Goal: Task Accomplishment & Management: Complete application form

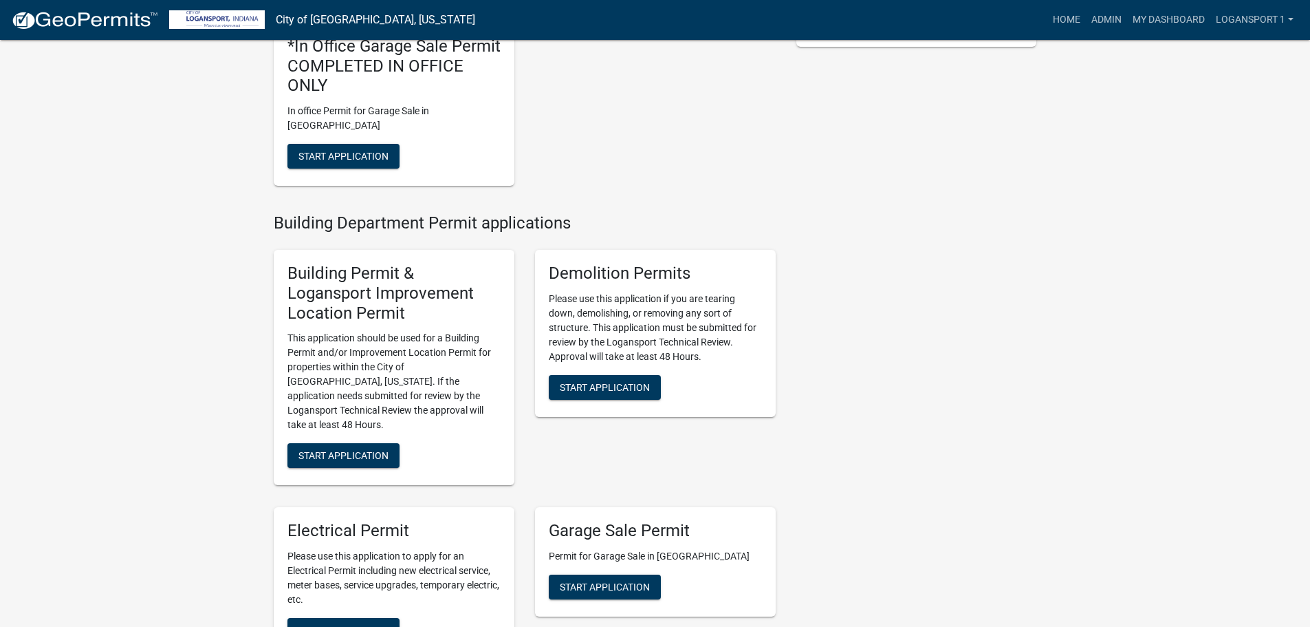
scroll to position [413, 0]
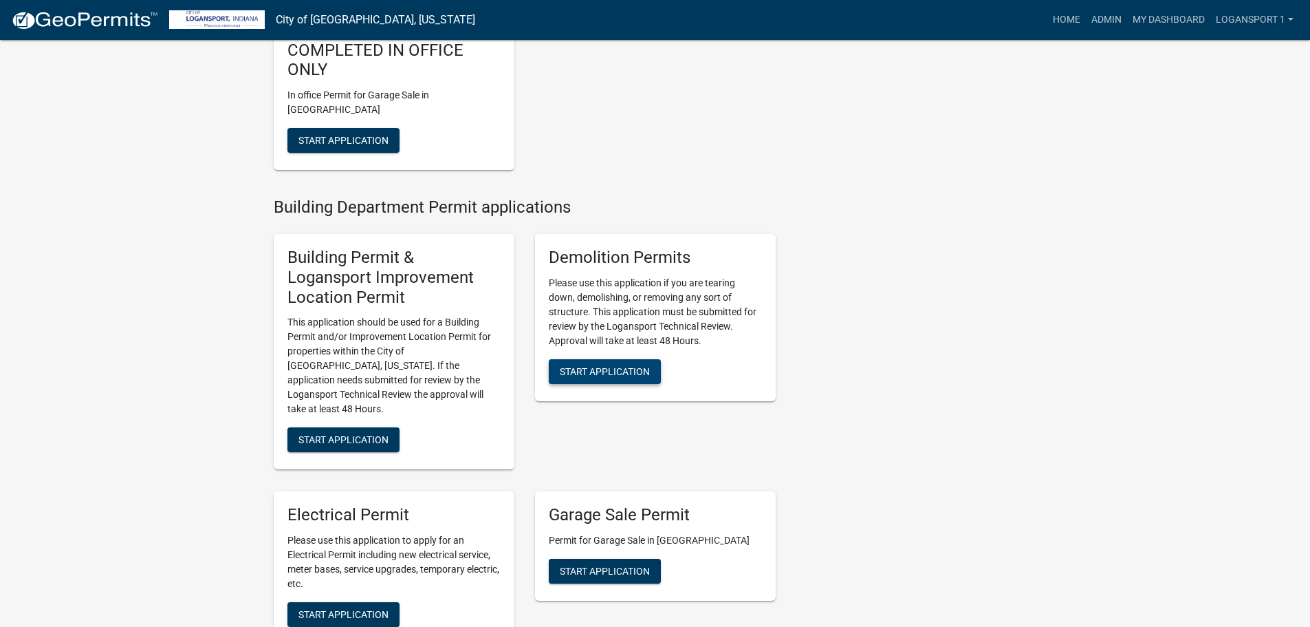
click at [586, 365] on span "Start Application" at bounding box center [605, 370] width 90 height 11
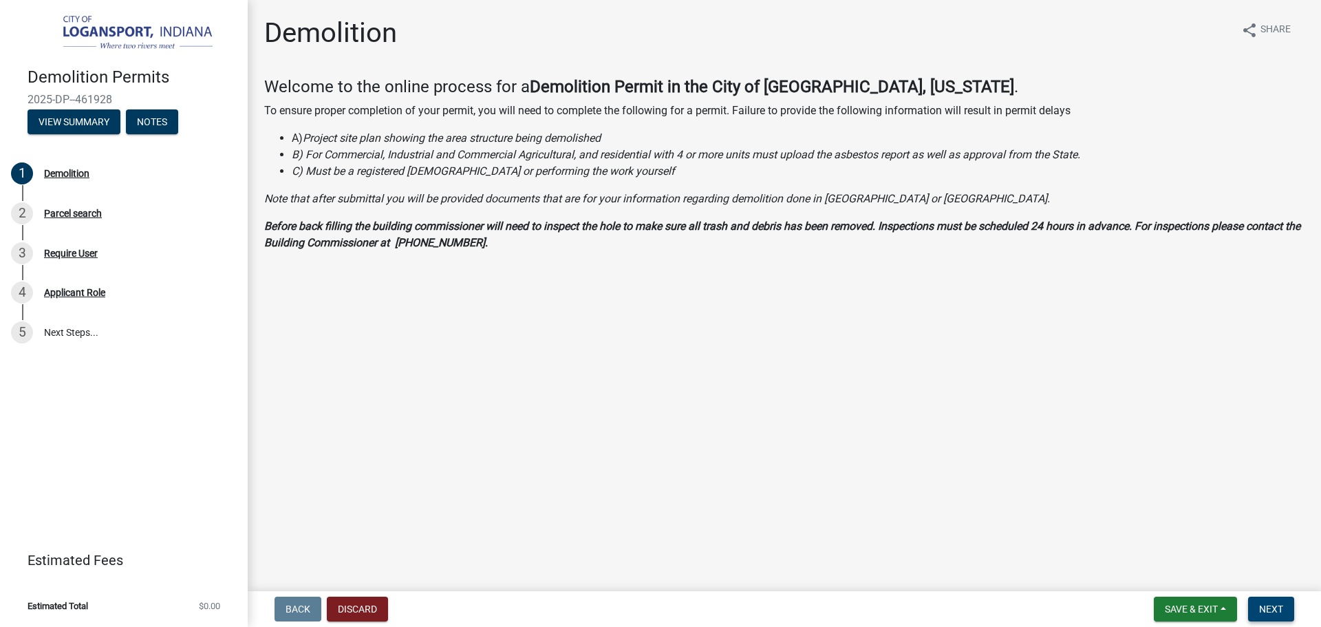
click at [1272, 603] on span "Next" at bounding box center [1271, 608] width 24 height 11
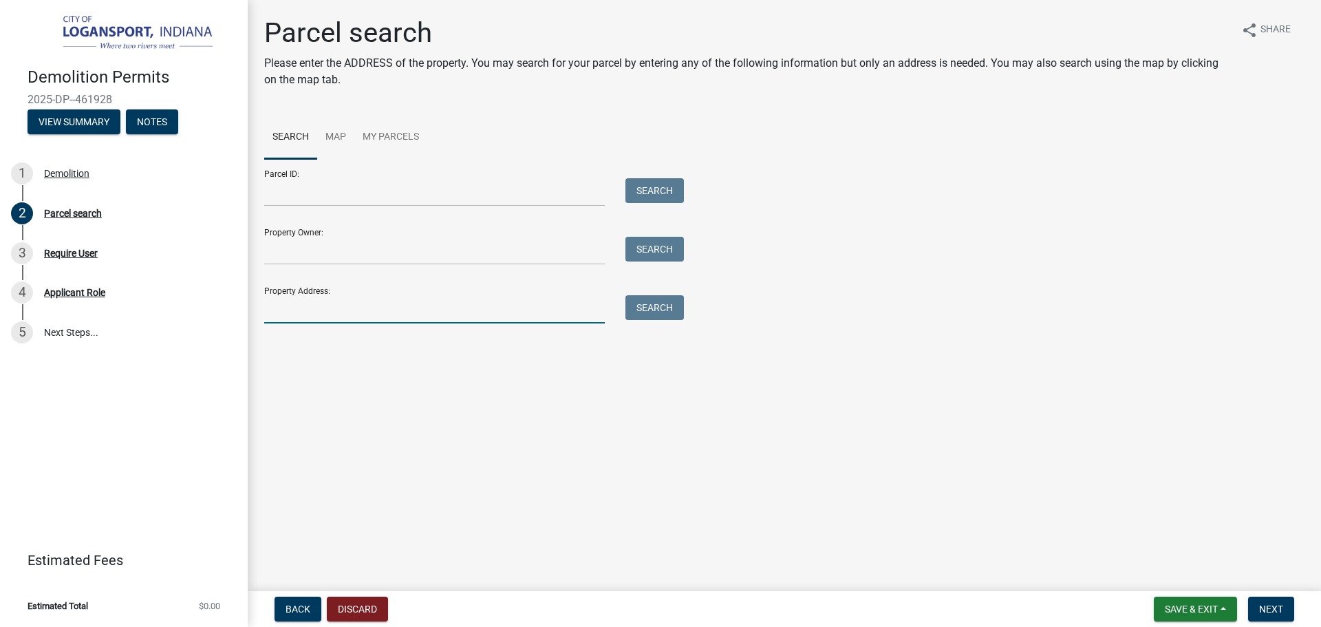
click at [411, 315] on input "Property Address:" at bounding box center [434, 309] width 340 height 28
type input "[STREET_ADDRESS][PERSON_NAME]"
click at [665, 306] on button "Search" at bounding box center [654, 307] width 58 height 25
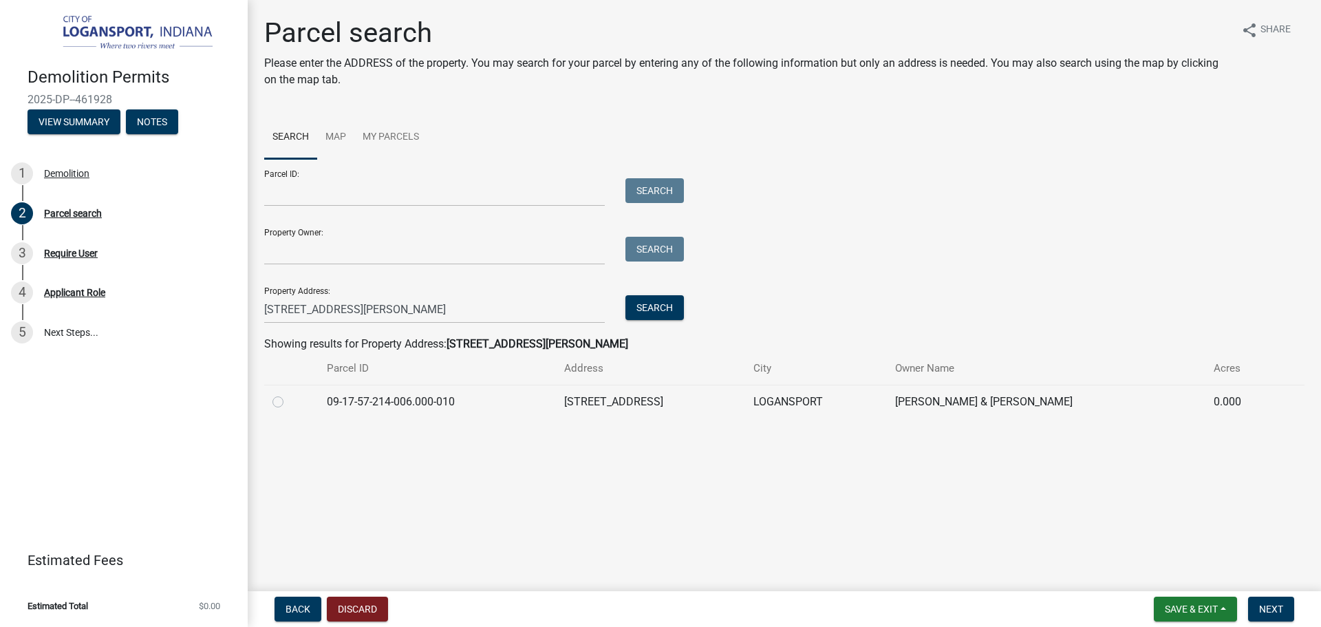
click at [289, 393] on label at bounding box center [289, 393] width 0 height 0
click at [289, 396] on input "radio" at bounding box center [293, 397] width 9 height 9
radio input "true"
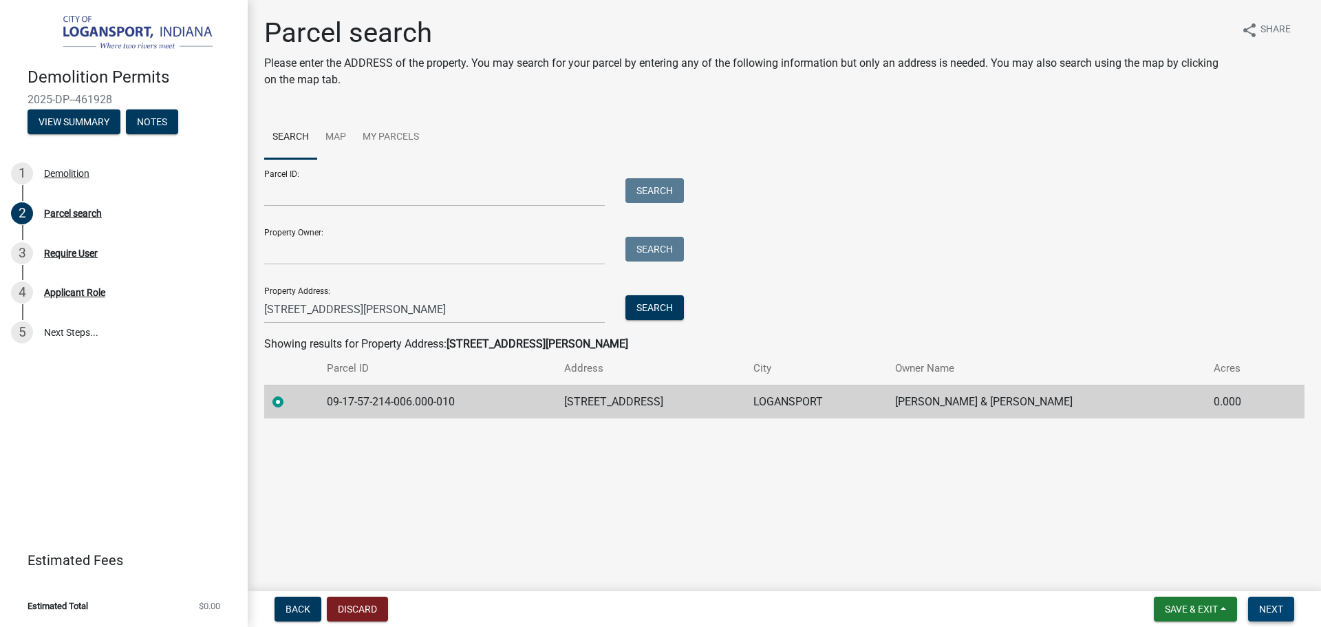
click at [1257, 612] on button "Next" at bounding box center [1271, 608] width 46 height 25
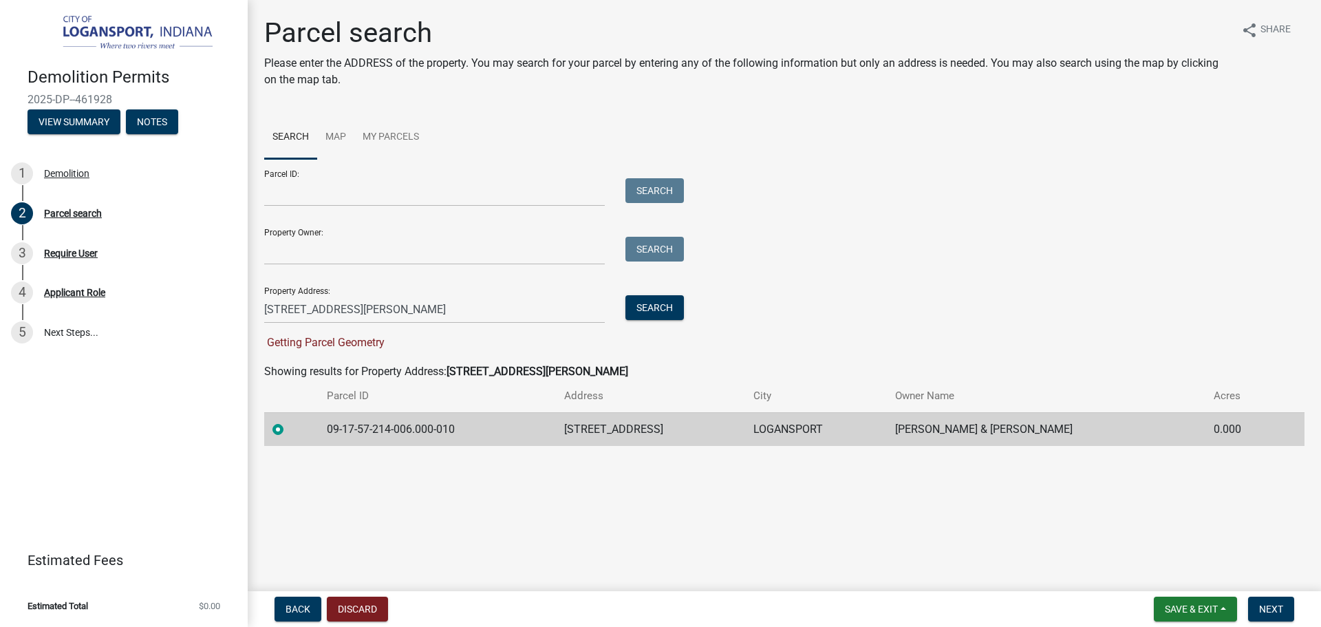
click at [289, 421] on label at bounding box center [289, 421] width 0 height 0
click at [289, 430] on input "radio" at bounding box center [293, 425] width 9 height 9
click at [289, 421] on label at bounding box center [289, 421] width 0 height 0
click at [289, 430] on input "radio" at bounding box center [293, 425] width 9 height 9
click at [328, 303] on input "[STREET_ADDRESS][PERSON_NAME]" at bounding box center [434, 309] width 340 height 28
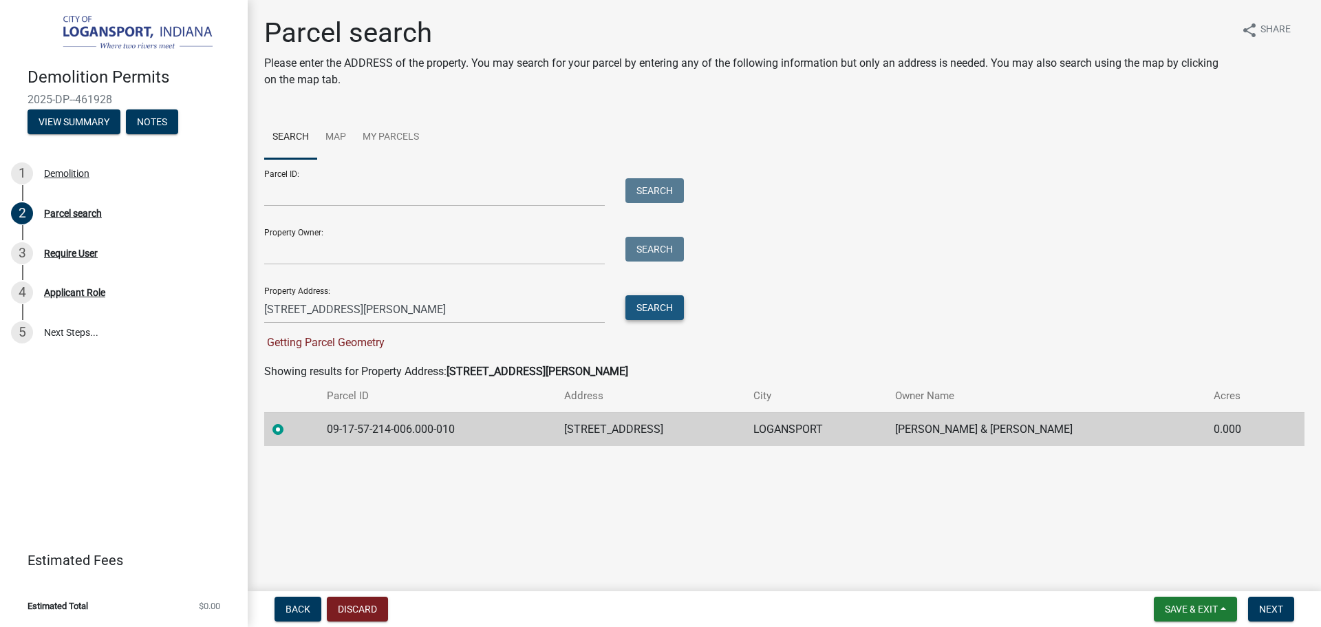
click at [674, 305] on button "Search" at bounding box center [654, 307] width 58 height 25
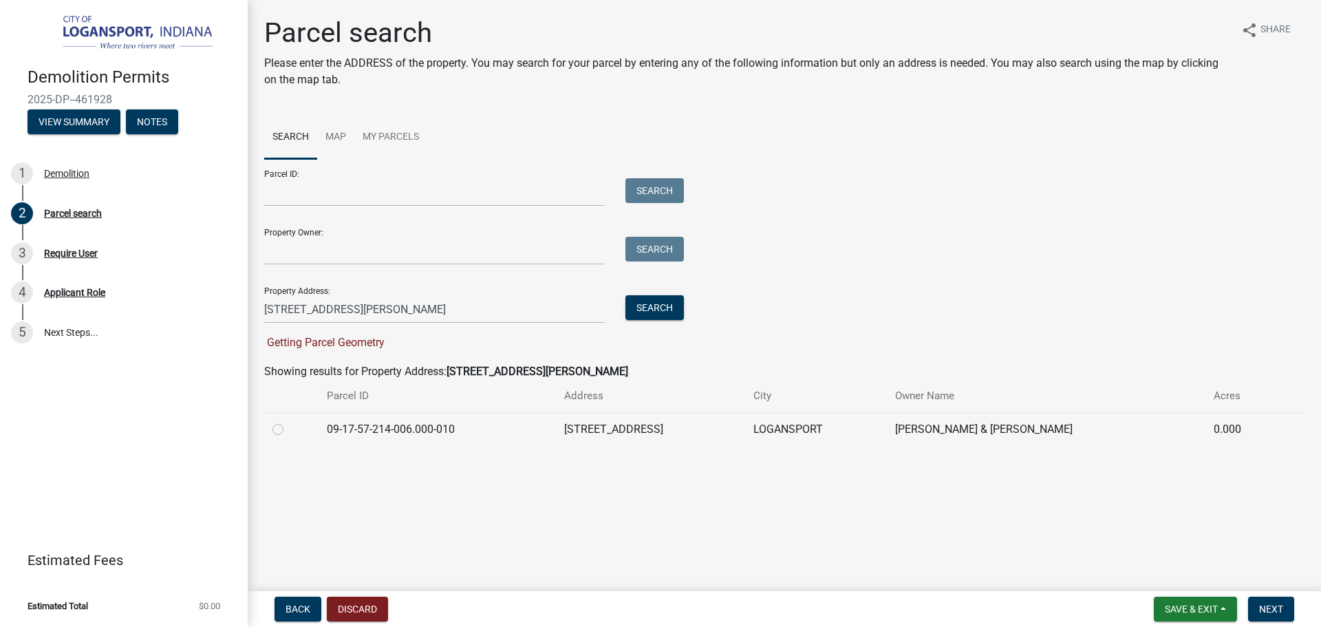
click at [289, 421] on label at bounding box center [289, 421] width 0 height 0
click at [289, 426] on input "radio" at bounding box center [293, 425] width 9 height 9
radio input "true"
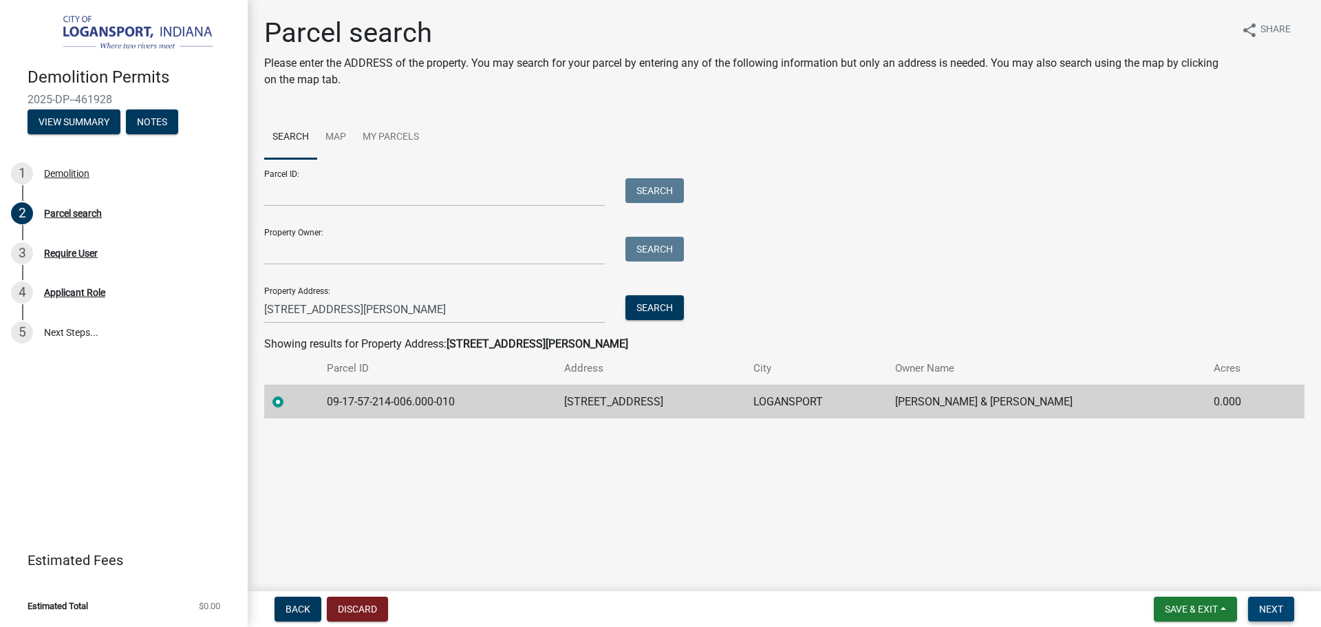
click at [1284, 606] on button "Next" at bounding box center [1271, 608] width 46 height 25
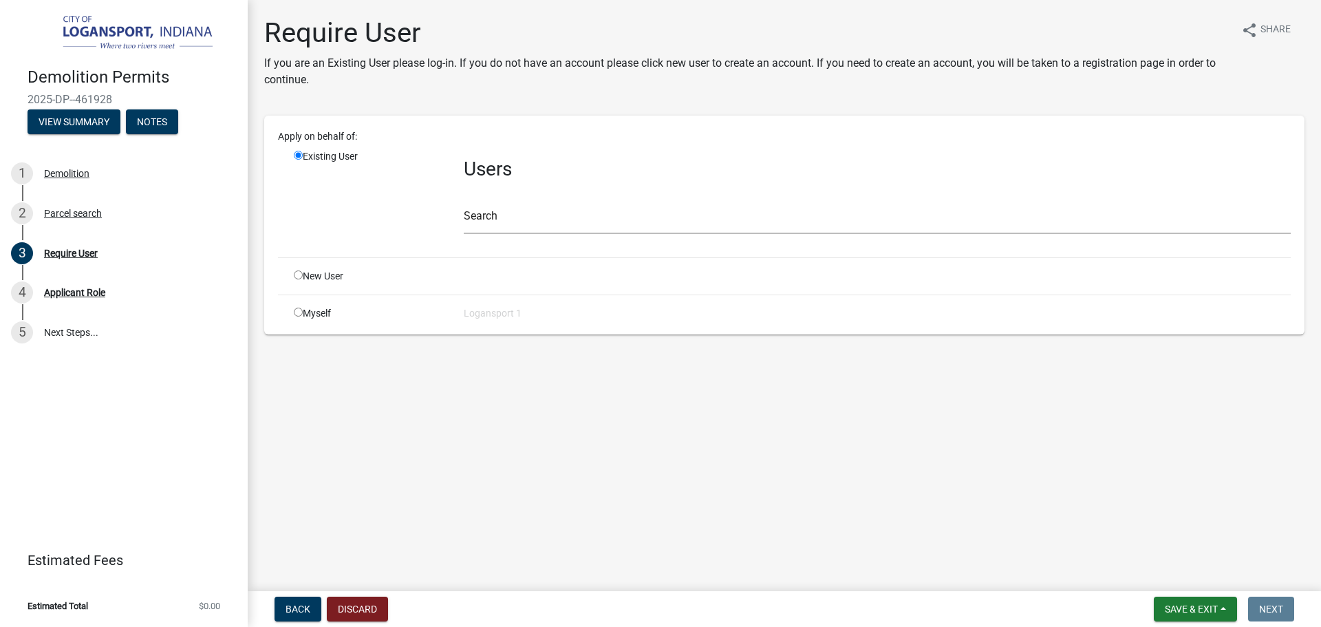
click at [287, 274] on div "New User" at bounding box center [368, 276] width 170 height 14
click at [300, 277] on input "radio" at bounding box center [298, 274] width 9 height 9
radio input "true"
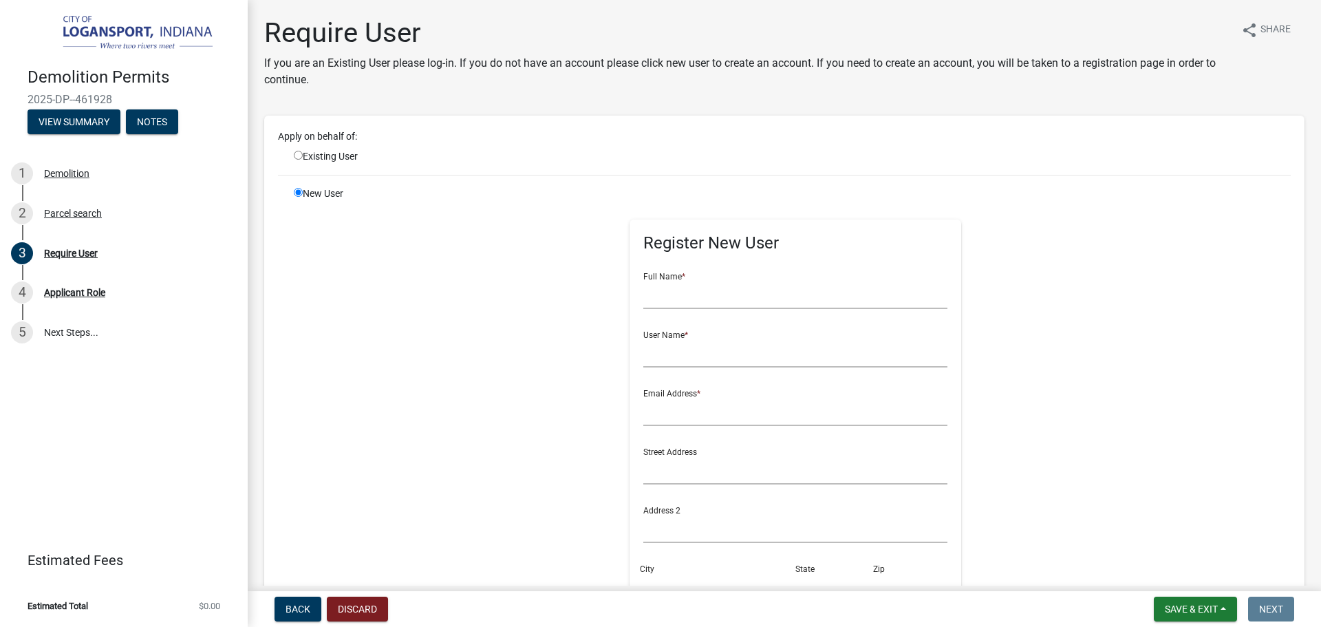
click at [299, 155] on input "radio" at bounding box center [298, 155] width 9 height 9
radio input "true"
radio input "false"
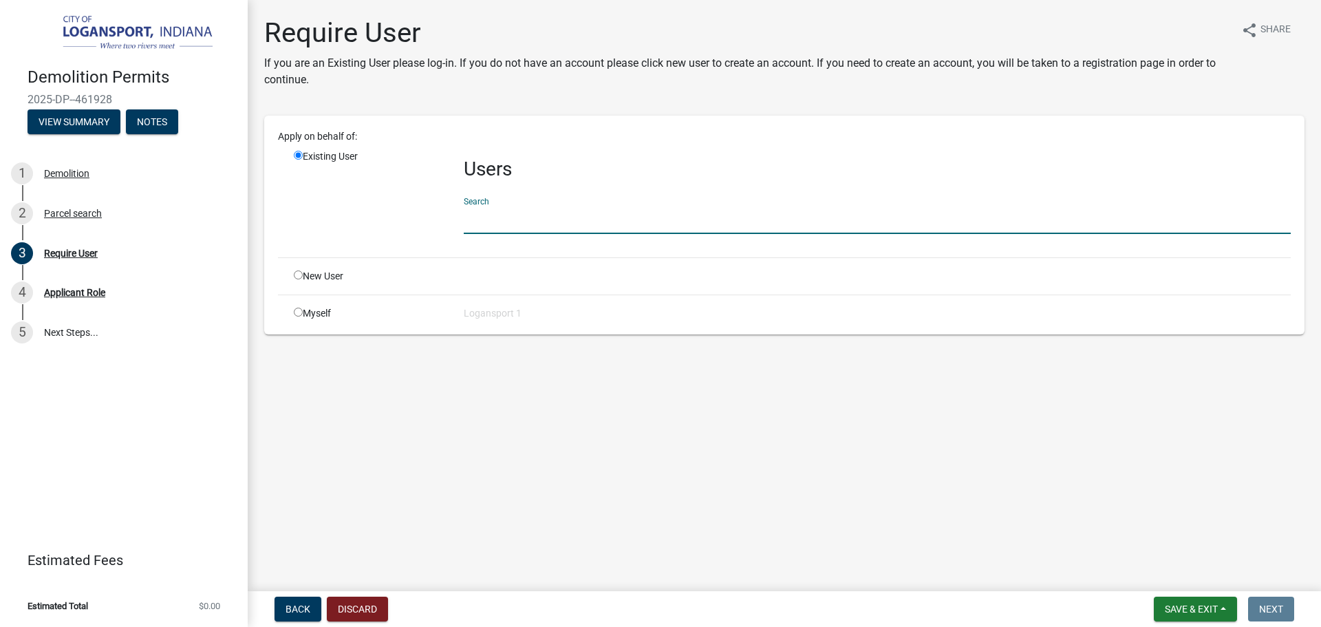
click at [521, 214] on input "text" at bounding box center [877, 220] width 827 height 28
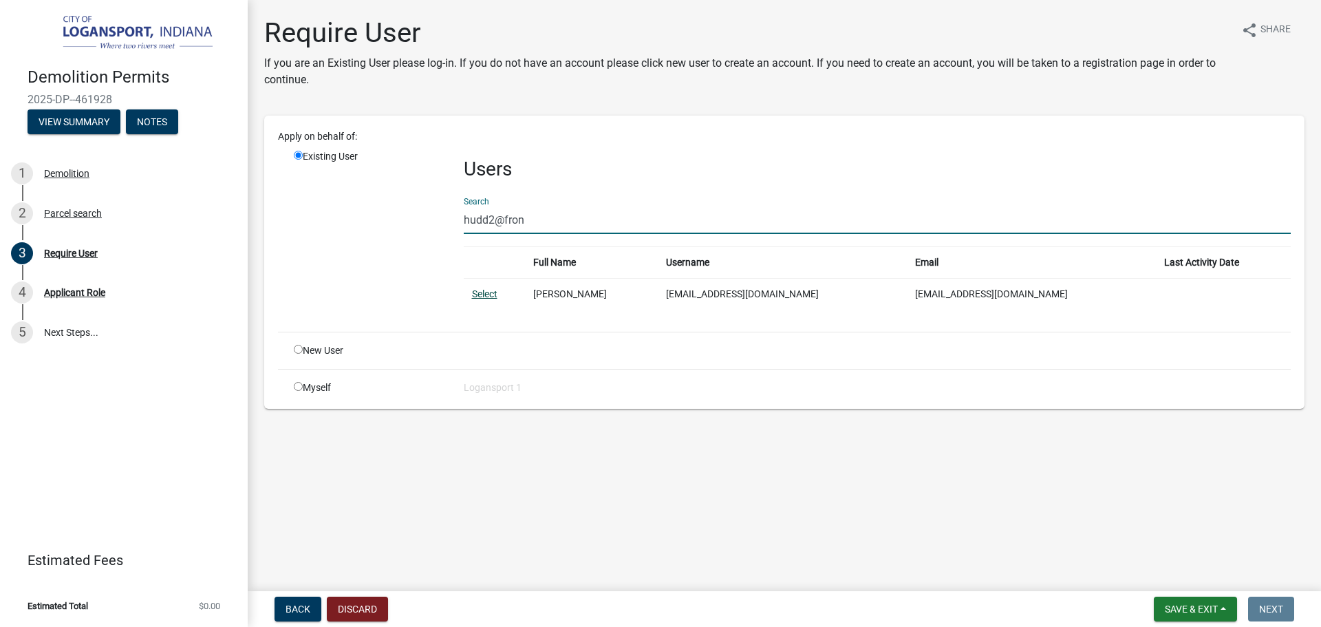
type input "hudd2@fron"
click at [482, 289] on link "Select" at bounding box center [484, 293] width 25 height 11
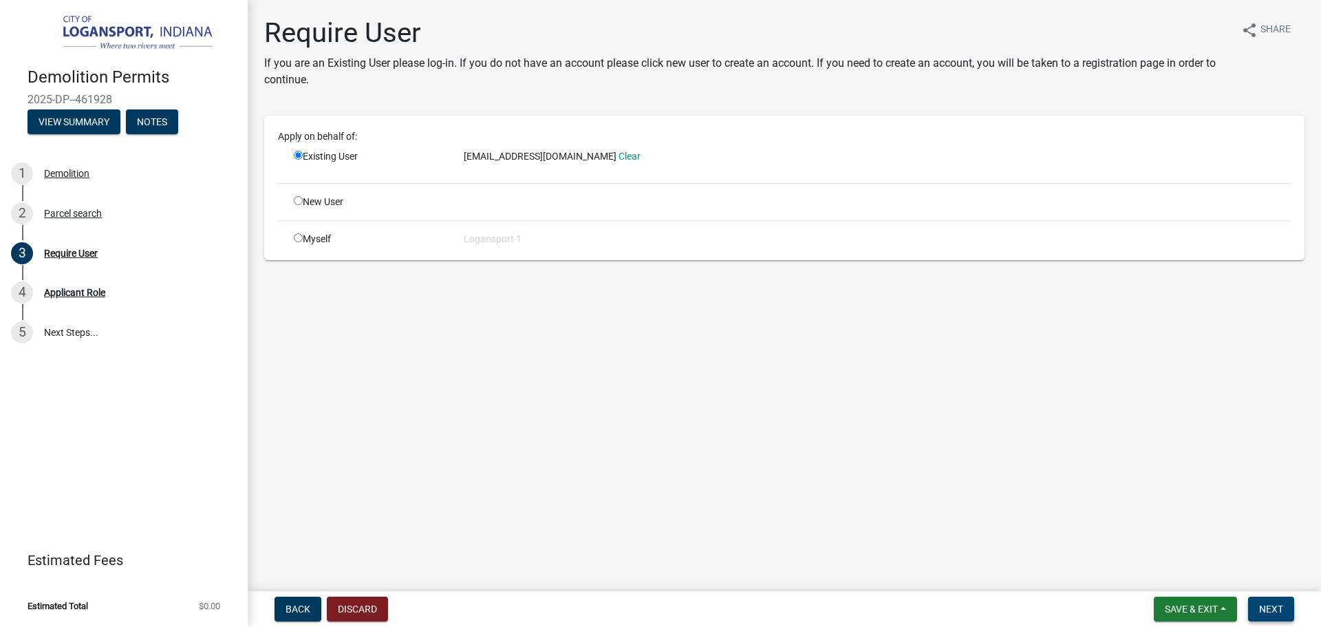
drag, startPoint x: 1253, startPoint y: 591, endPoint x: 1253, endPoint y: 599, distance: 8.3
click at [1253, 596] on nav "Back Discard Save & Exit Save Save & Exit Next" at bounding box center [784, 609] width 1073 height 36
click at [1255, 604] on button "Next" at bounding box center [1271, 608] width 46 height 25
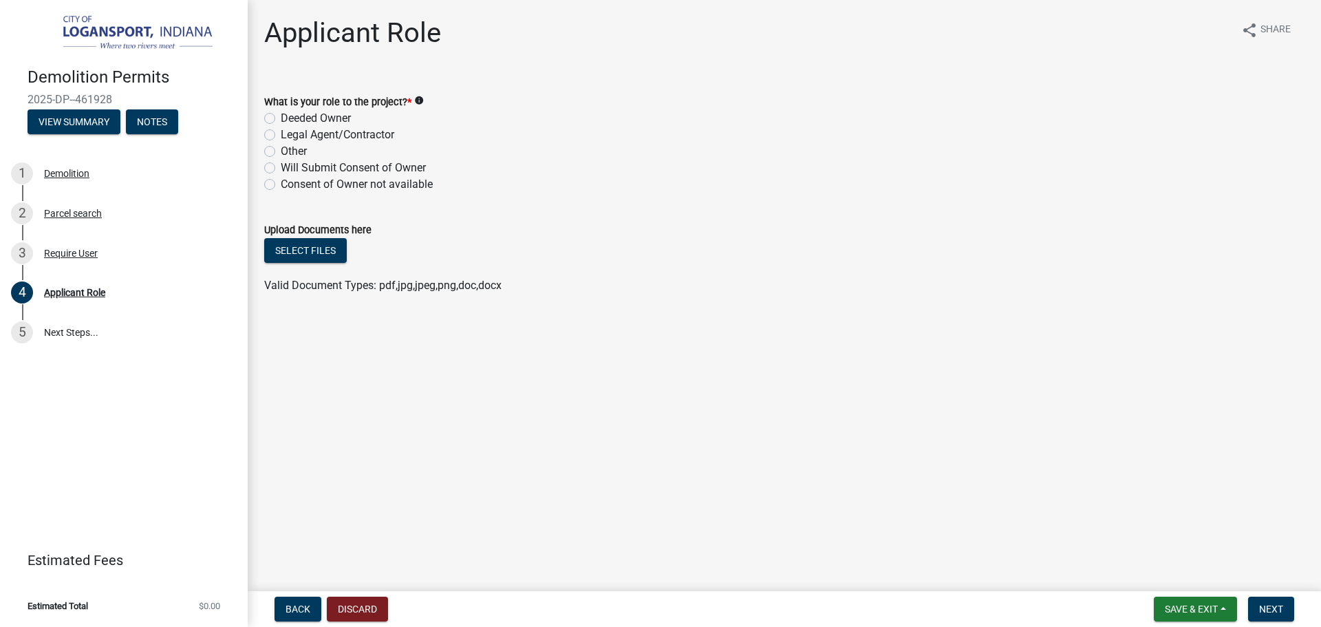
click at [281, 114] on label "Deeded Owner" at bounding box center [316, 118] width 70 height 17
click at [281, 114] on input "Deeded Owner" at bounding box center [285, 114] width 9 height 9
radio input "true"
click at [1269, 610] on span "Next" at bounding box center [1271, 608] width 24 height 11
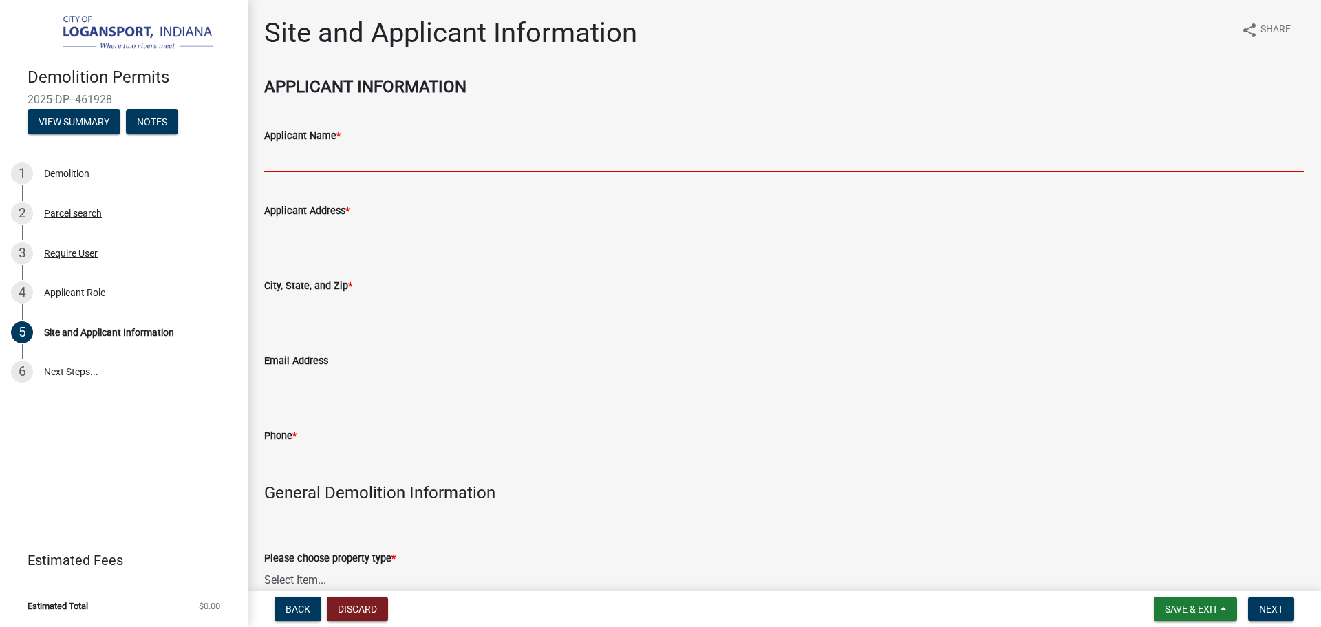
click at [389, 157] on input "Applicant Name *" at bounding box center [784, 158] width 1040 height 28
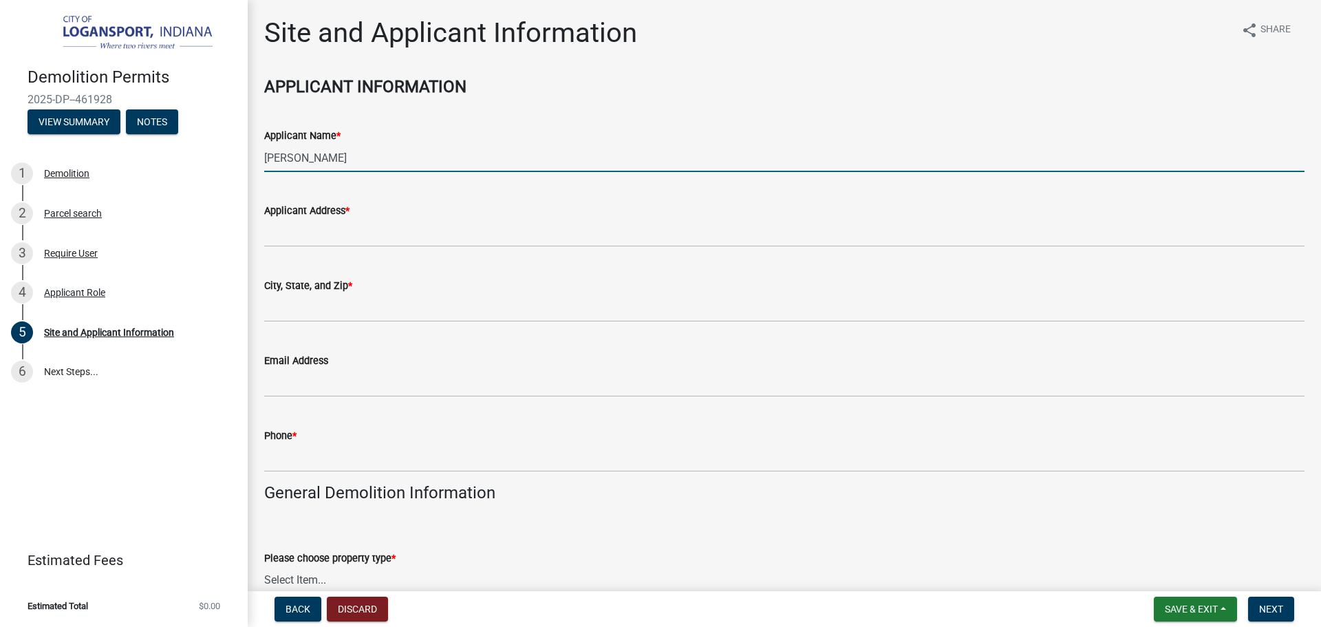
type input "[PERSON_NAME]"
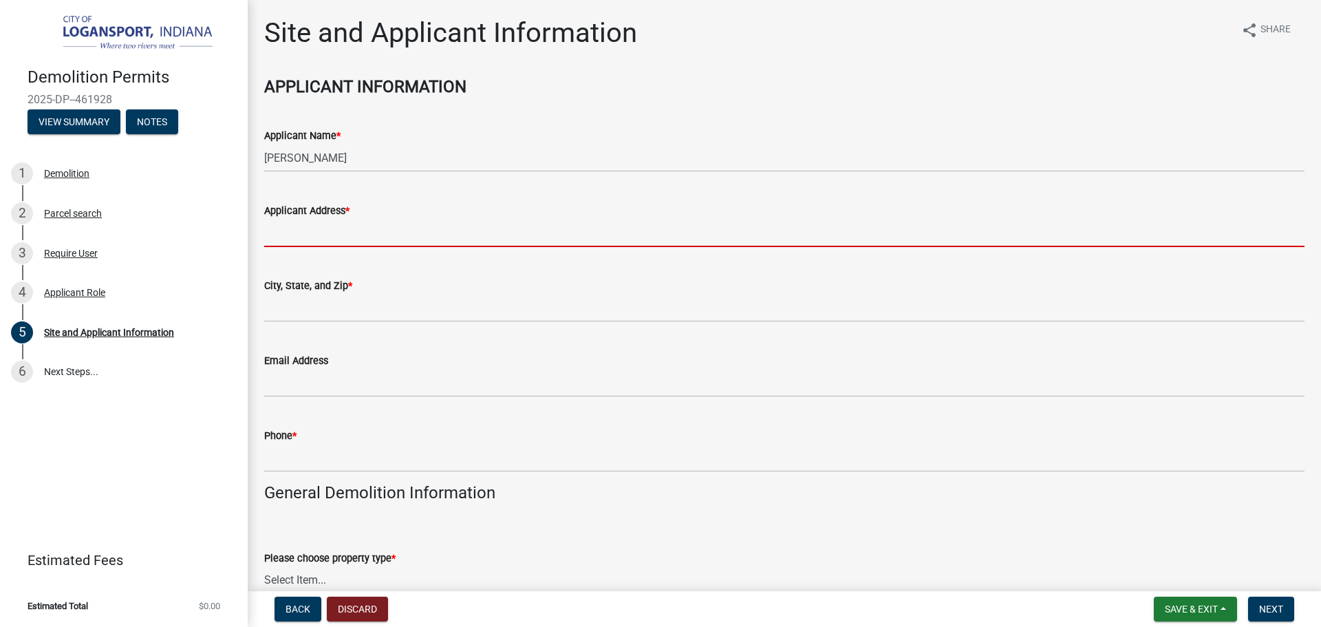
click at [416, 229] on input "Applicant Address *" at bounding box center [784, 233] width 1040 height 28
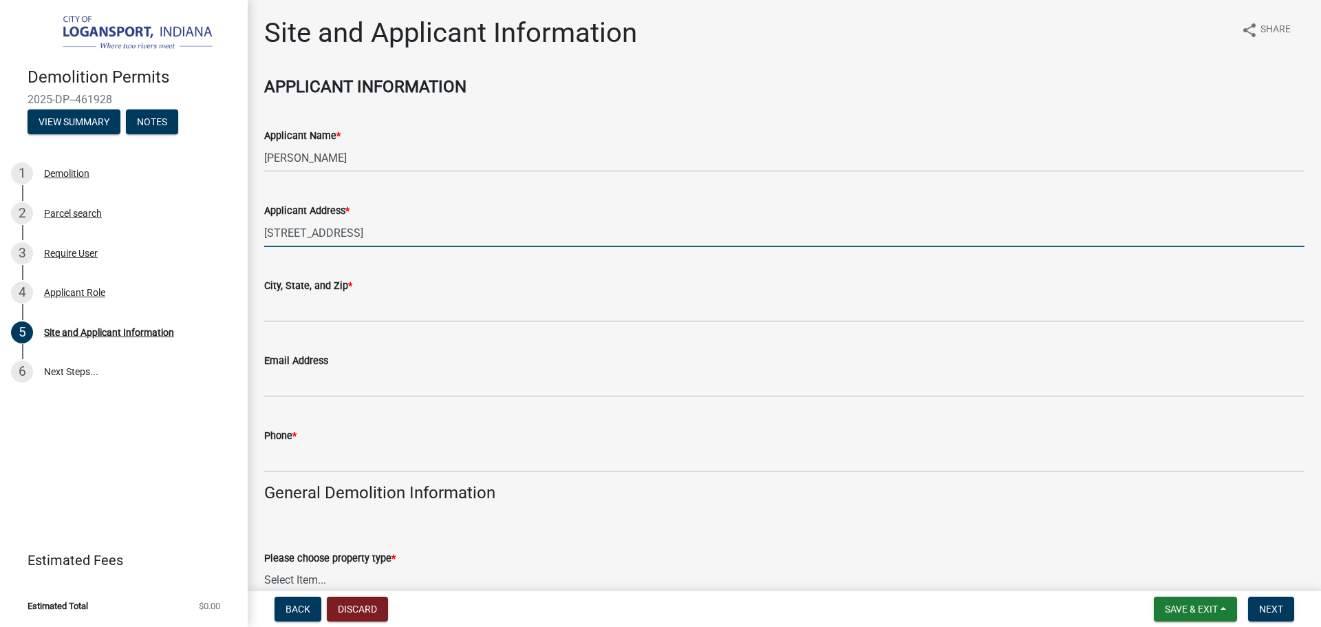
type input "[STREET_ADDRESS]"
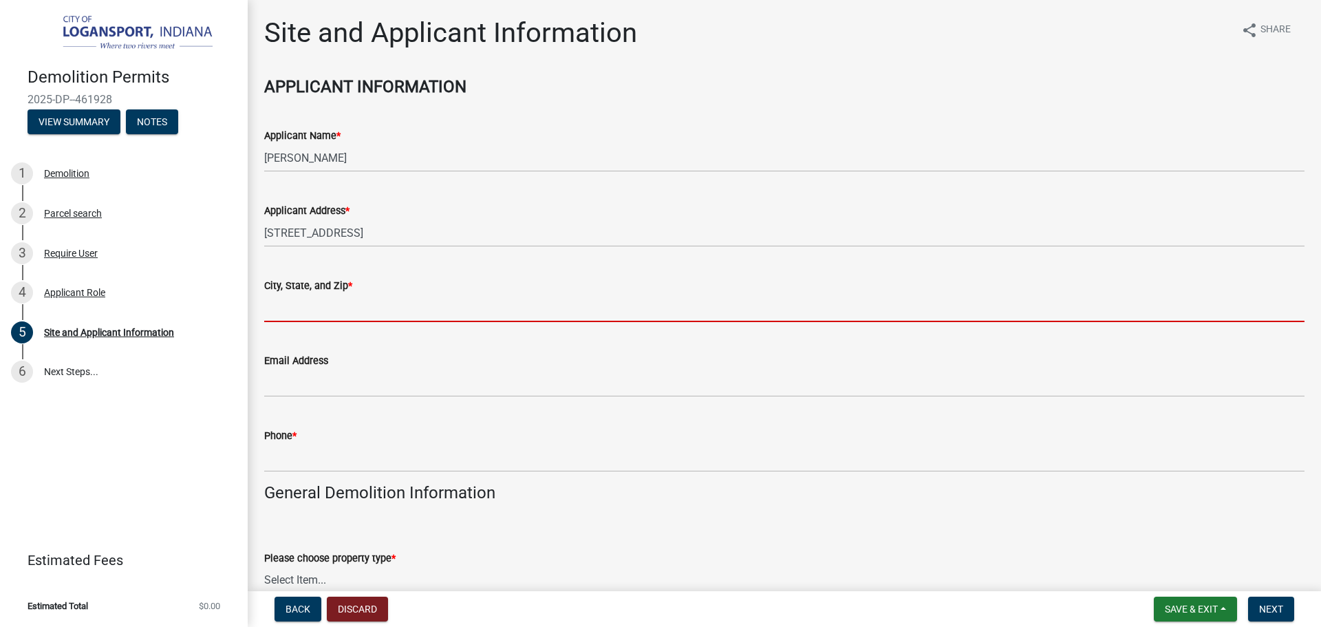
click at [408, 310] on input "City, State, and Zip *" at bounding box center [784, 308] width 1040 height 28
type input "Logansport"
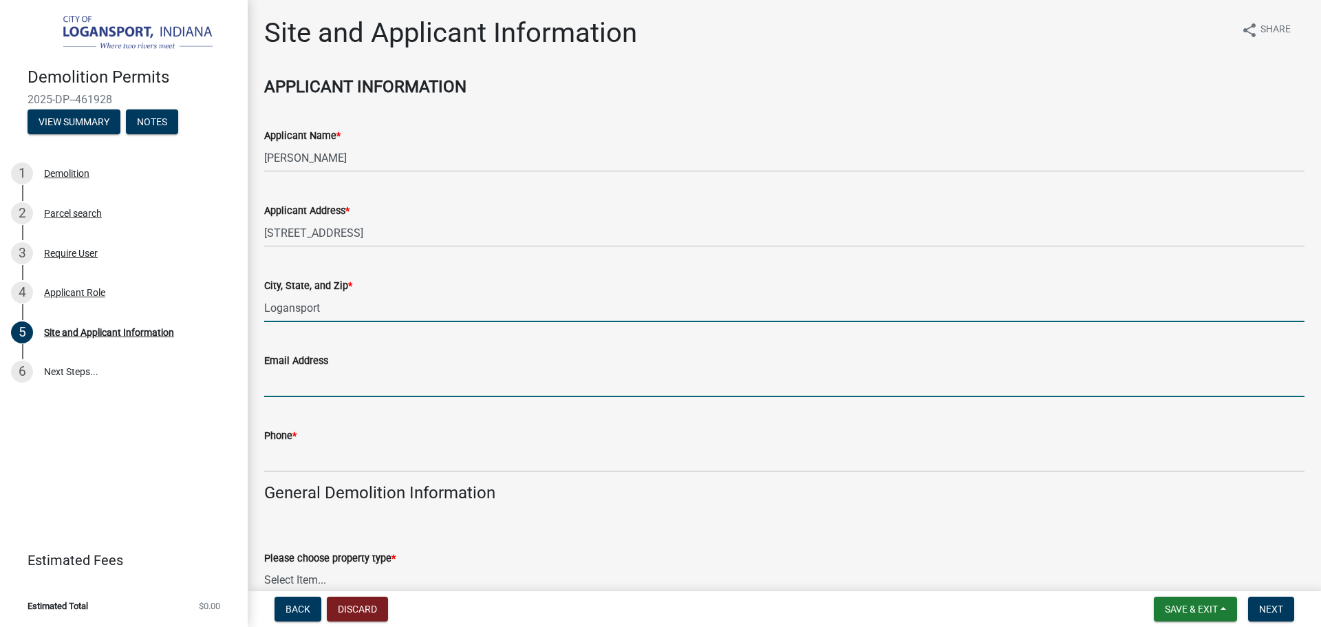
type input "[EMAIL_ADDRESS][DOMAIN_NAME]"
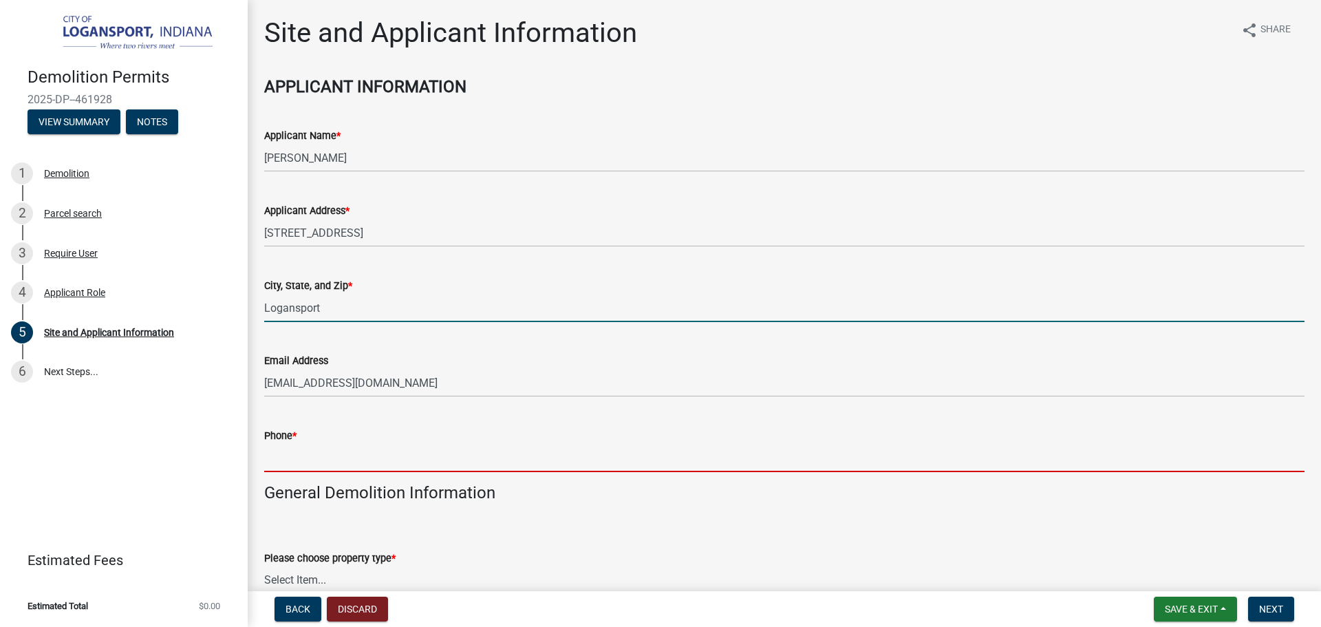
type input "5747215180"
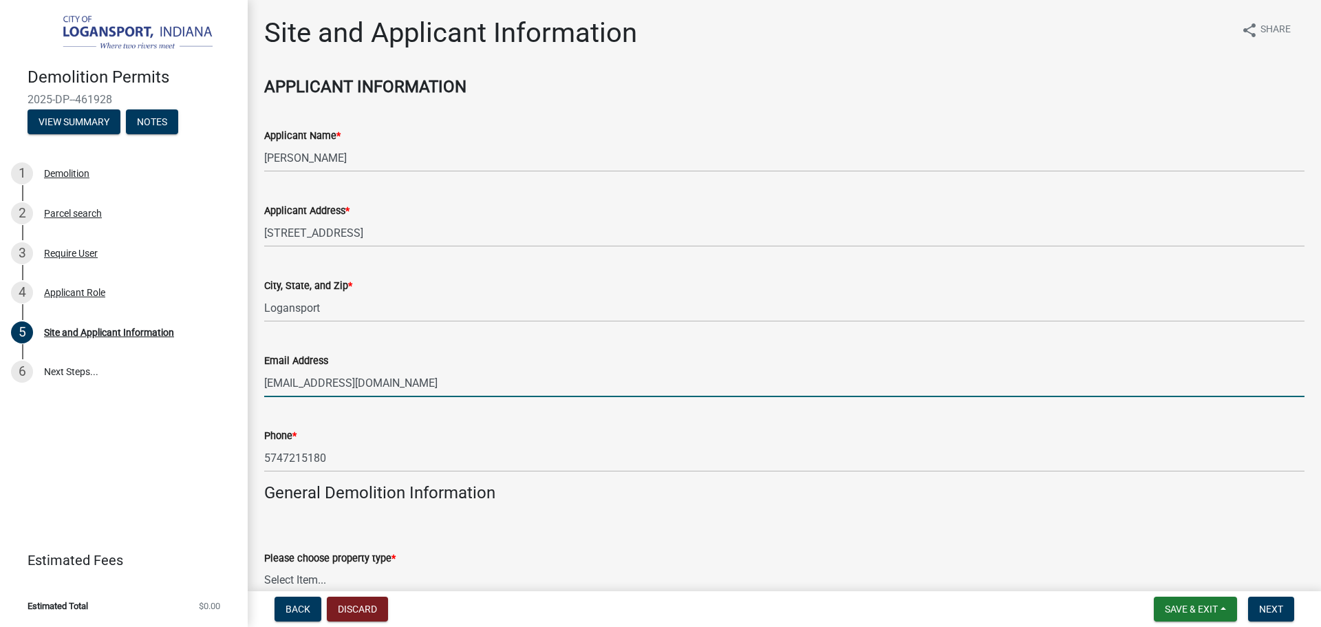
click at [314, 387] on input "[EMAIL_ADDRESS][DOMAIN_NAME]" at bounding box center [784, 383] width 1040 height 28
type input "[EMAIL_ADDRESS][DOMAIN_NAME]"
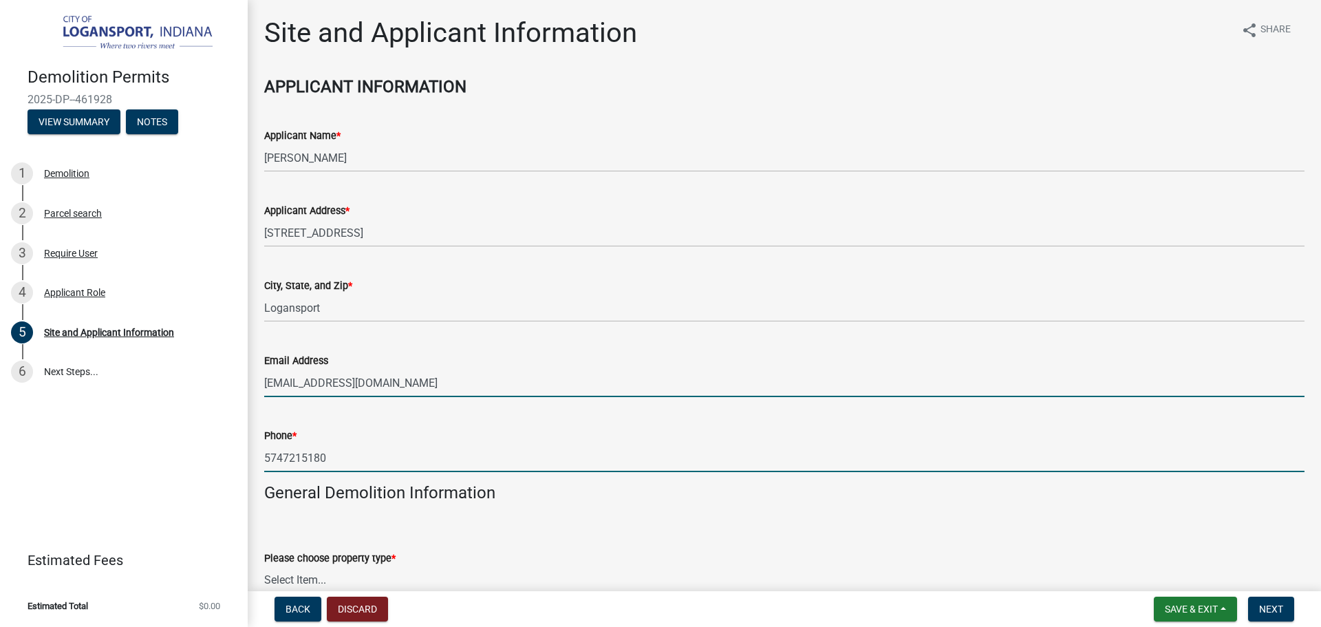
click at [332, 462] on input "5747215180" at bounding box center [784, 458] width 1040 height 28
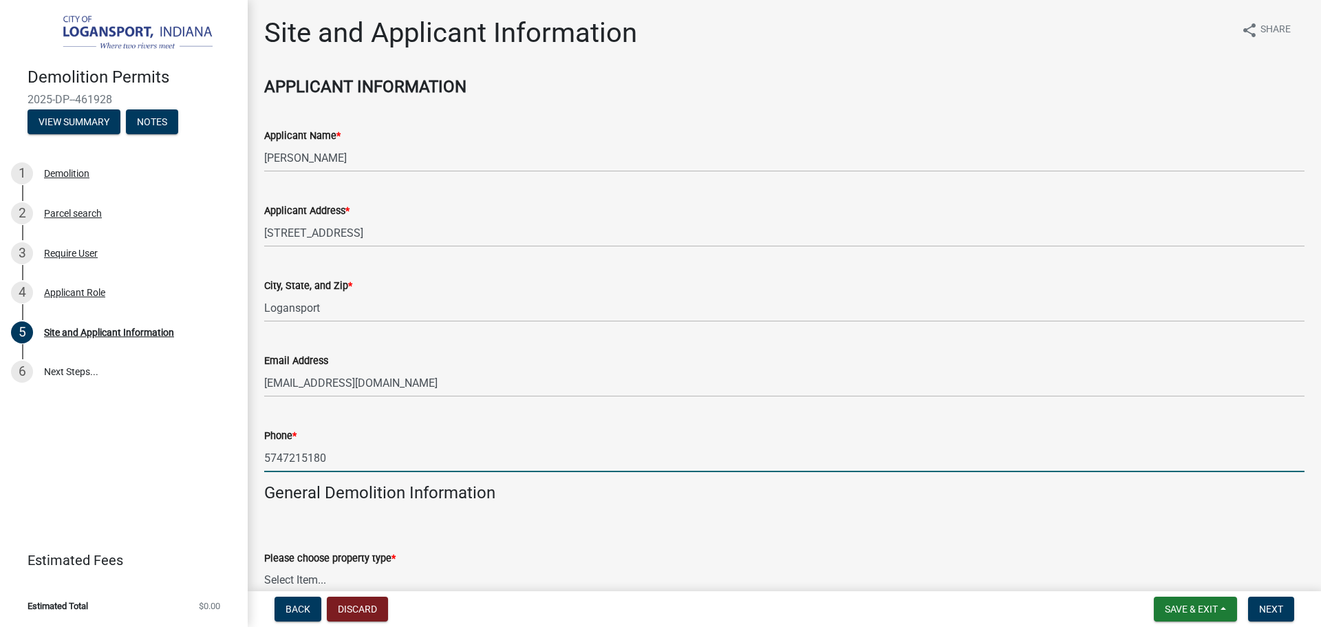
click at [332, 462] on input "5747215180" at bounding box center [784, 458] width 1040 height 28
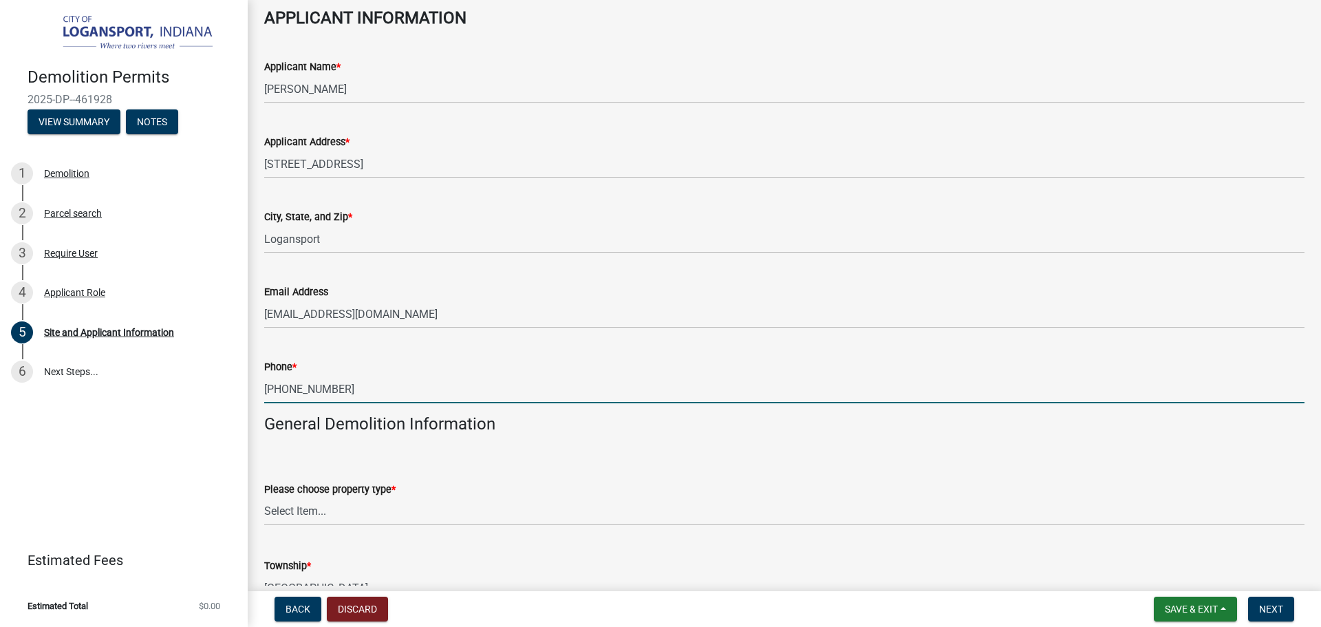
type input "[PHONE_NUMBER]"
click at [296, 511] on select "Select Item... Commercial/Industrial/Public/ Multi Family Residential/Single Fa…" at bounding box center [784, 511] width 1040 height 28
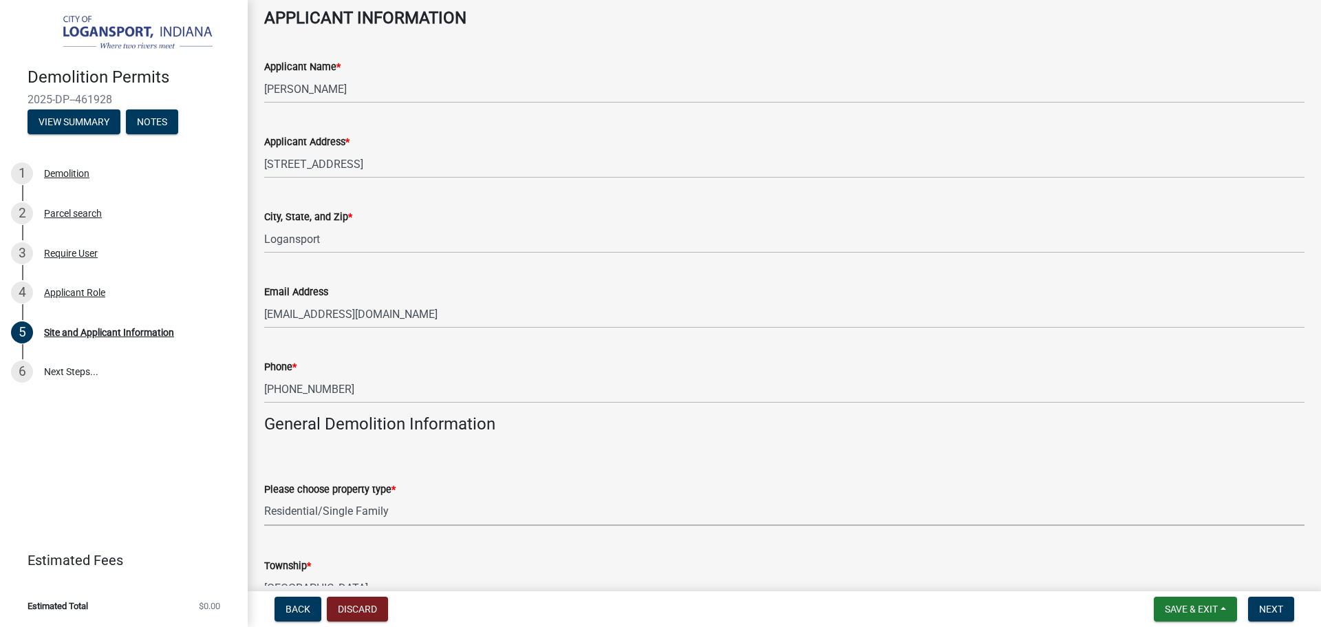
click at [264, 497] on select "Select Item... Commercial/Industrial/Public/ Multi Family Residential/Single Fa…" at bounding box center [784, 511] width 1040 height 28
select select "62802869-e470-474a-8a4c-8dbe1ccdd5ac"
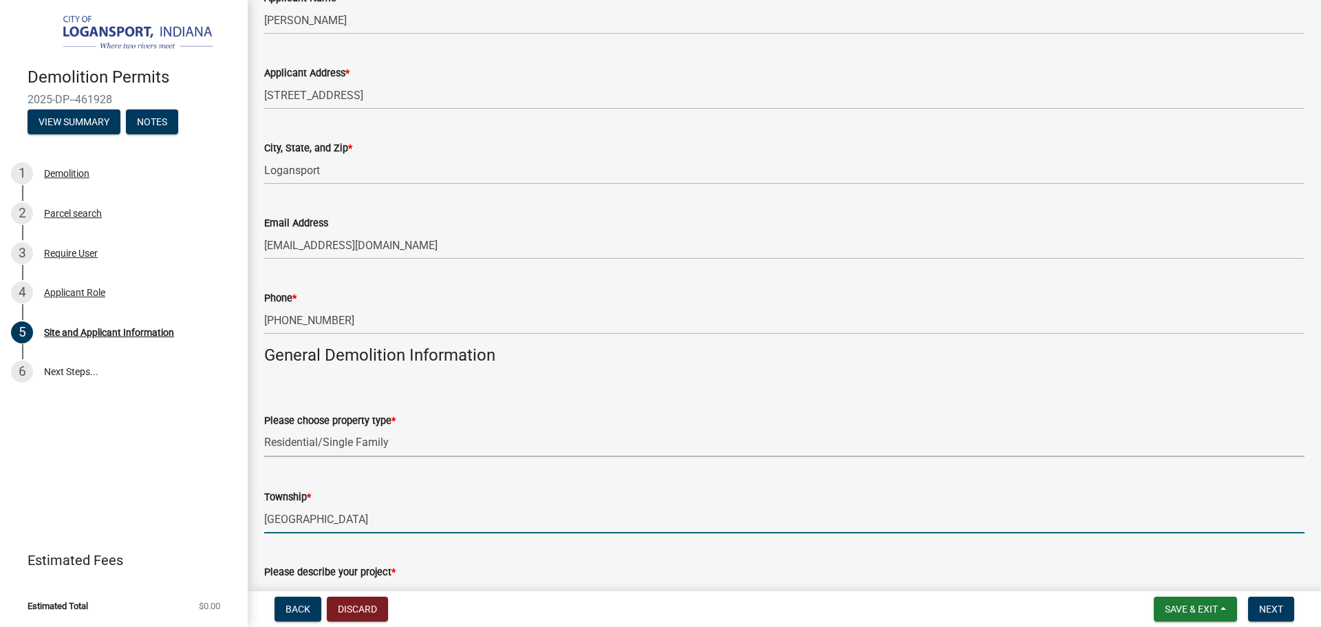
click at [292, 518] on input "[GEOGRAPHIC_DATA]" at bounding box center [784, 519] width 1040 height 28
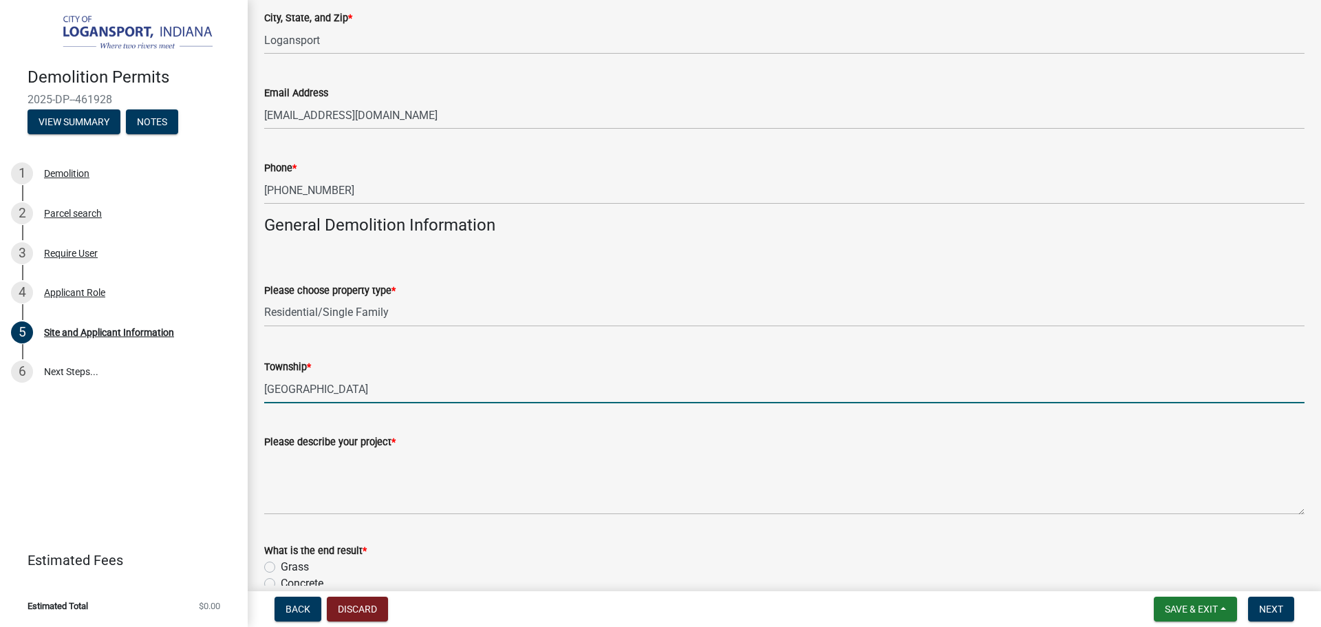
scroll to position [275, 0]
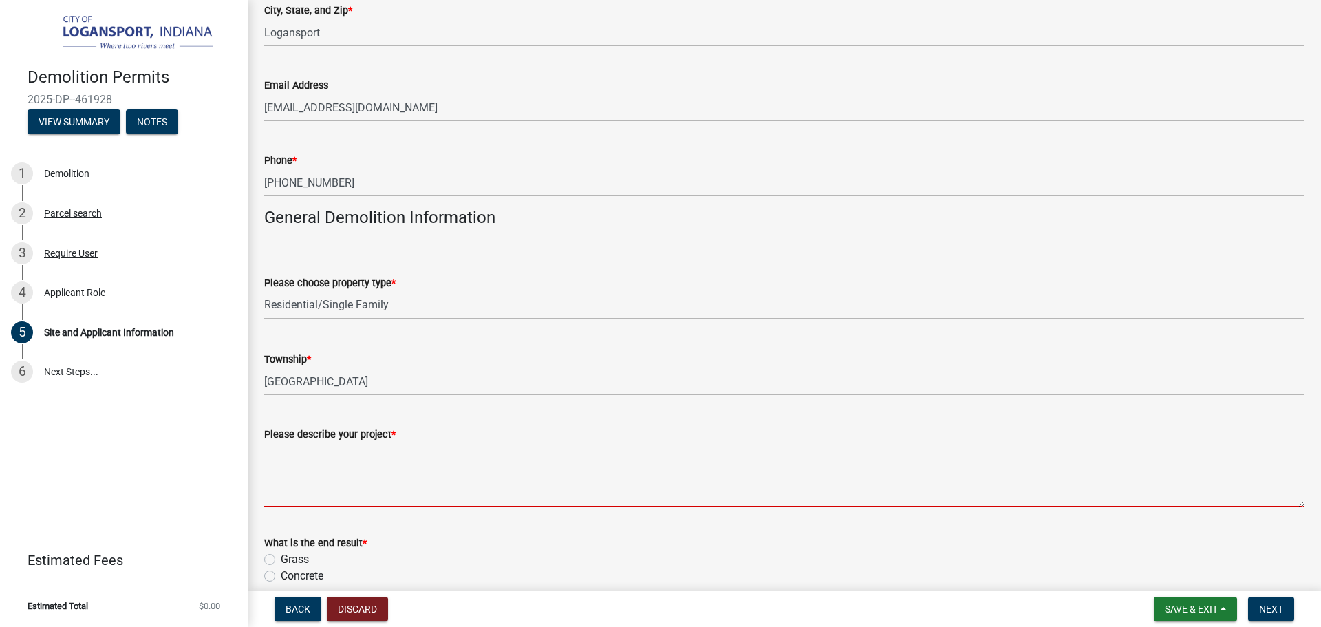
click at [299, 481] on textarea "Please describe your project *" at bounding box center [784, 474] width 1040 height 65
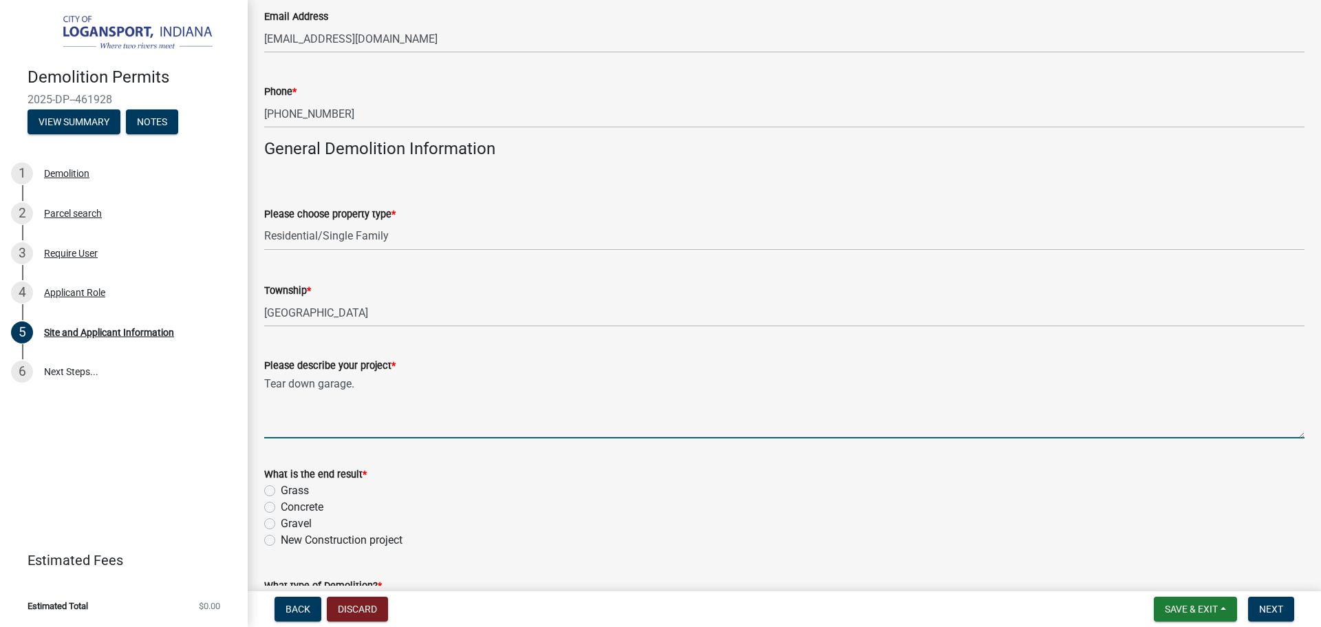
scroll to position [413, 0]
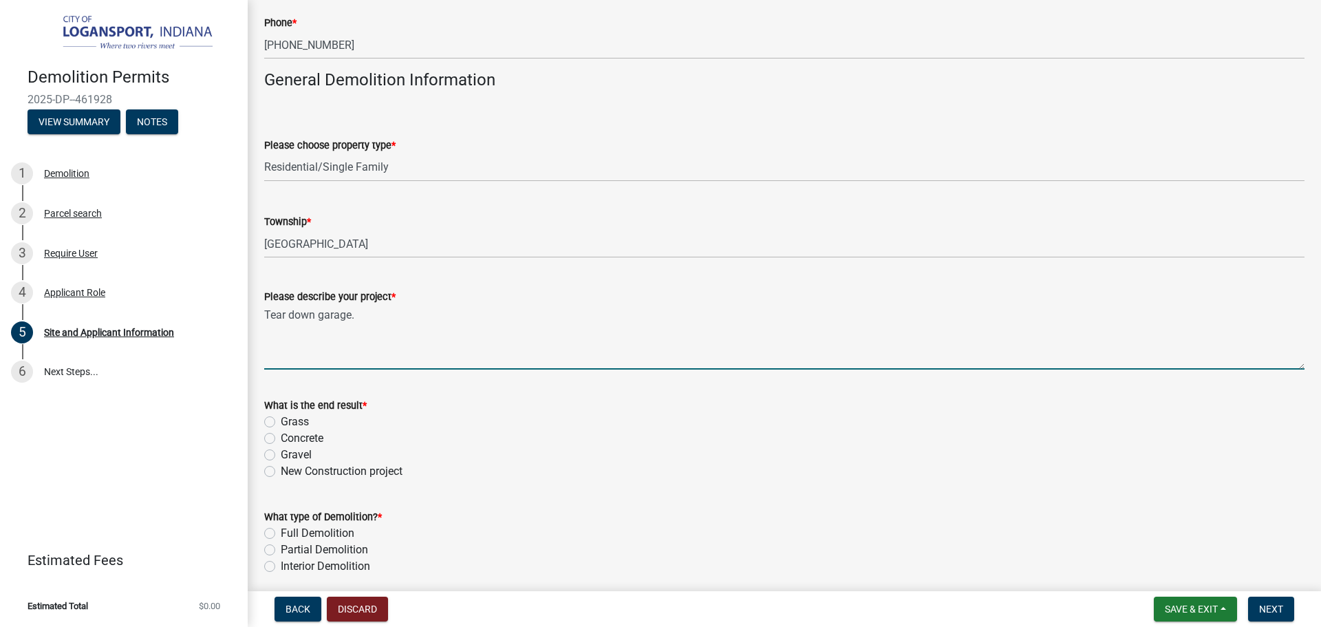
type textarea "Tear down garage."
click at [281, 456] on label "Gravel" at bounding box center [296, 454] width 31 height 17
click at [281, 455] on input "Gravel" at bounding box center [285, 450] width 9 height 9
radio input "true"
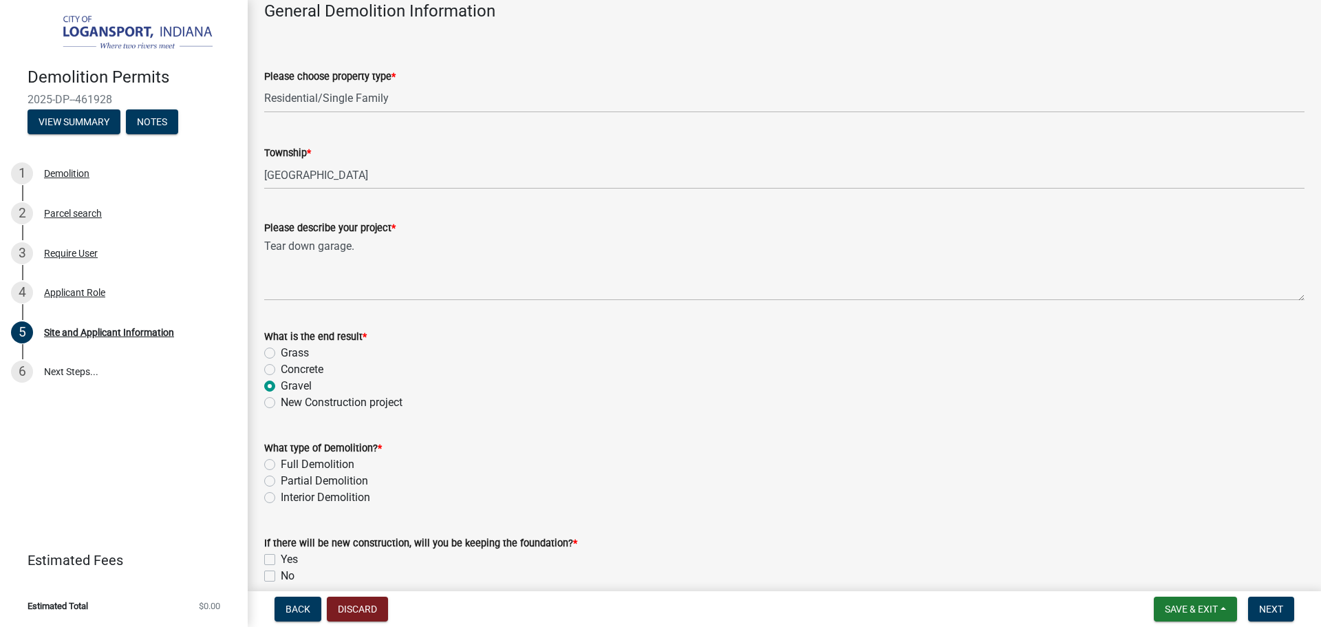
scroll to position [550, 0]
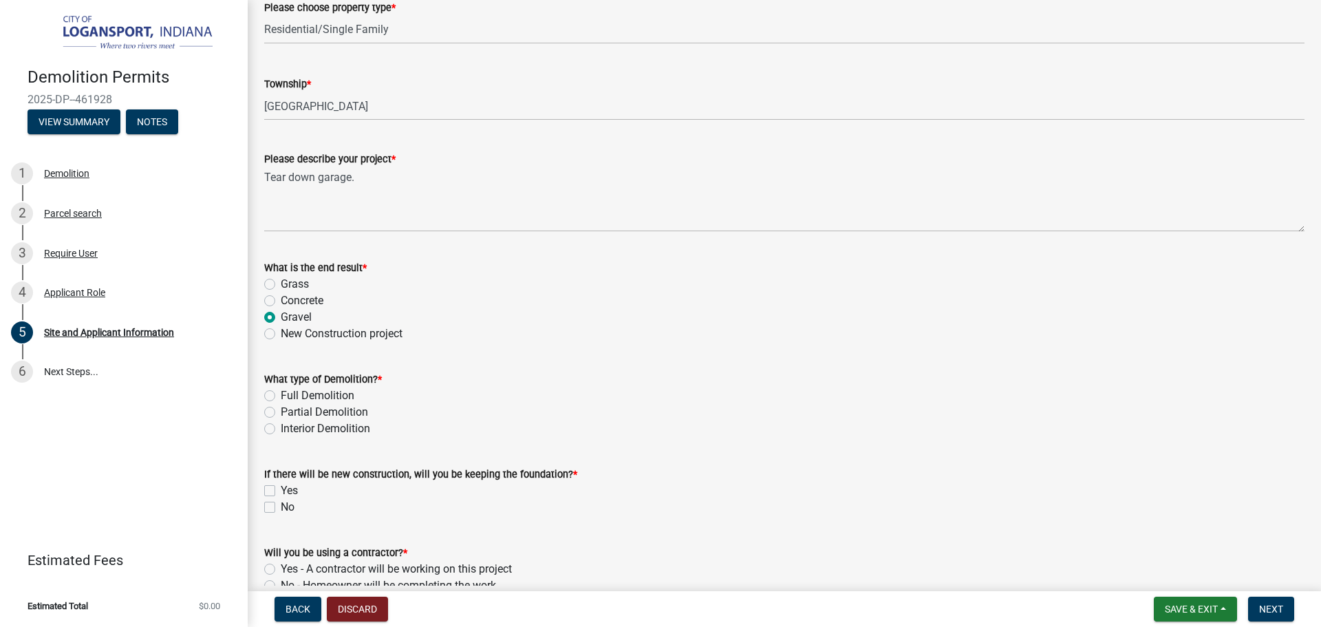
click at [281, 396] on label "Full Demolition" at bounding box center [318, 395] width 74 height 17
click at [281, 396] on input "Full Demolition" at bounding box center [285, 391] width 9 height 9
radio input "true"
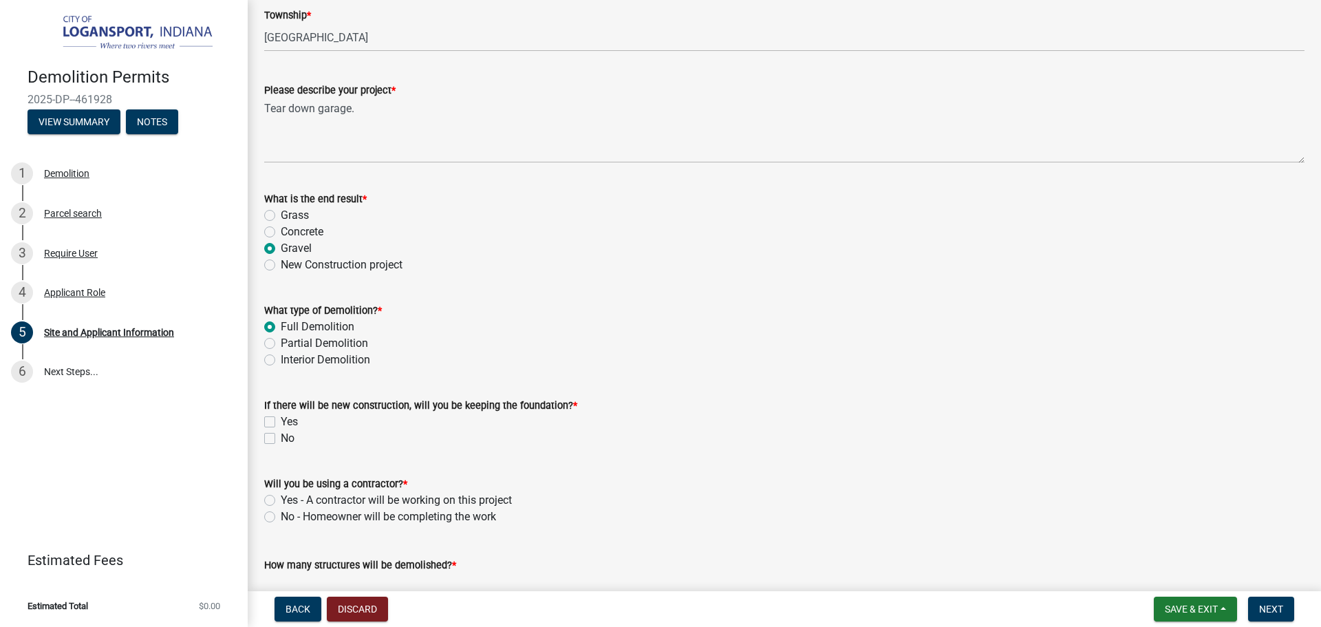
click at [281, 436] on label "No" at bounding box center [288, 438] width 14 height 17
click at [281, 436] on input "No" at bounding box center [285, 434] width 9 height 9
checkbox input "true"
checkbox input "false"
checkbox input "true"
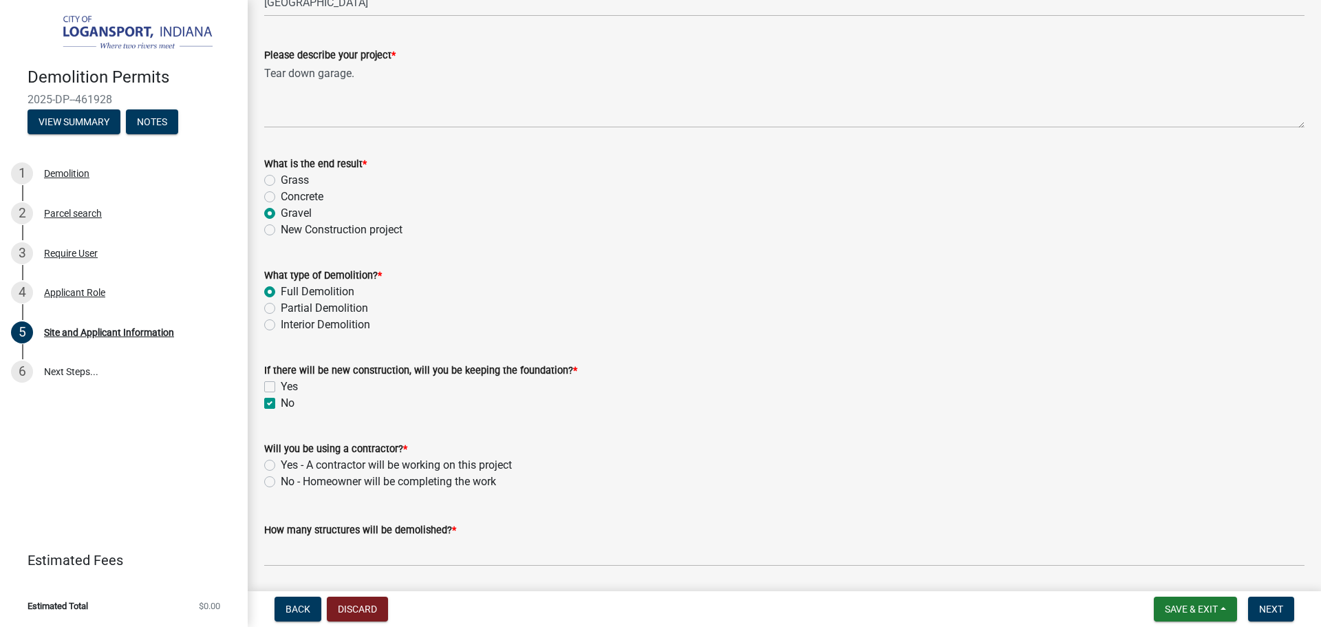
scroll to position [688, 0]
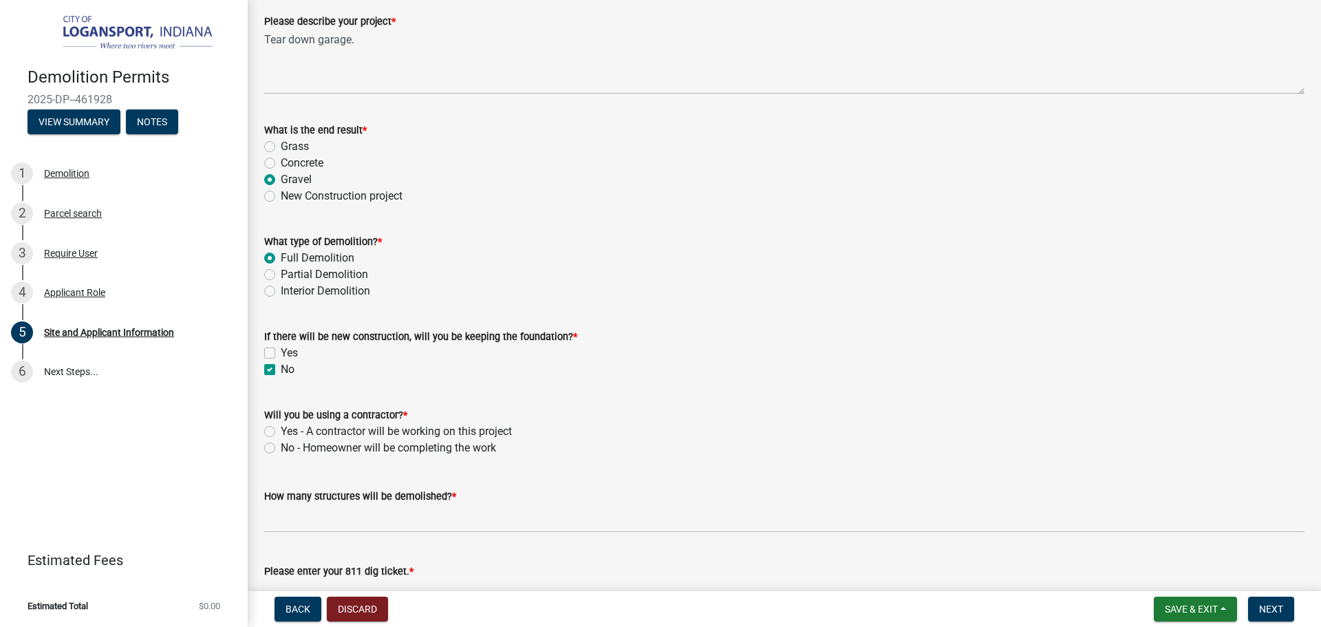
click at [281, 444] on label "No - Homeowner will be completing the work" at bounding box center [388, 448] width 215 height 17
click at [281, 444] on input "No - Homeowner will be completing the work" at bounding box center [285, 444] width 9 height 9
radio input "true"
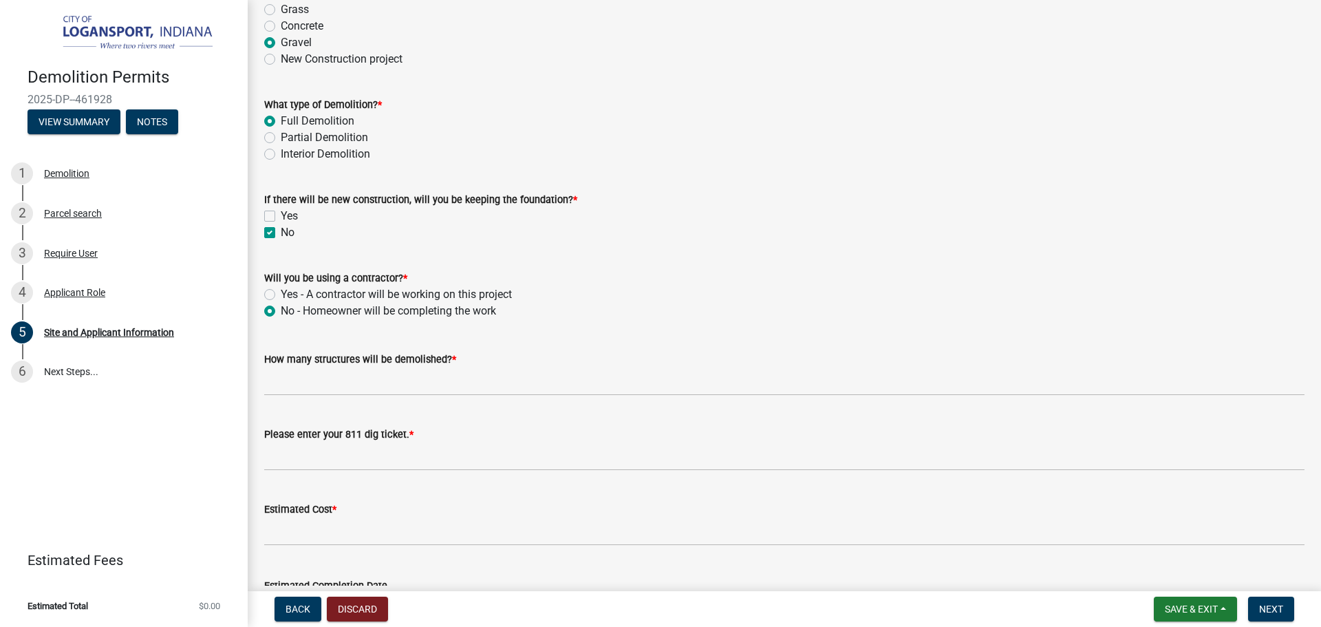
scroll to position [825, 0]
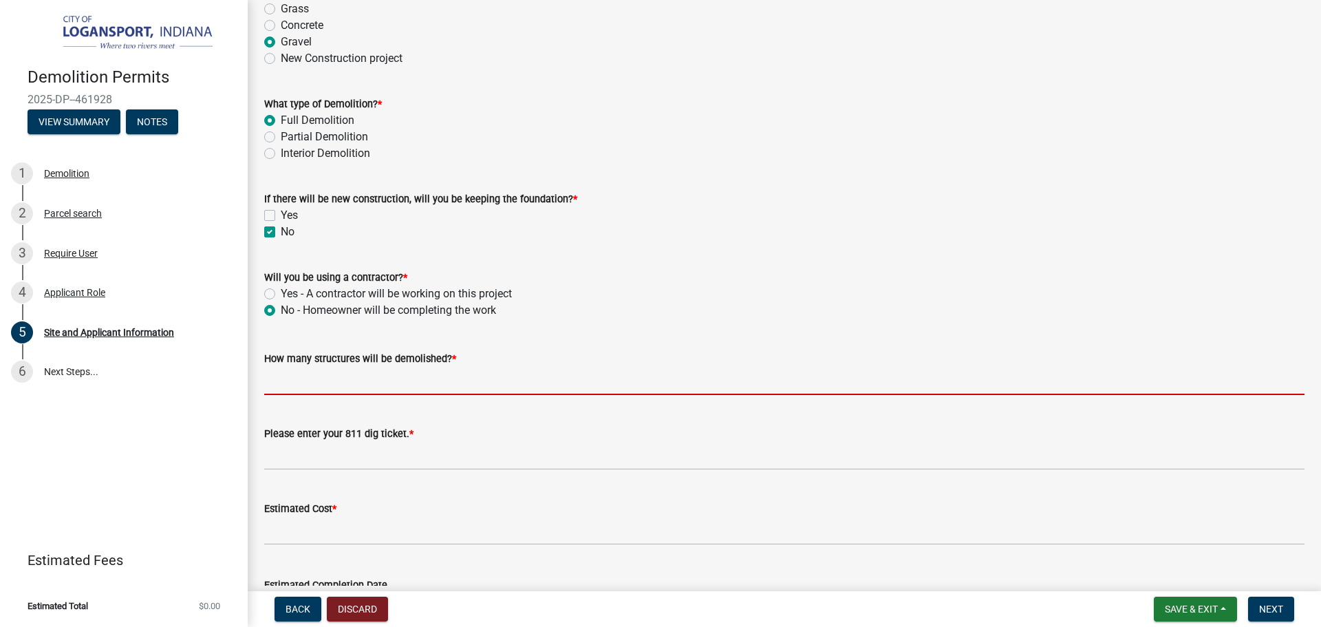
click at [281, 378] on input "How many structures will be demolished? *" at bounding box center [784, 381] width 1040 height 28
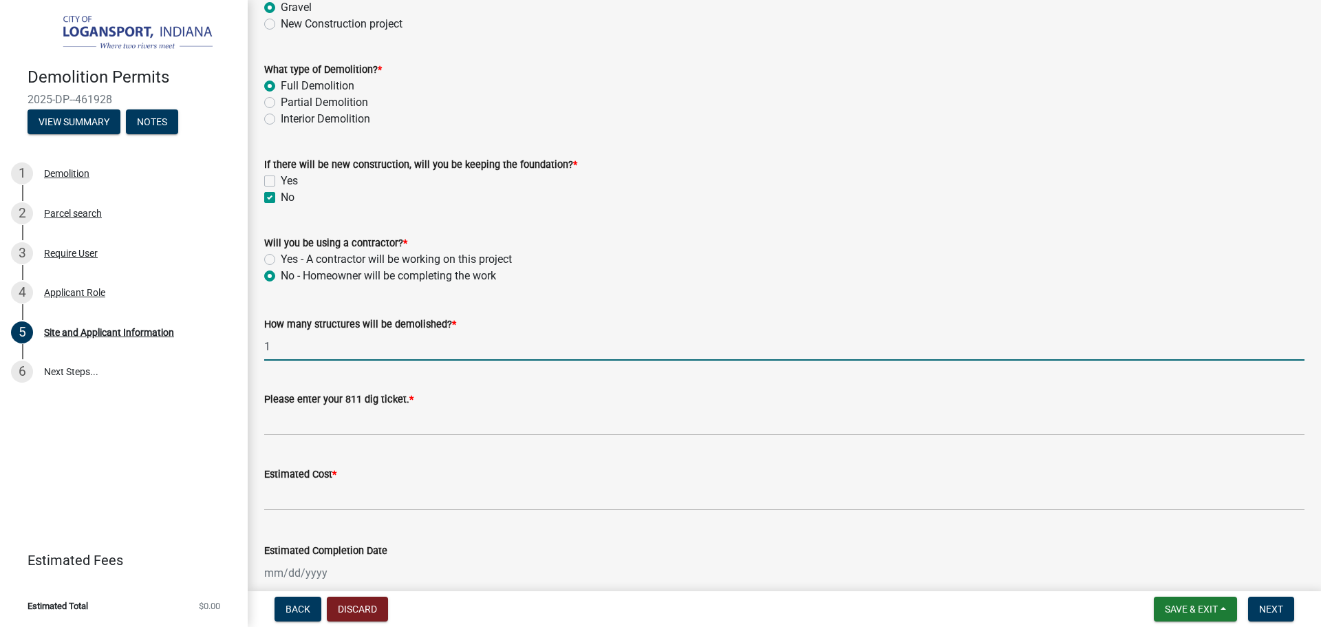
scroll to position [894, 0]
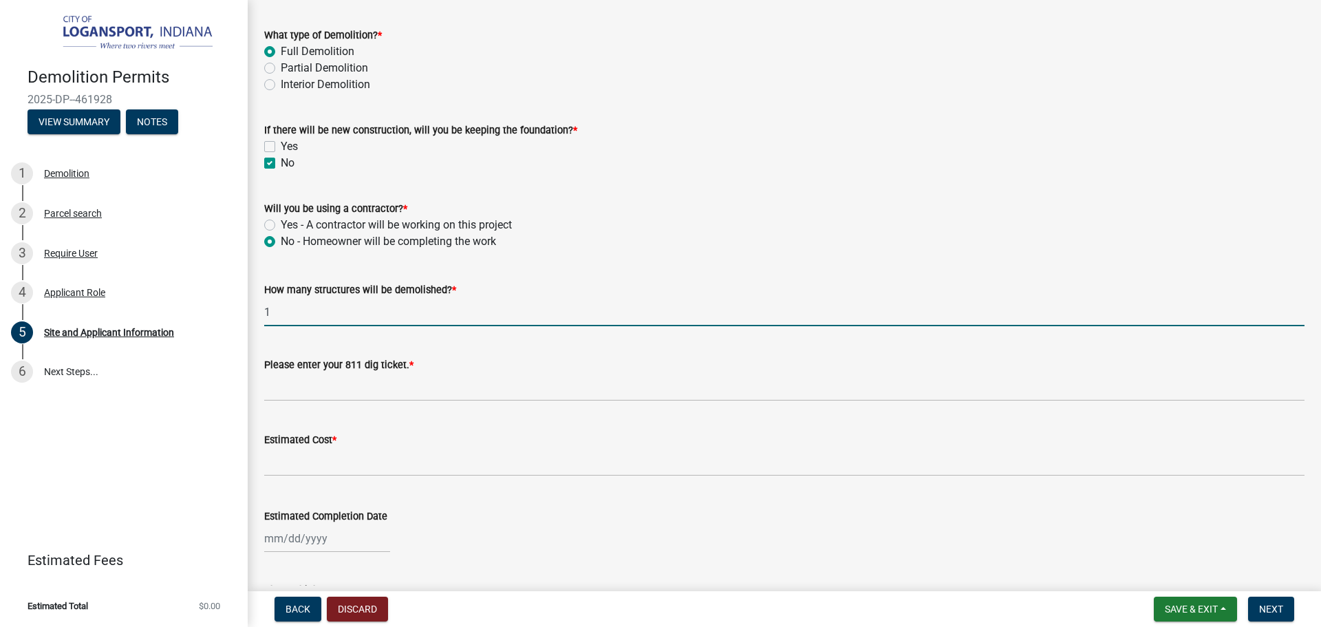
type input "1"
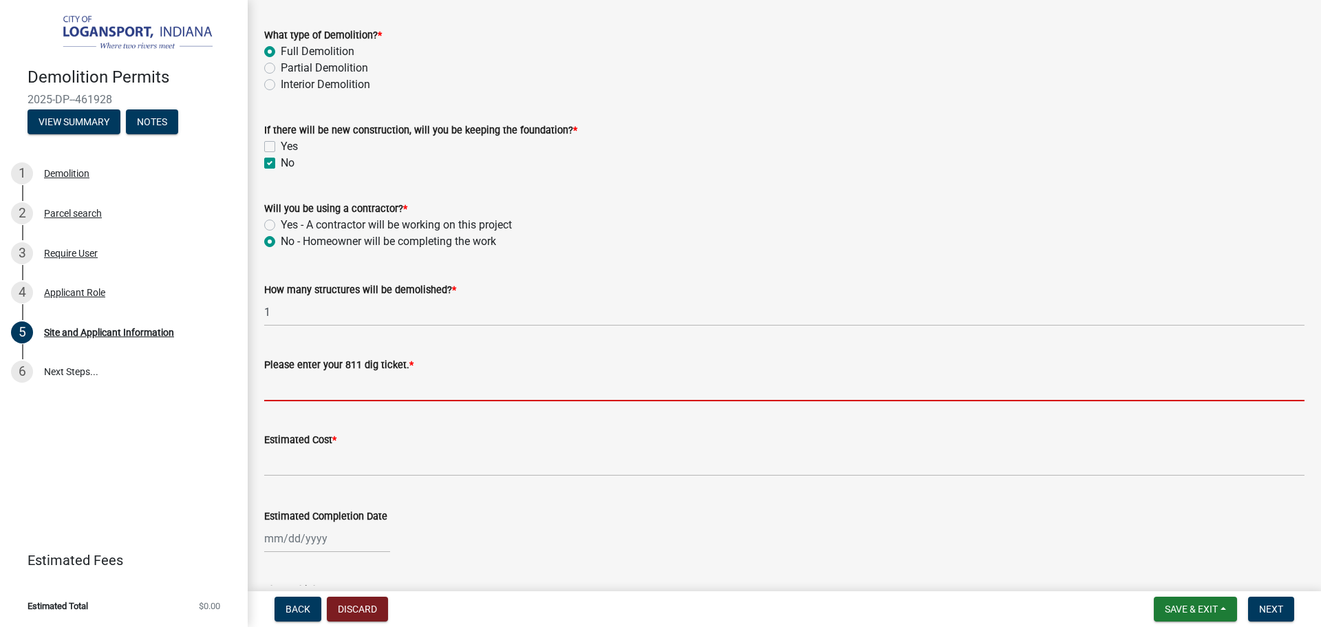
click at [283, 391] on input "Please enter your 811 dig ticket. *" at bounding box center [784, 387] width 1040 height 28
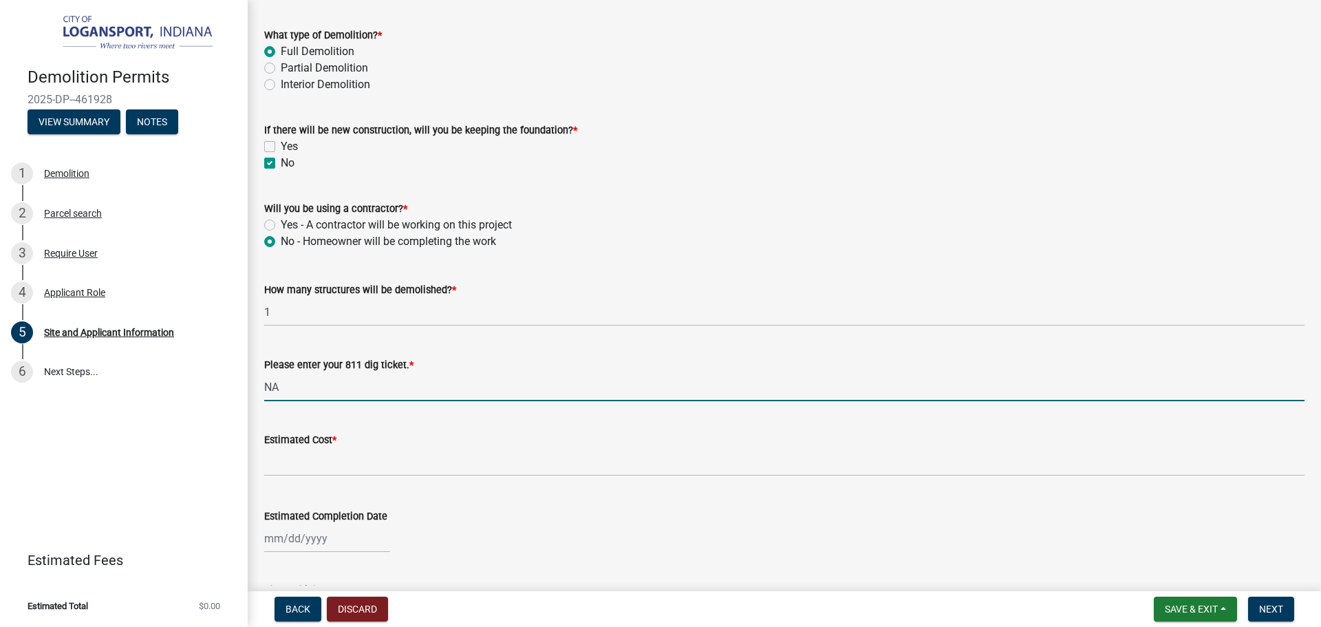
type input "NA"
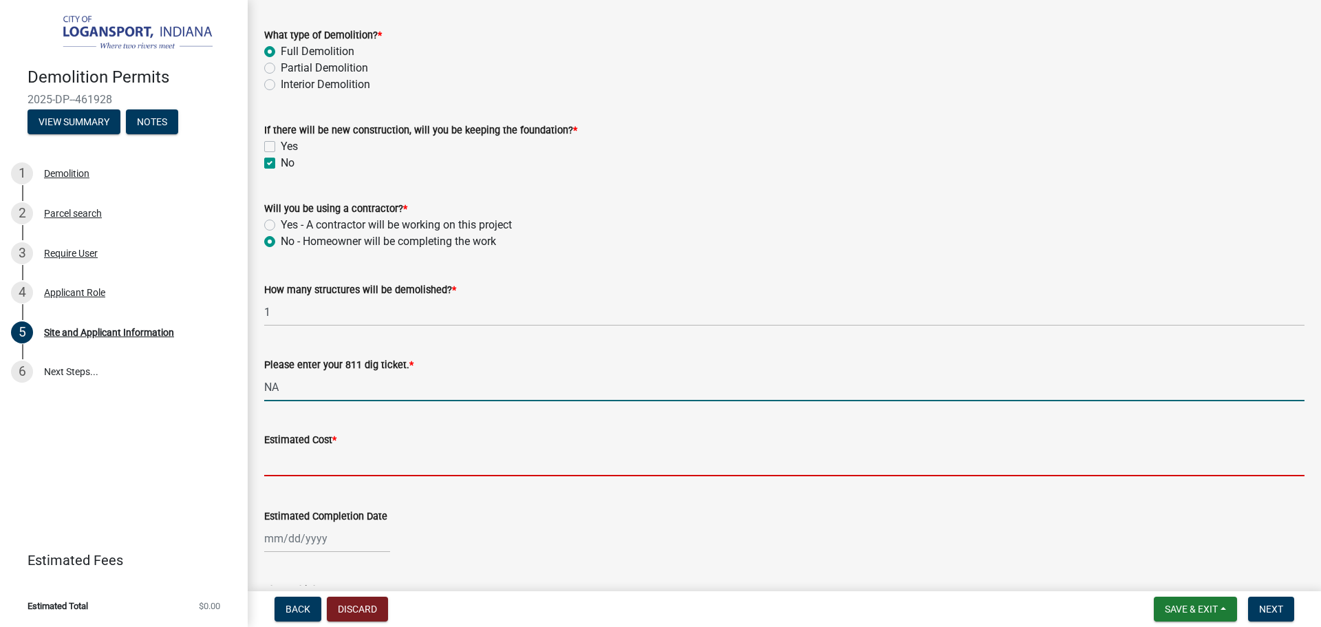
click at [290, 457] on input "text" at bounding box center [784, 462] width 1040 height 28
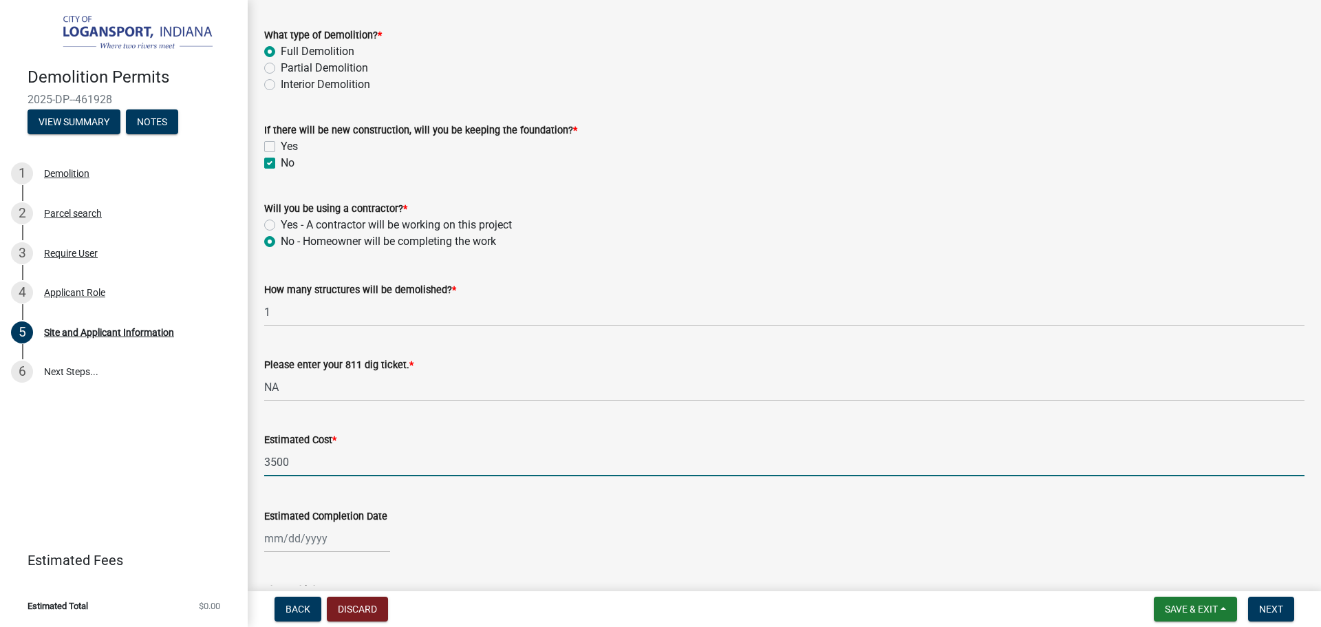
click at [311, 458] on input "3500" at bounding box center [784, 462] width 1040 height 28
type input "500"
click at [279, 529] on div at bounding box center [327, 538] width 126 height 28
select select "8"
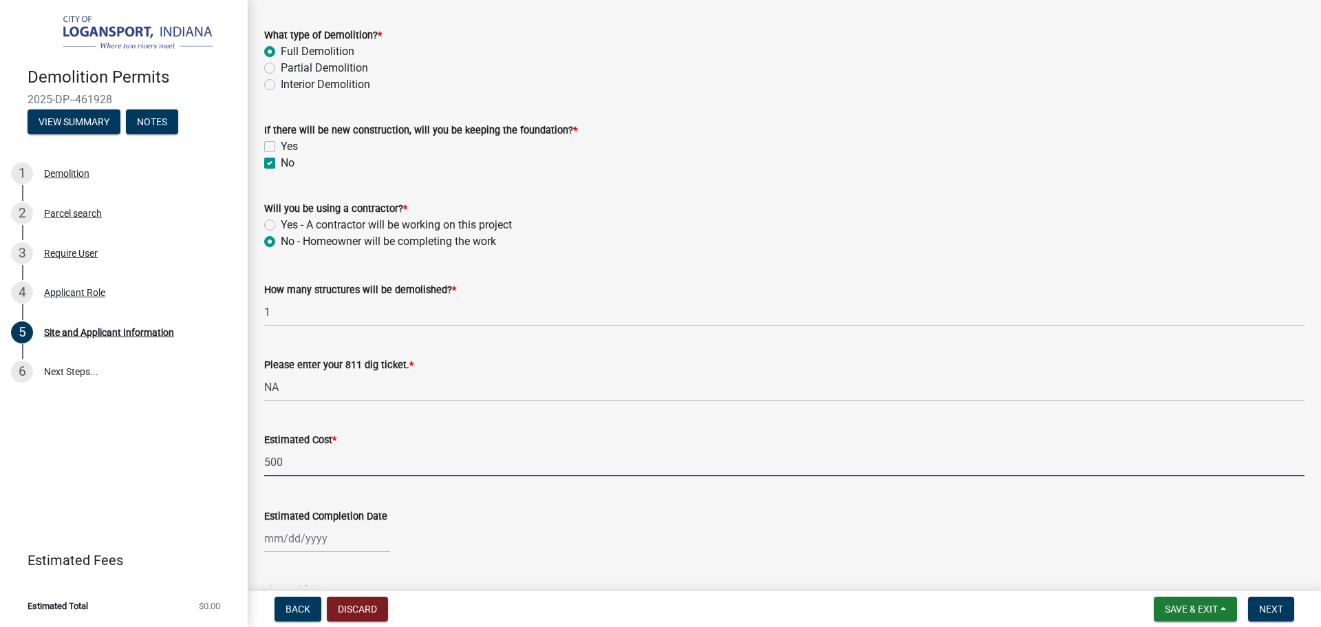
select select "2025"
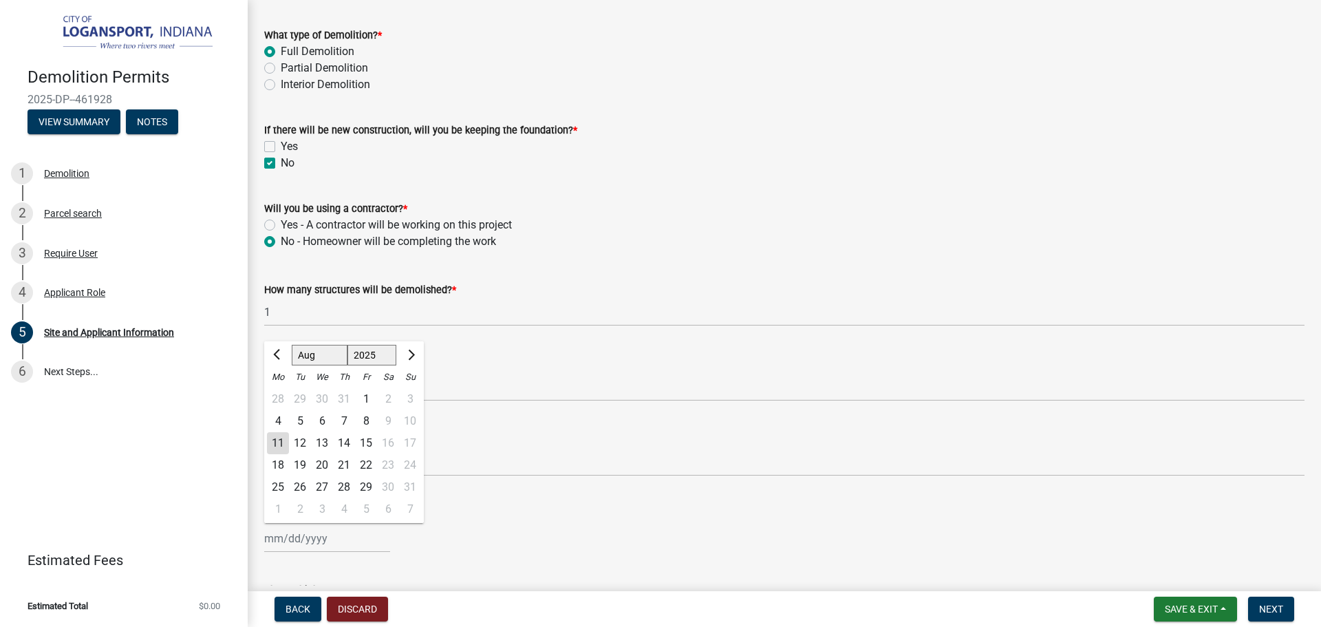
click at [275, 437] on div "11" at bounding box center [278, 443] width 22 height 22
type input "[DATE]"
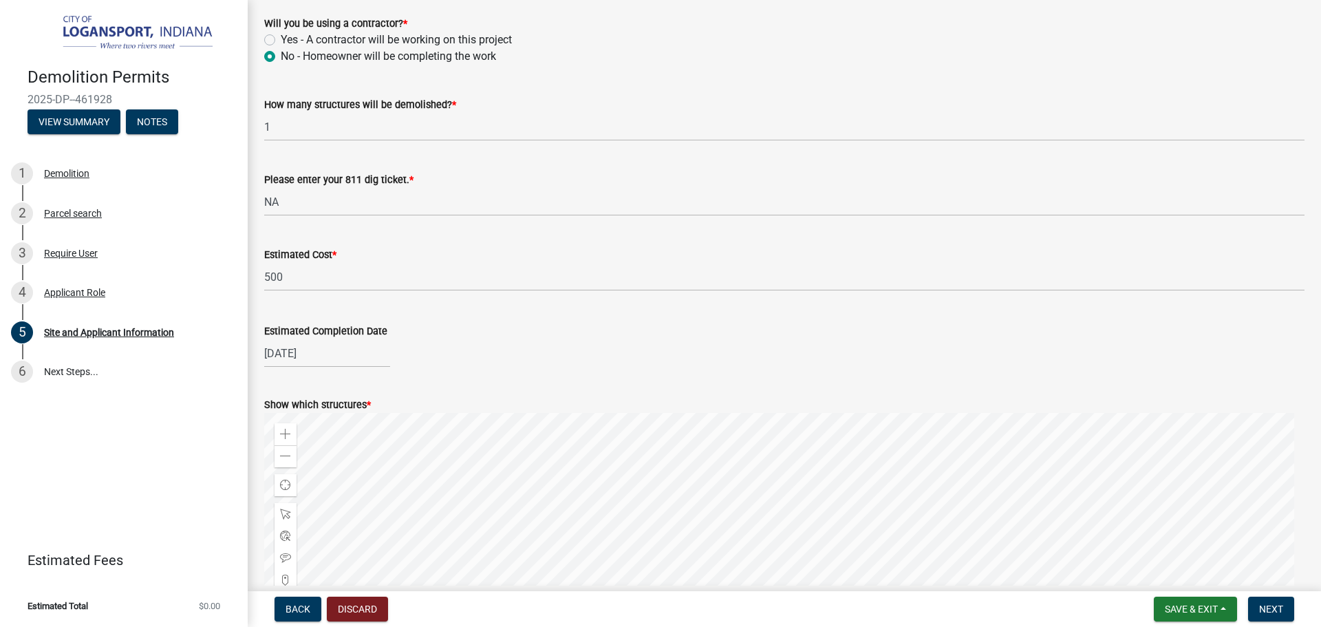
scroll to position [1101, 0]
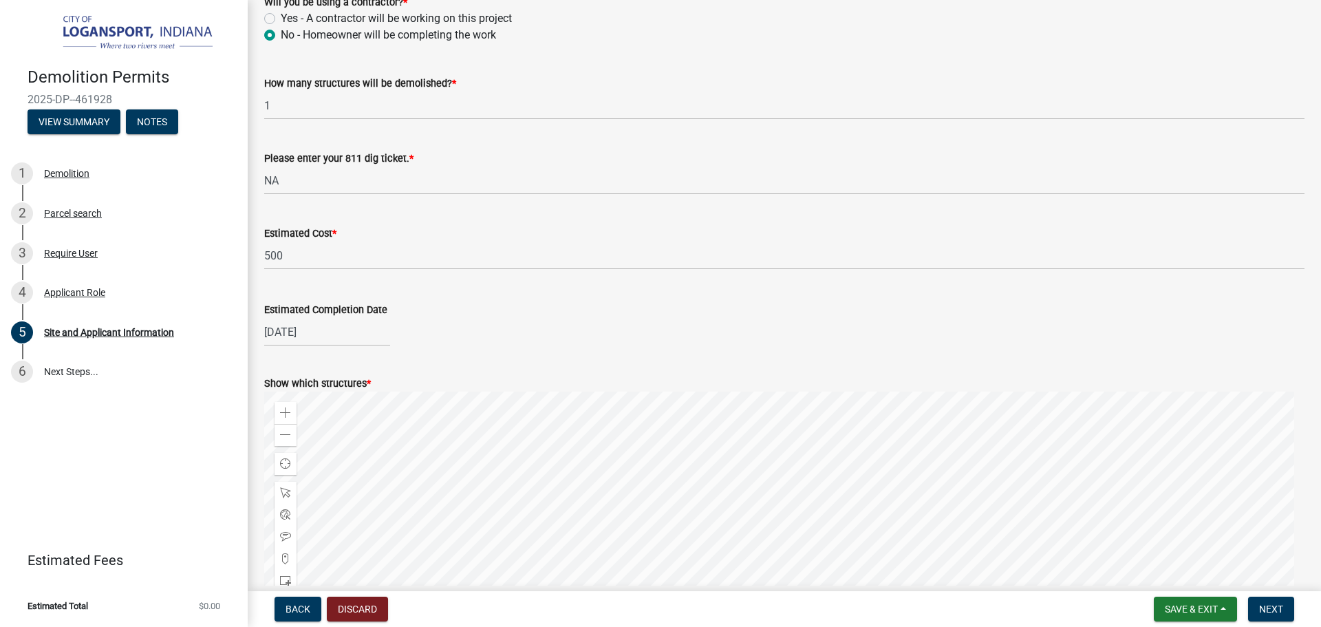
click at [314, 338] on div "[DATE]" at bounding box center [327, 332] width 126 height 28
select select "8"
select select "2025"
click at [369, 496] on div "29" at bounding box center [366, 493] width 22 height 22
type input "[DATE]"
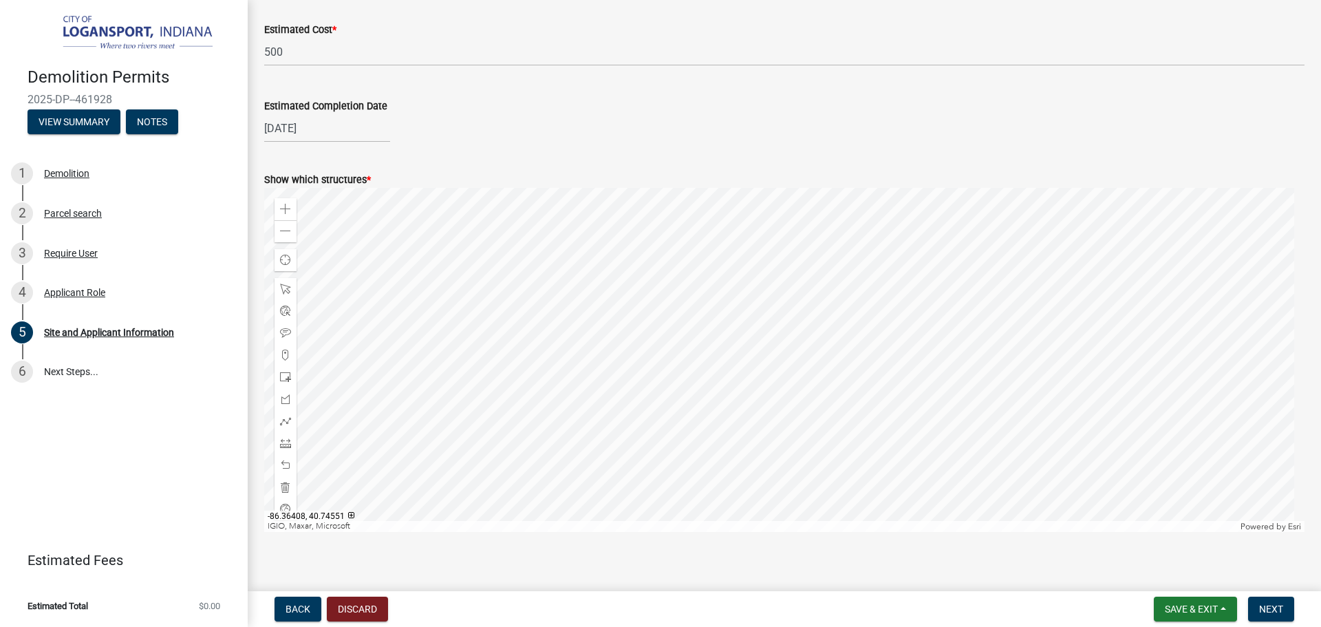
scroll to position [1307, 0]
click at [286, 421] on span at bounding box center [285, 418] width 11 height 11
click at [858, 363] on div at bounding box center [784, 357] width 1040 height 344
click at [898, 380] on div at bounding box center [784, 357] width 1040 height 344
click at [880, 415] on div at bounding box center [784, 357] width 1040 height 344
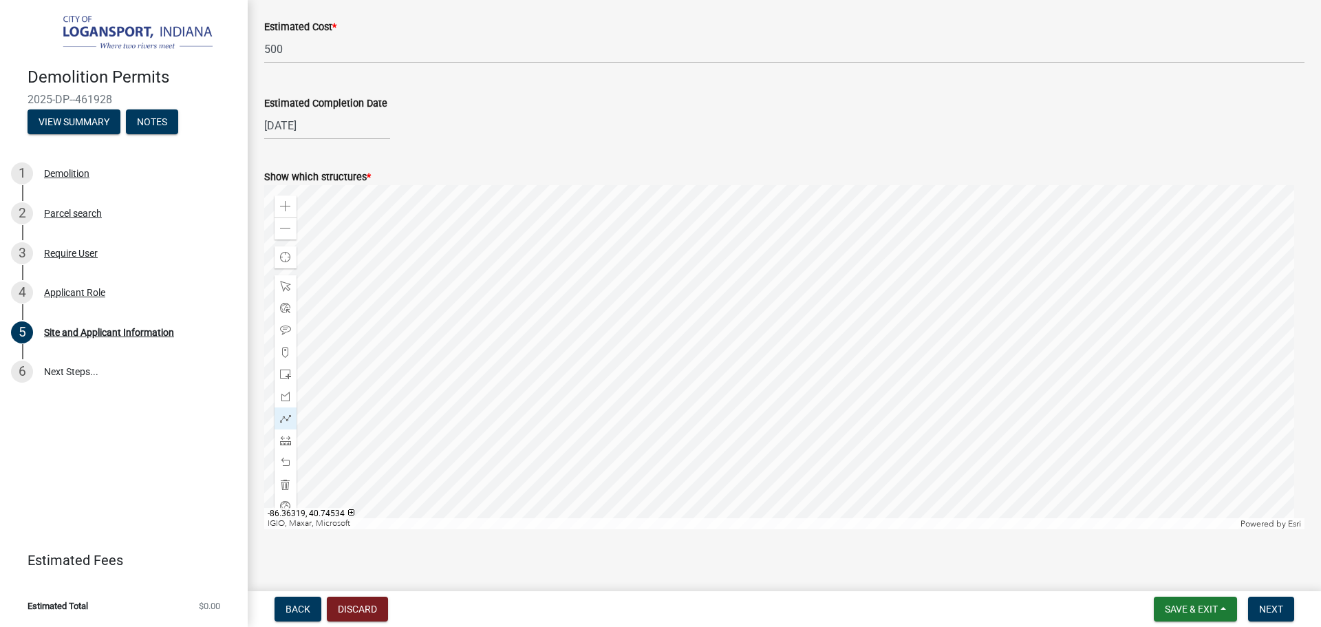
click at [840, 398] on div at bounding box center [784, 357] width 1040 height 344
click at [896, 381] on div at bounding box center [784, 357] width 1040 height 344
click at [857, 363] on div at bounding box center [784, 357] width 1040 height 344
click at [881, 415] on div at bounding box center [784, 357] width 1040 height 344
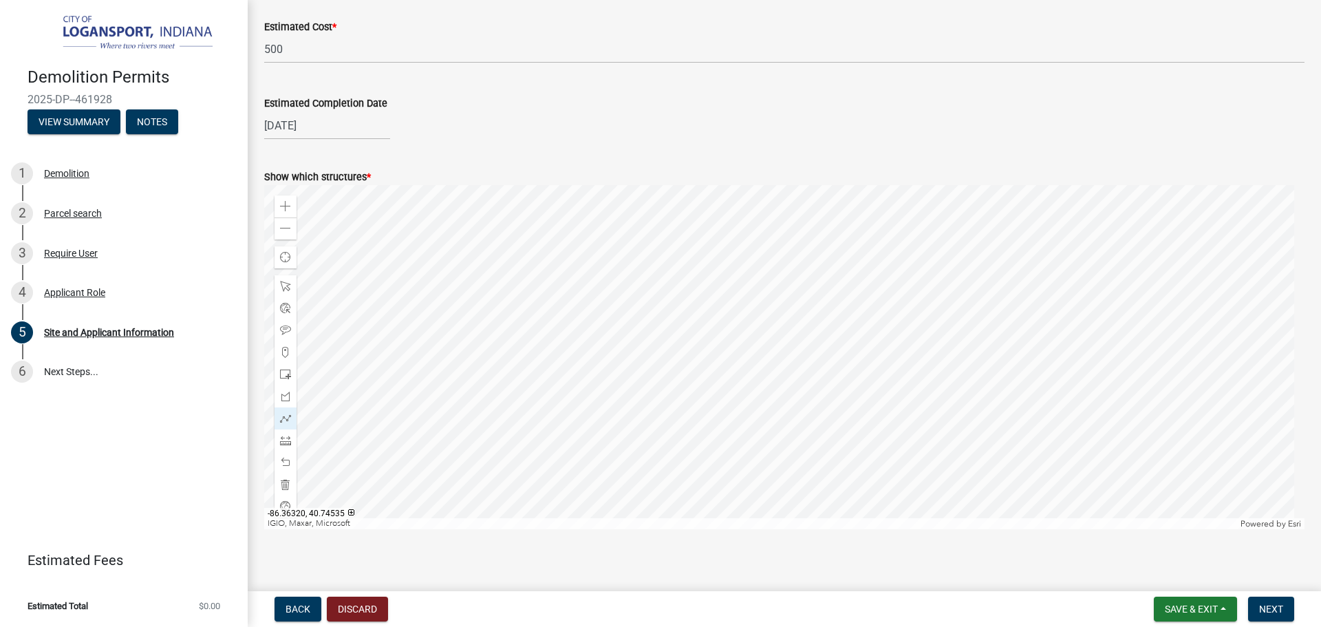
click at [838, 394] on div at bounding box center [784, 357] width 1040 height 344
click at [858, 365] on div at bounding box center [784, 357] width 1040 height 344
click at [1270, 604] on span "Next" at bounding box center [1271, 608] width 24 height 11
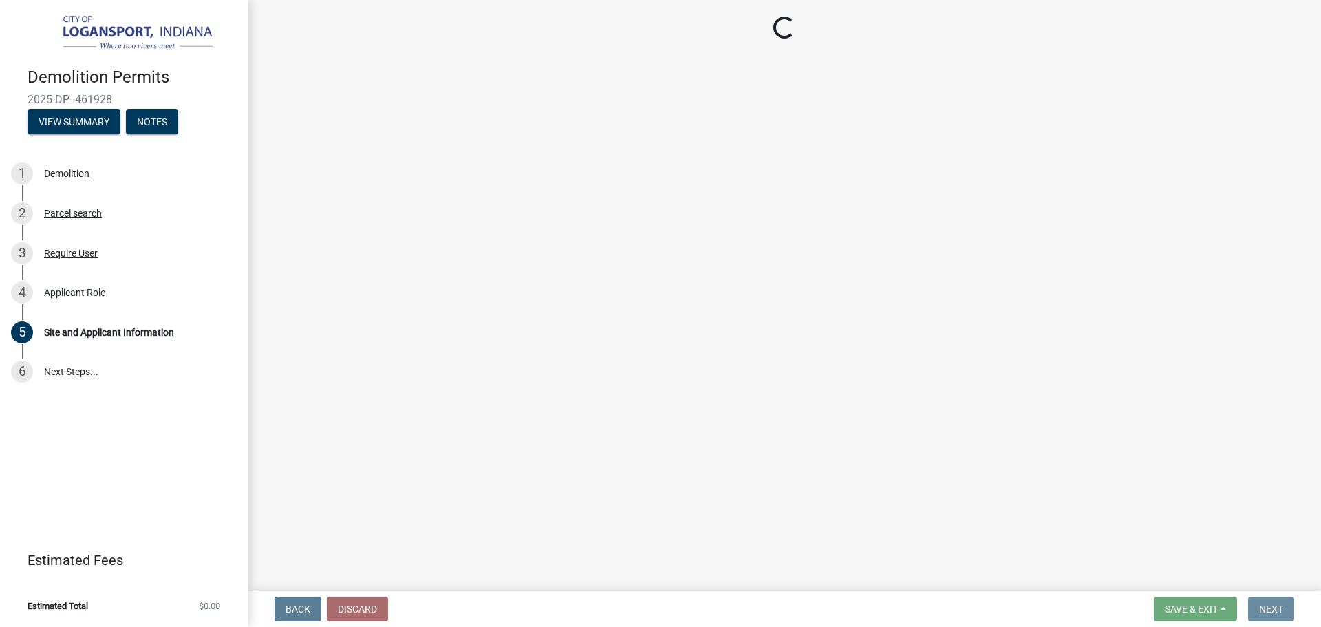
scroll to position [0, 0]
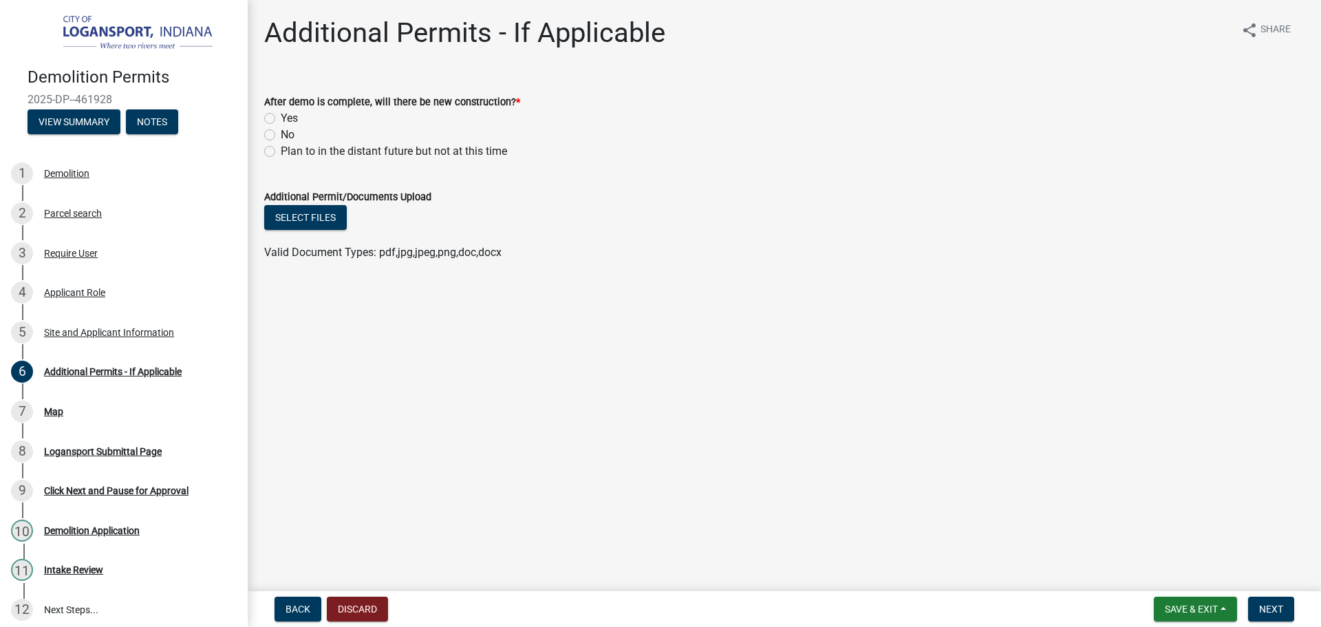
click at [274, 129] on div "No" at bounding box center [784, 135] width 1040 height 17
click at [281, 133] on label "No" at bounding box center [288, 135] width 14 height 17
click at [281, 133] on input "No" at bounding box center [285, 131] width 9 height 9
radio input "true"
click at [1251, 615] on button "Next" at bounding box center [1271, 608] width 46 height 25
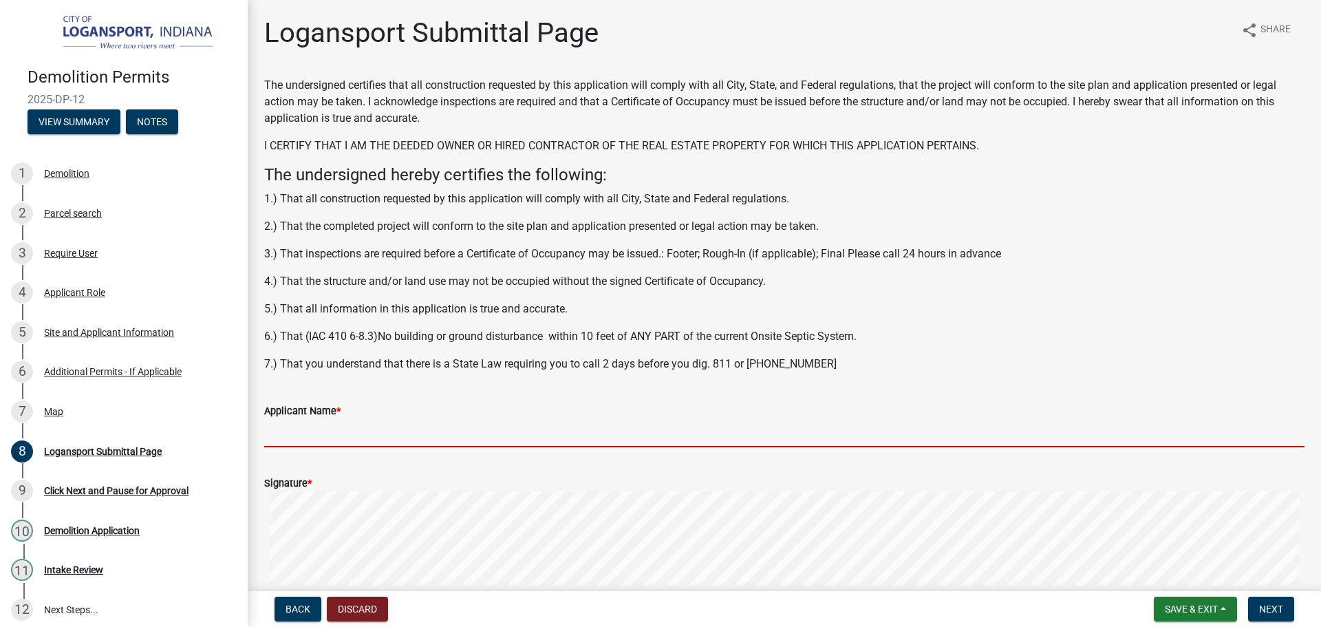
click at [334, 439] on input "Applicant Name *" at bounding box center [784, 433] width 1040 height 28
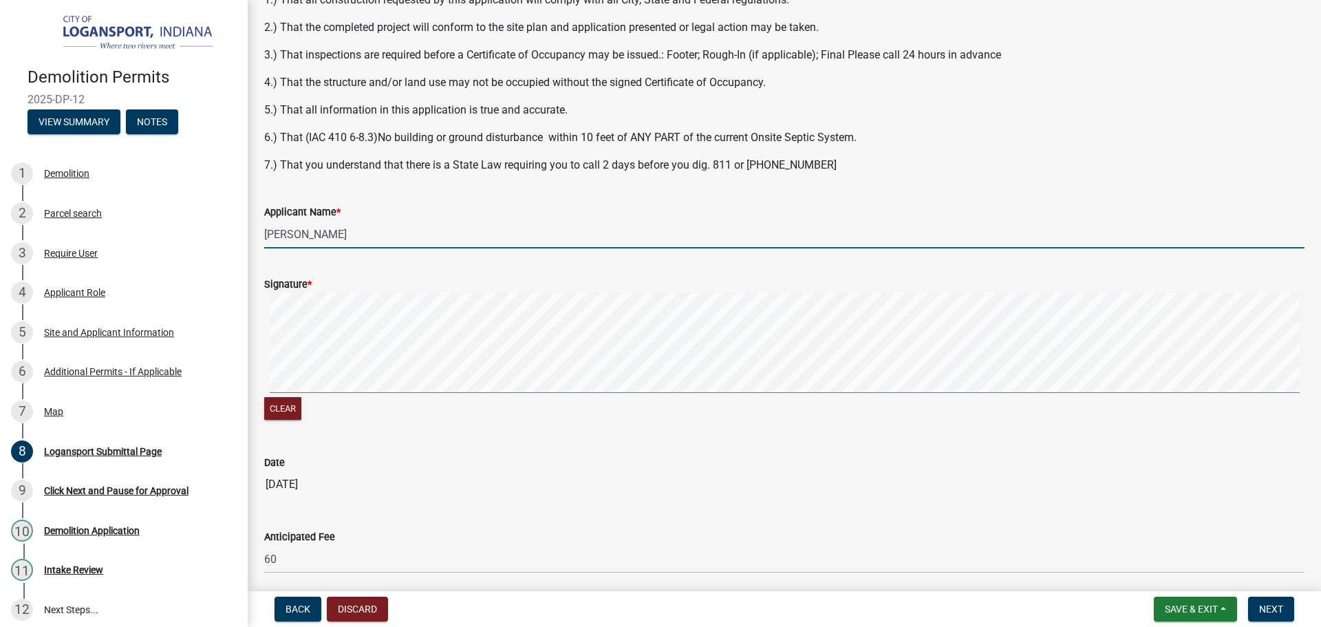
scroll to position [275, 0]
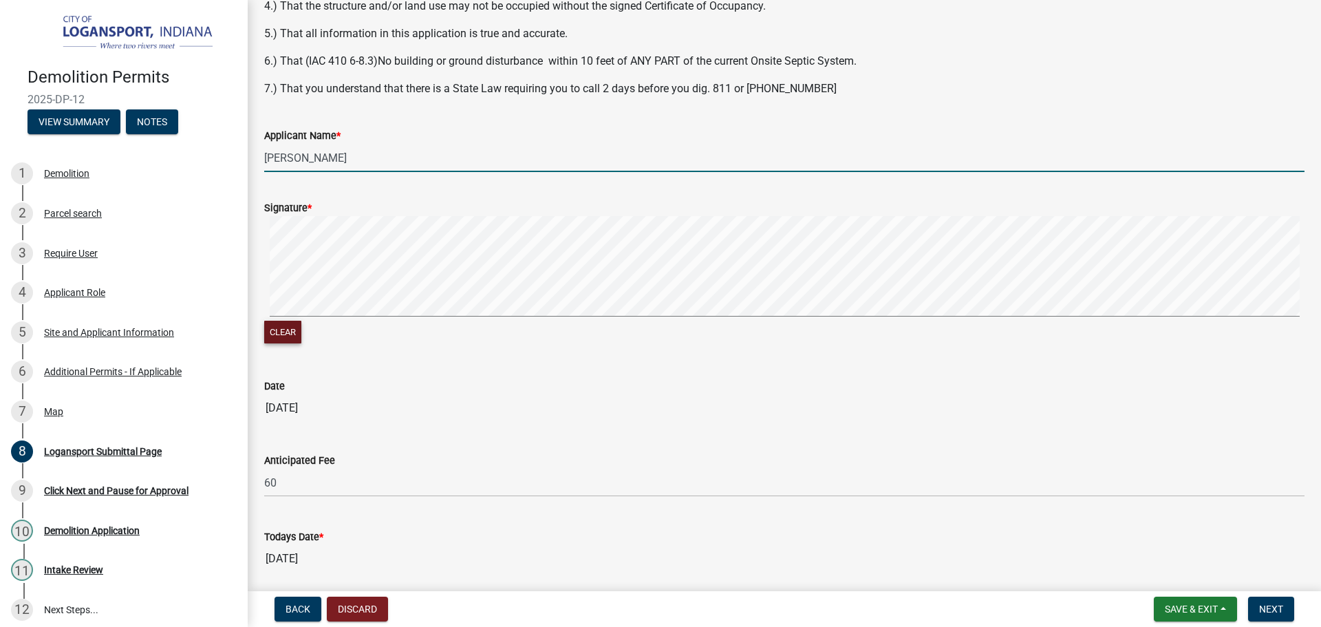
type input "[PERSON_NAME]"
click at [273, 324] on button "Clear" at bounding box center [282, 332] width 37 height 23
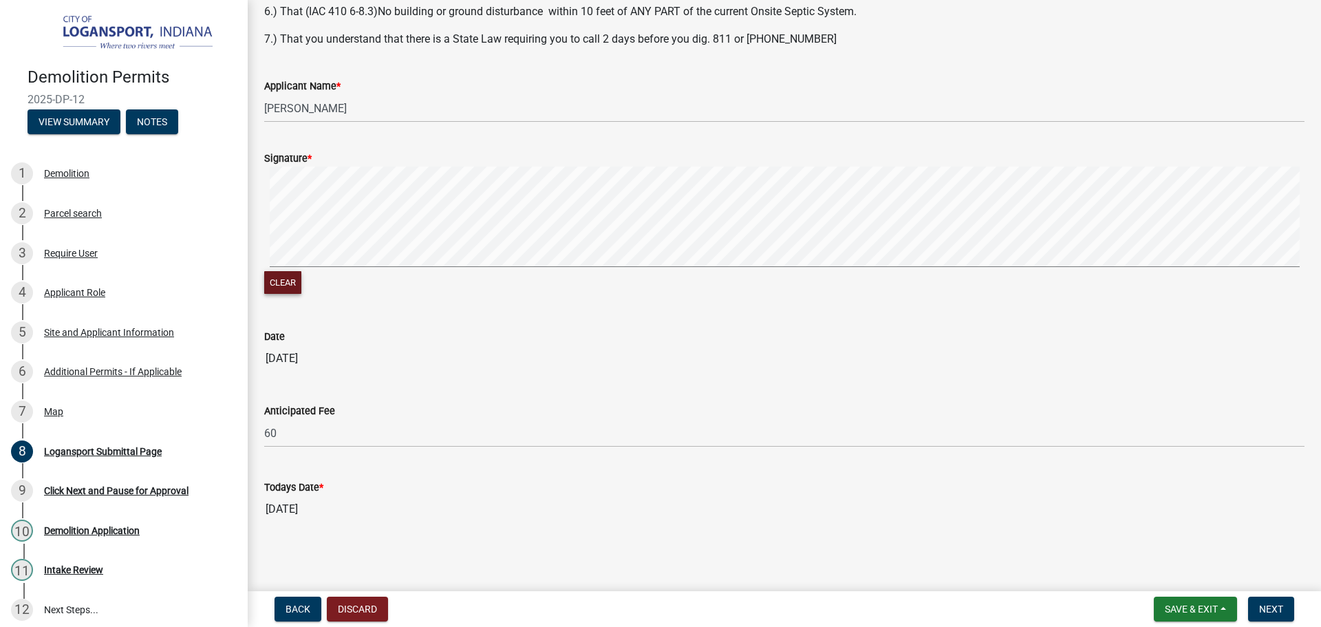
scroll to position [327, 0]
drag, startPoint x: 1262, startPoint y: 605, endPoint x: 487, endPoint y: 509, distance: 780.4
click at [487, 509] on wm-app "Demolition Permits 2025-DP-12 View Summary Notes 1 Demolition 2 Parcel search 3…" at bounding box center [660, 313] width 1321 height 627
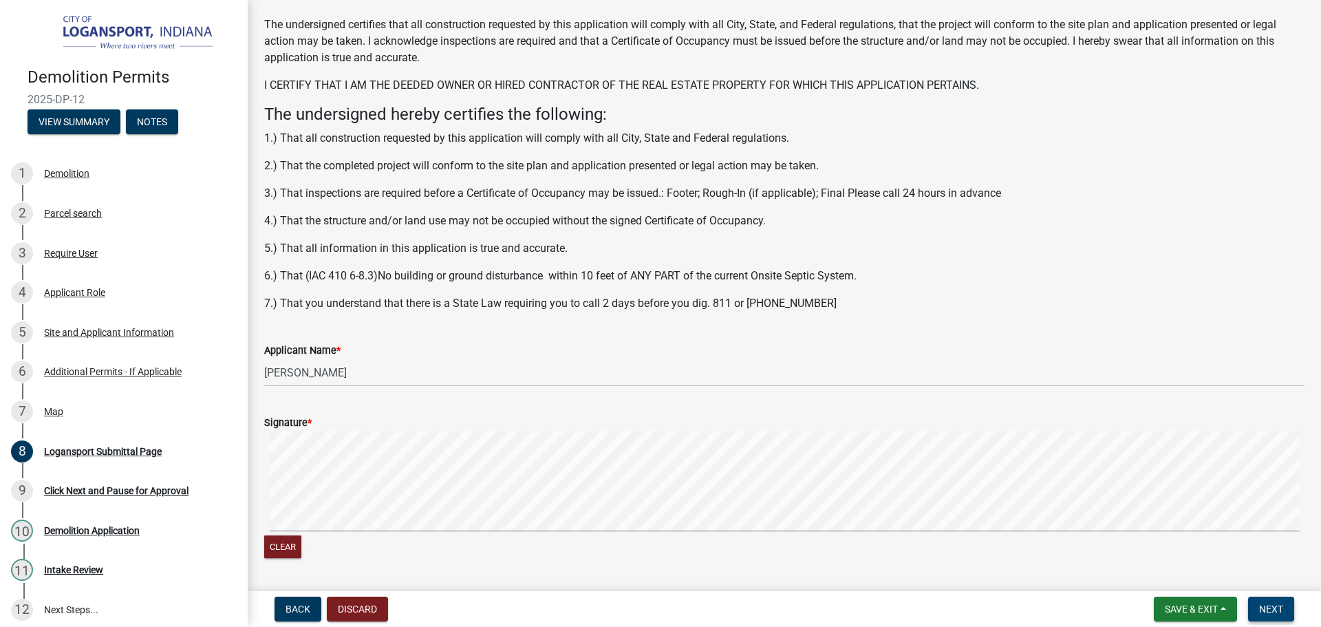
scroll to position [0, 0]
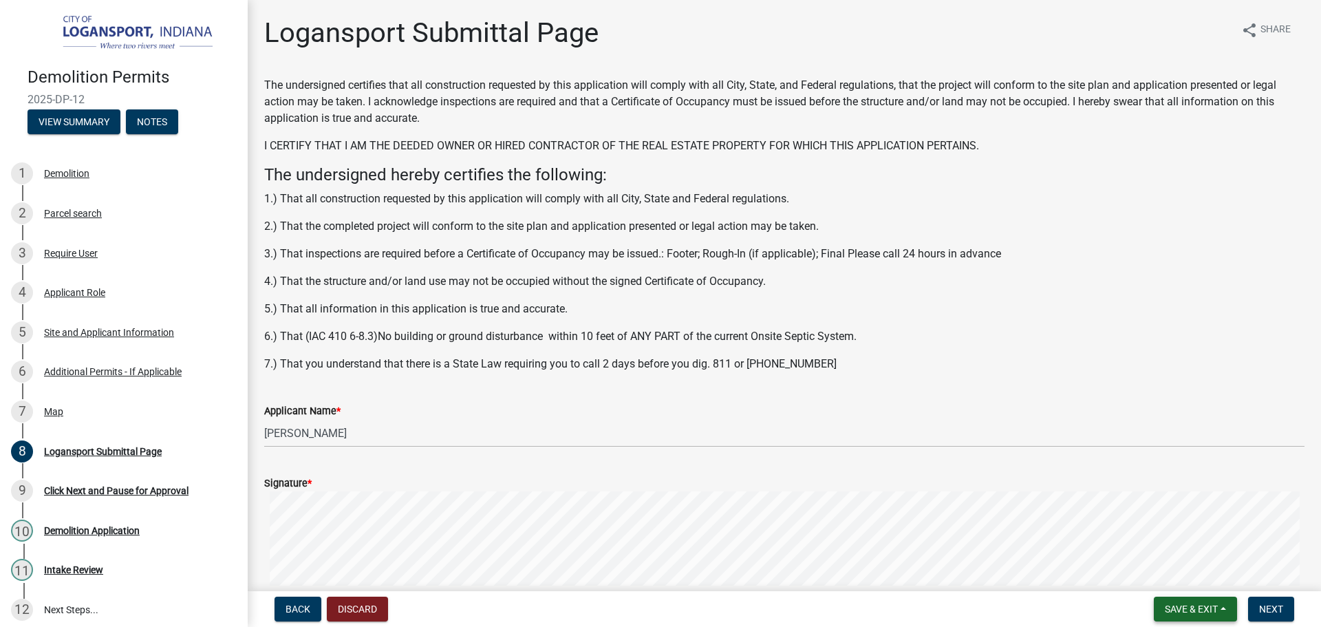
click at [1179, 598] on button "Save & Exit" at bounding box center [1195, 608] width 83 height 25
click at [1158, 545] on button "Save" at bounding box center [1182, 539] width 110 height 33
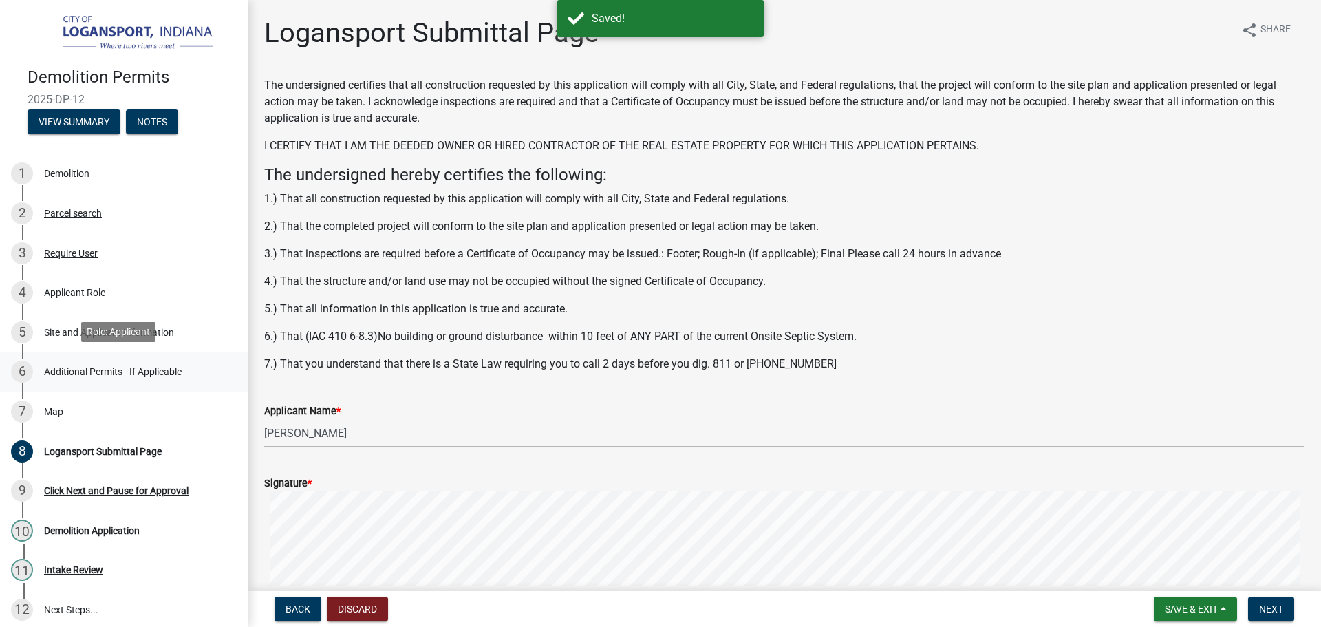
click at [108, 367] on div "Additional Permits - If Applicable" at bounding box center [113, 372] width 138 height 10
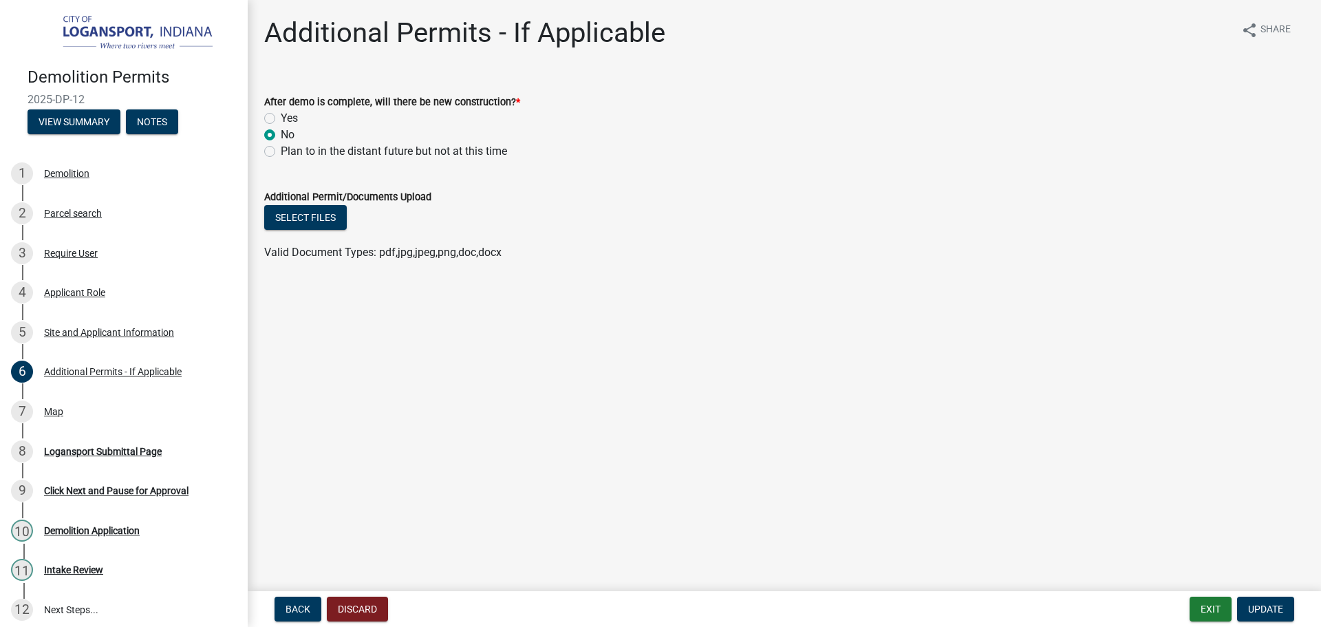
click at [281, 119] on label "Yes" at bounding box center [289, 118] width 17 height 17
click at [281, 119] on input "Yes" at bounding box center [285, 114] width 9 height 9
radio input "true"
click at [1268, 606] on span "Update" at bounding box center [1265, 608] width 35 height 11
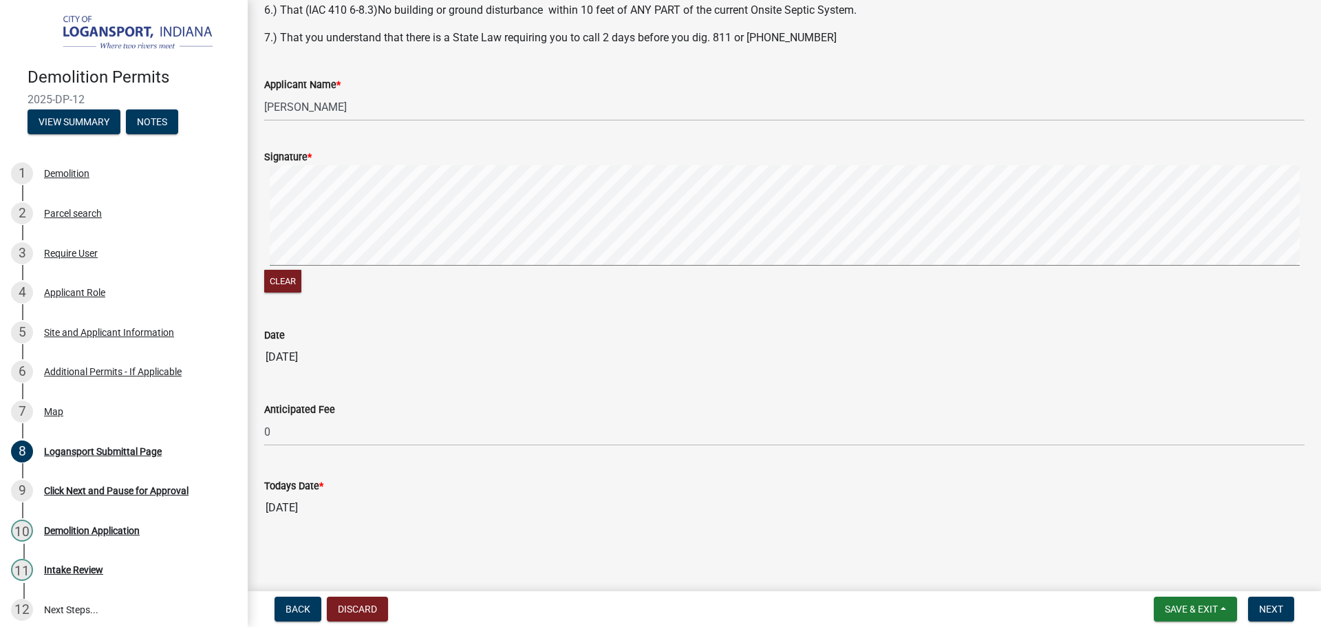
scroll to position [327, 0]
click at [1259, 604] on button "Next" at bounding box center [1271, 608] width 46 height 25
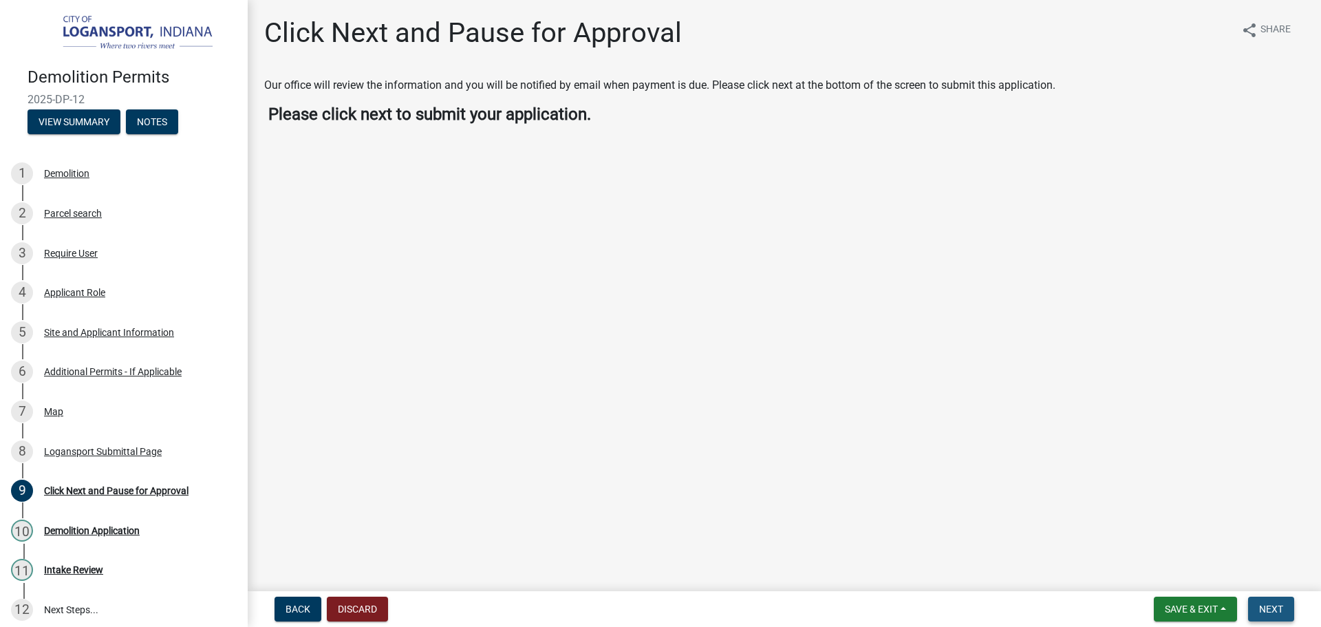
click at [1273, 614] on span "Next" at bounding box center [1271, 608] width 24 height 11
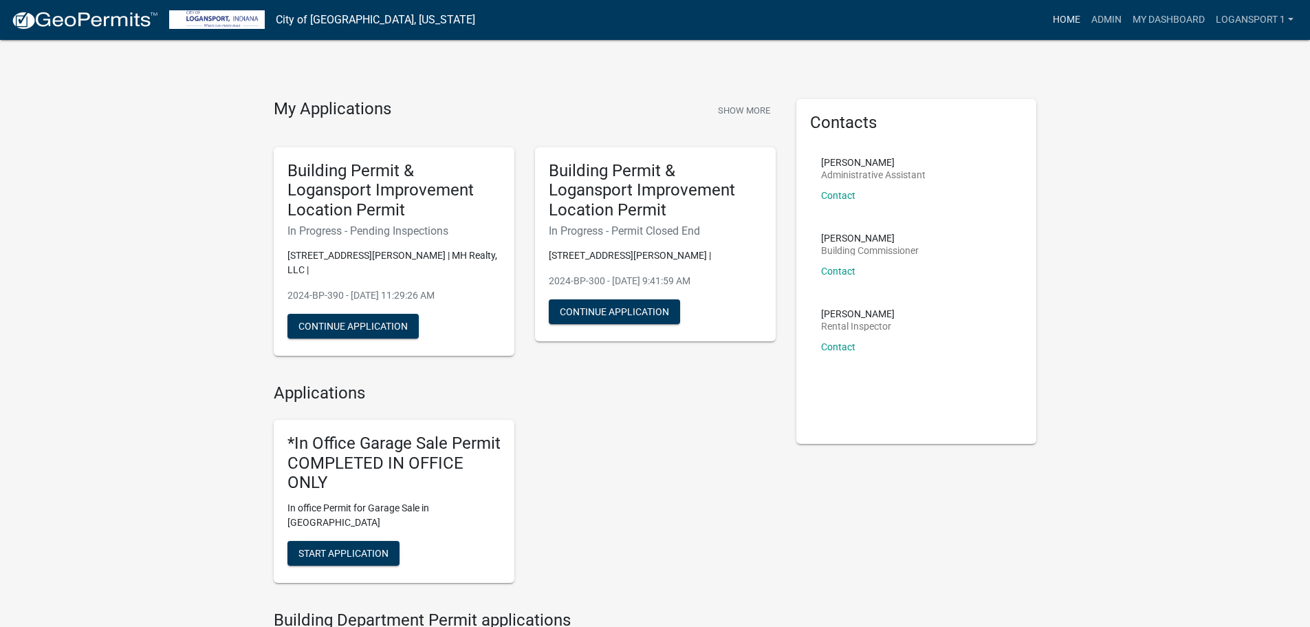
click at [1070, 19] on link "Home" at bounding box center [1067, 20] width 39 height 26
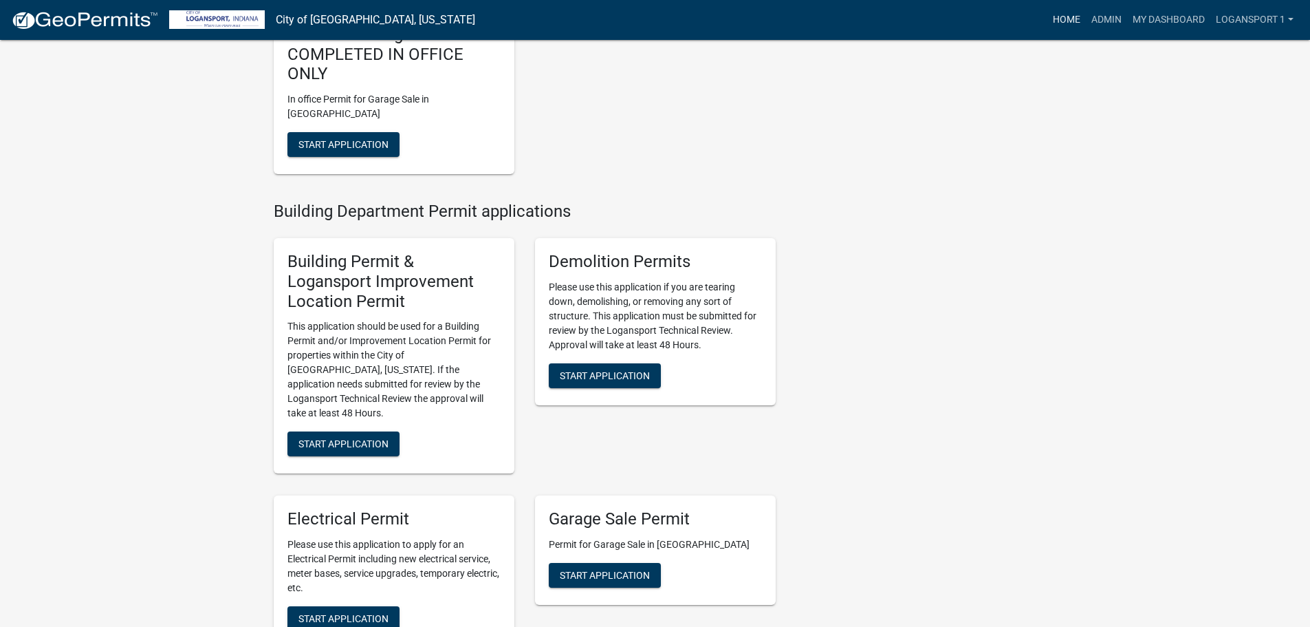
scroll to position [413, 0]
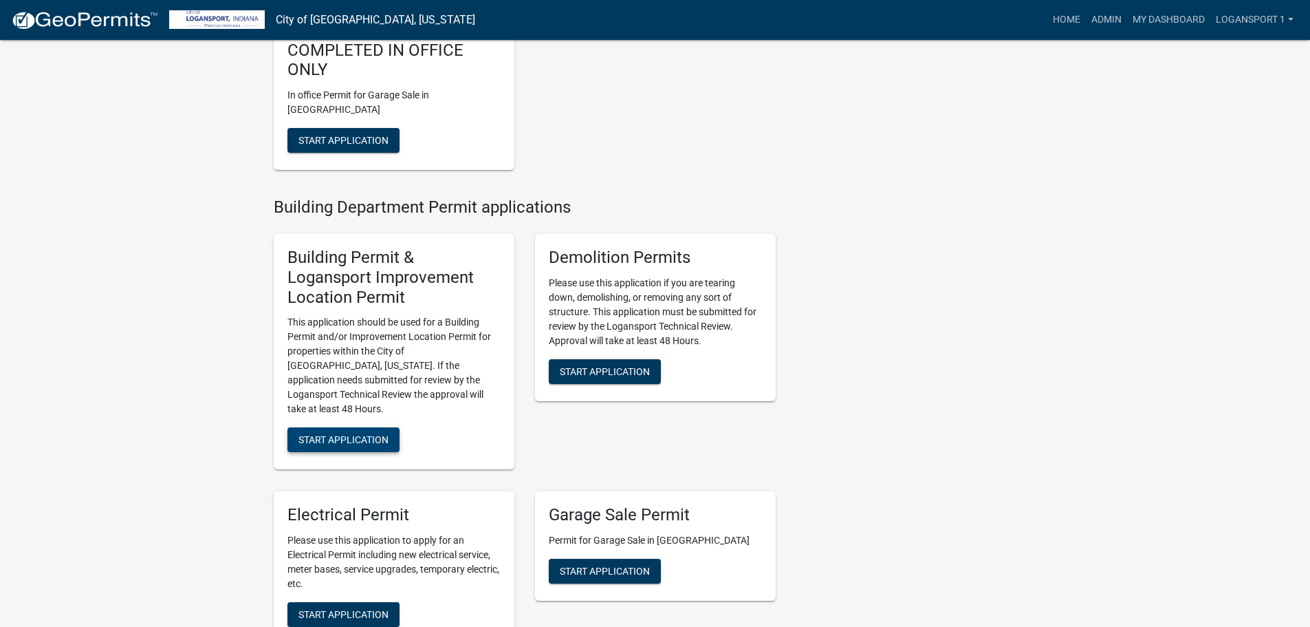
click at [349, 434] on span "Start Application" at bounding box center [344, 439] width 90 height 11
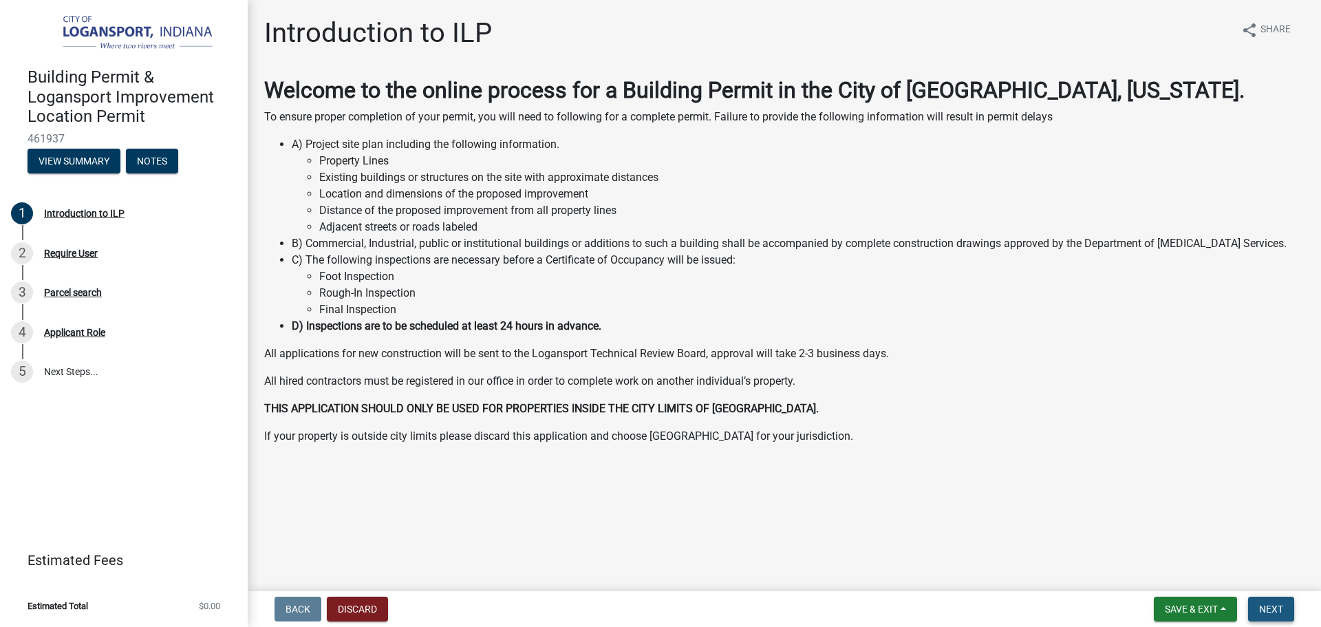
click at [1274, 608] on span "Next" at bounding box center [1271, 608] width 24 height 11
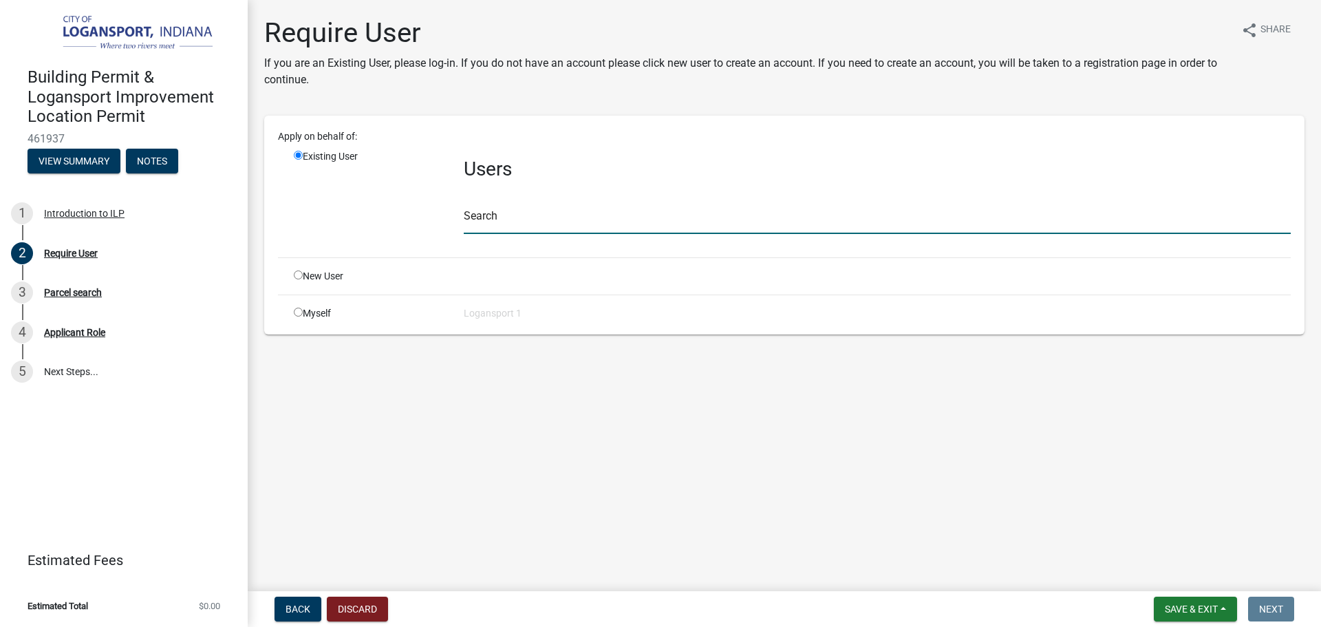
click at [490, 214] on input "text" at bounding box center [877, 220] width 827 height 28
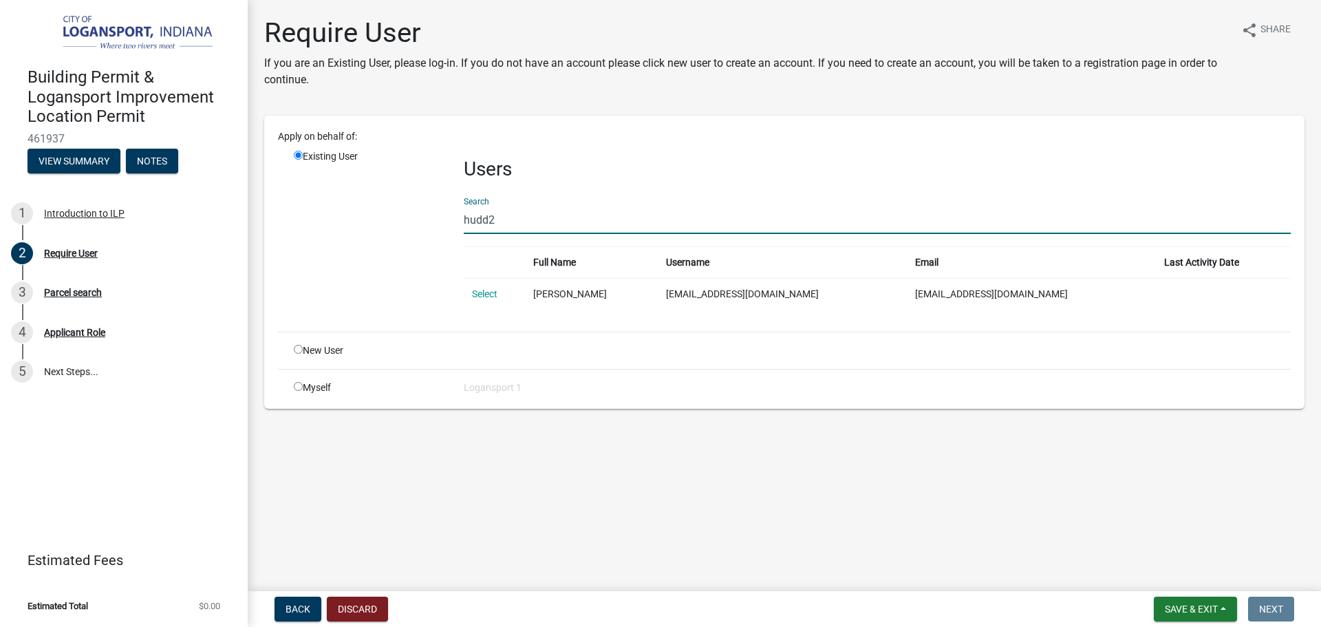
type input "hudd2"
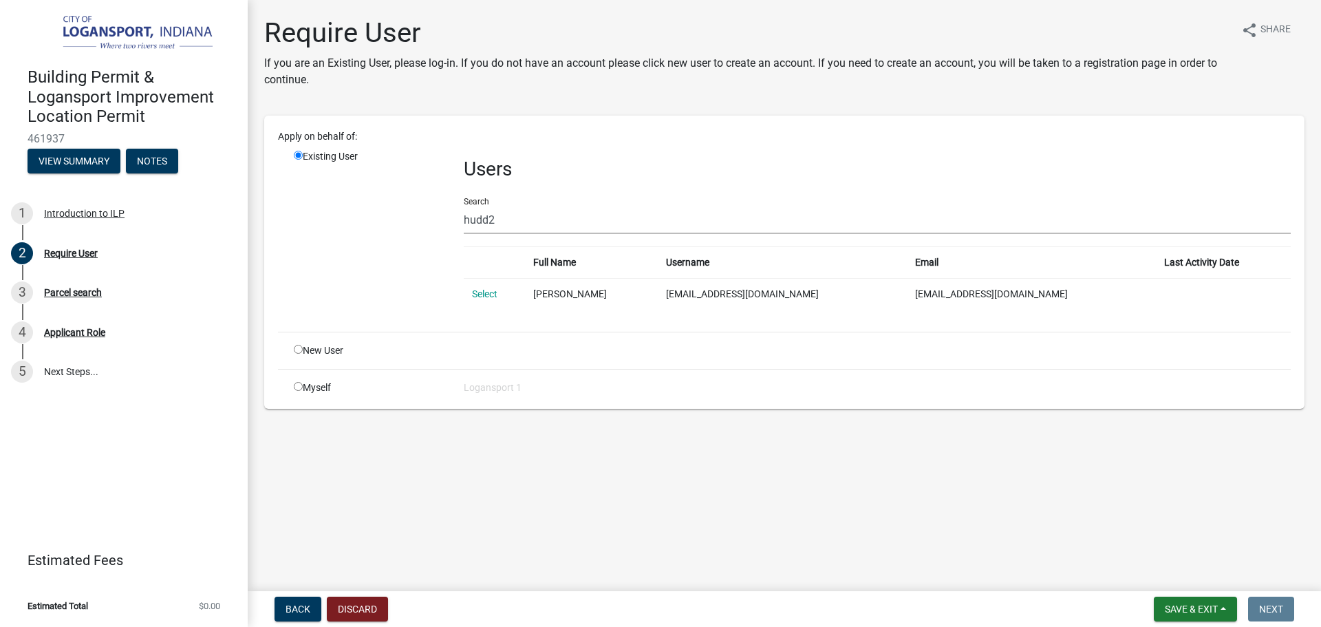
click at [499, 291] on td "Select" at bounding box center [495, 294] width 62 height 32
click at [473, 290] on link "Select" at bounding box center [484, 293] width 25 height 11
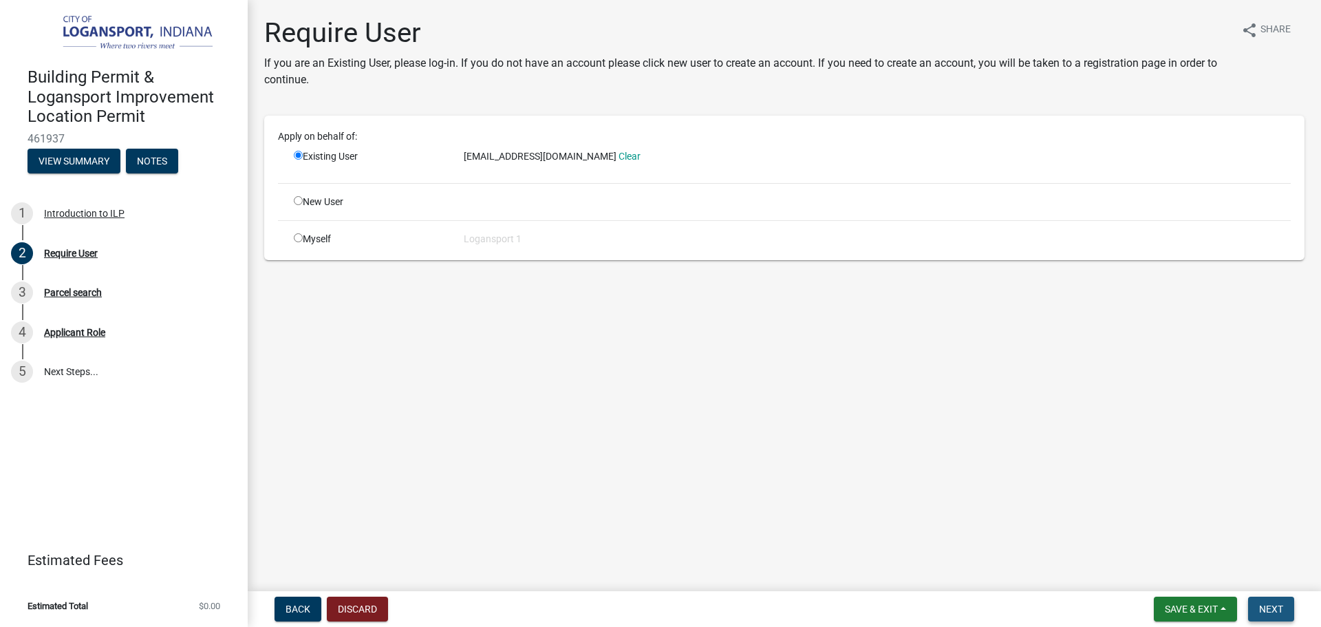
click at [1263, 616] on button "Next" at bounding box center [1271, 608] width 46 height 25
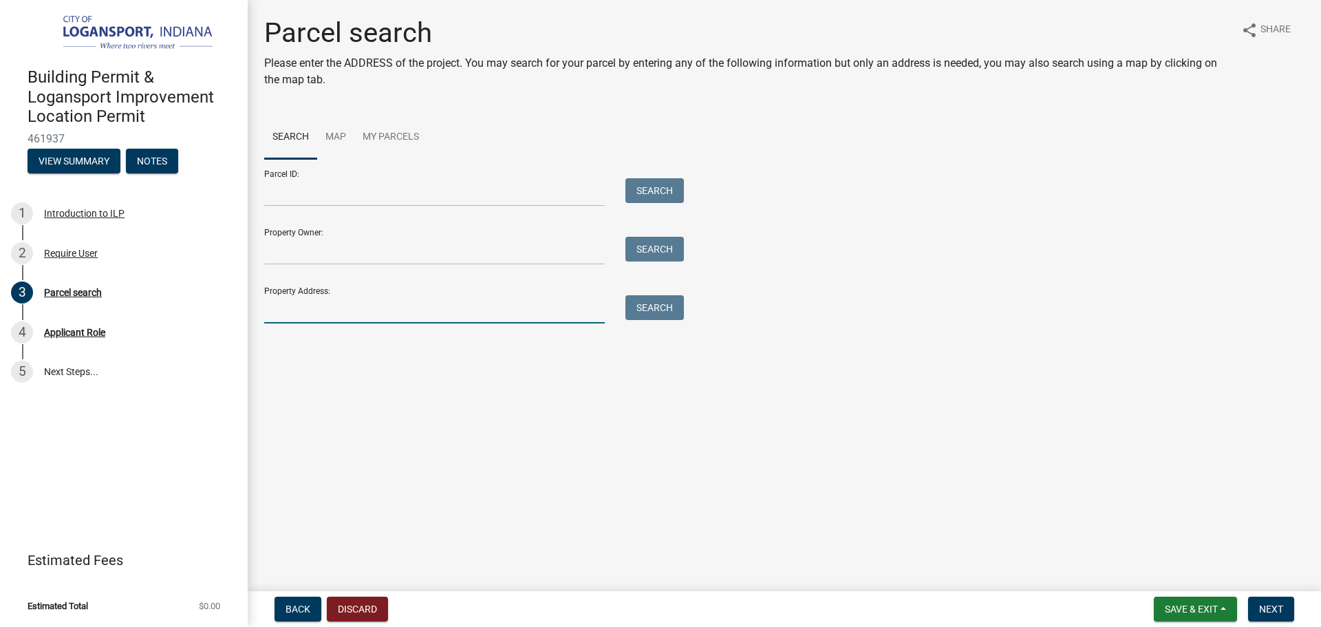
click at [455, 307] on input "Property Address:" at bounding box center [434, 309] width 340 height 28
type input "218 Col"
click at [652, 297] on button "Search" at bounding box center [654, 307] width 58 height 25
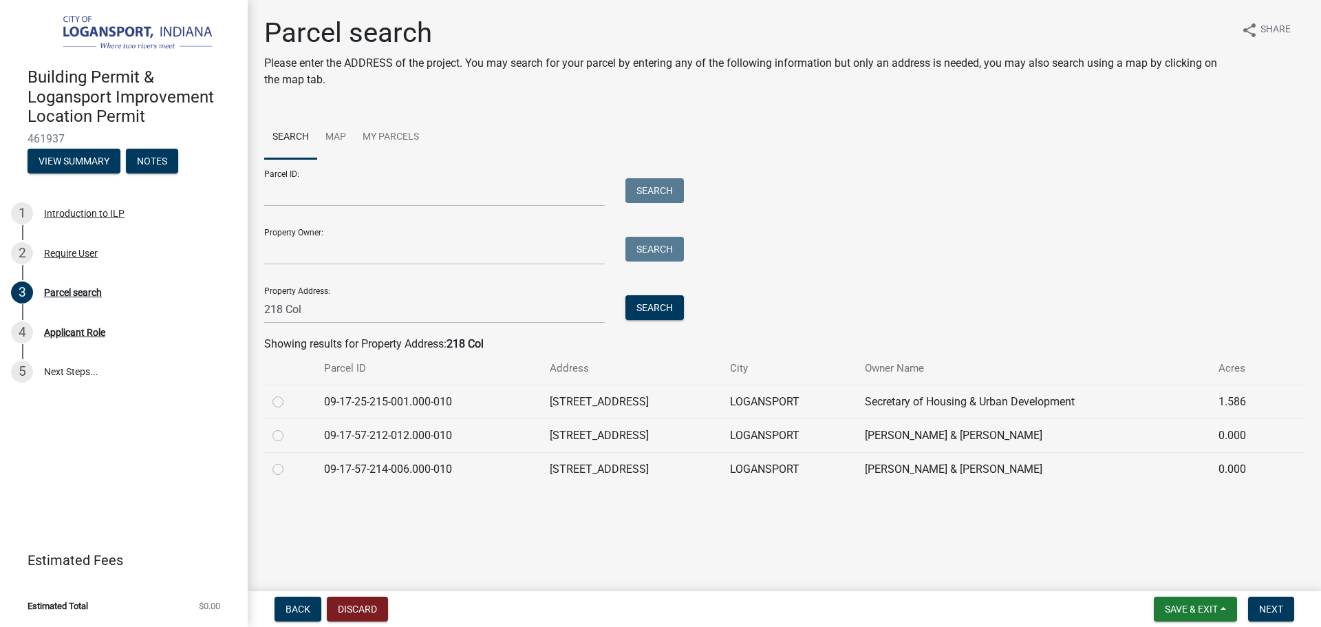
click at [289, 461] on label at bounding box center [289, 461] width 0 height 0
click at [289, 464] on input "radio" at bounding box center [293, 465] width 9 height 9
radio input "true"
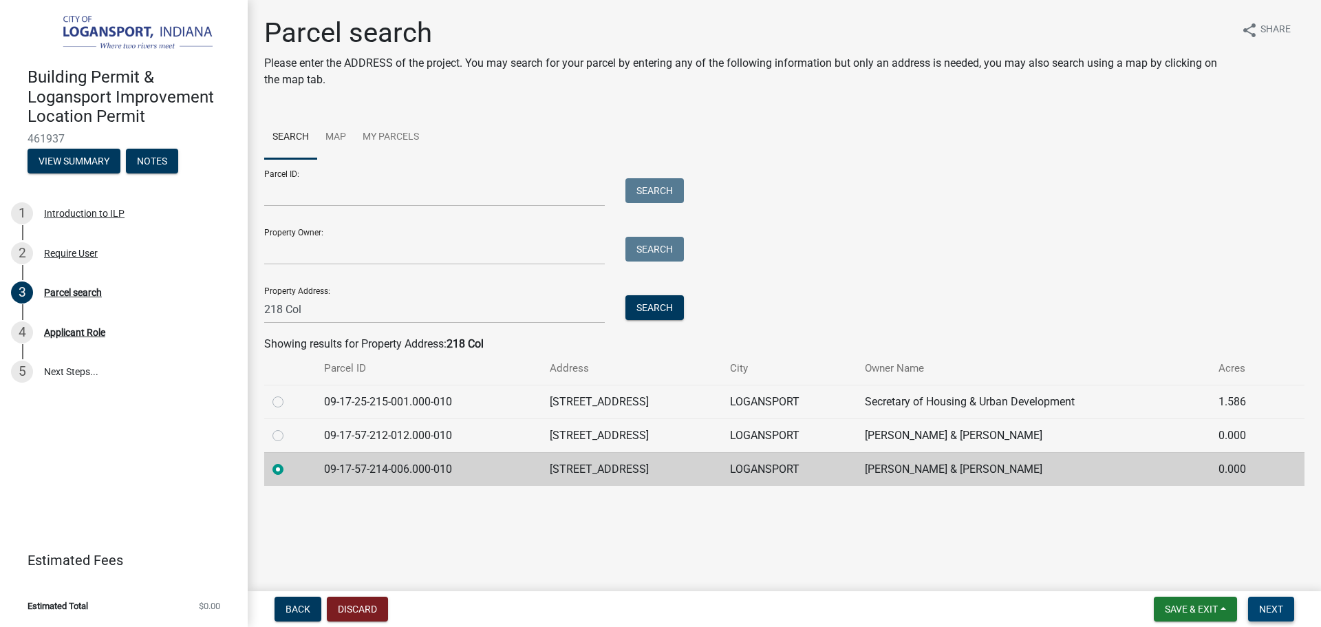
click at [1280, 617] on button "Next" at bounding box center [1271, 608] width 46 height 25
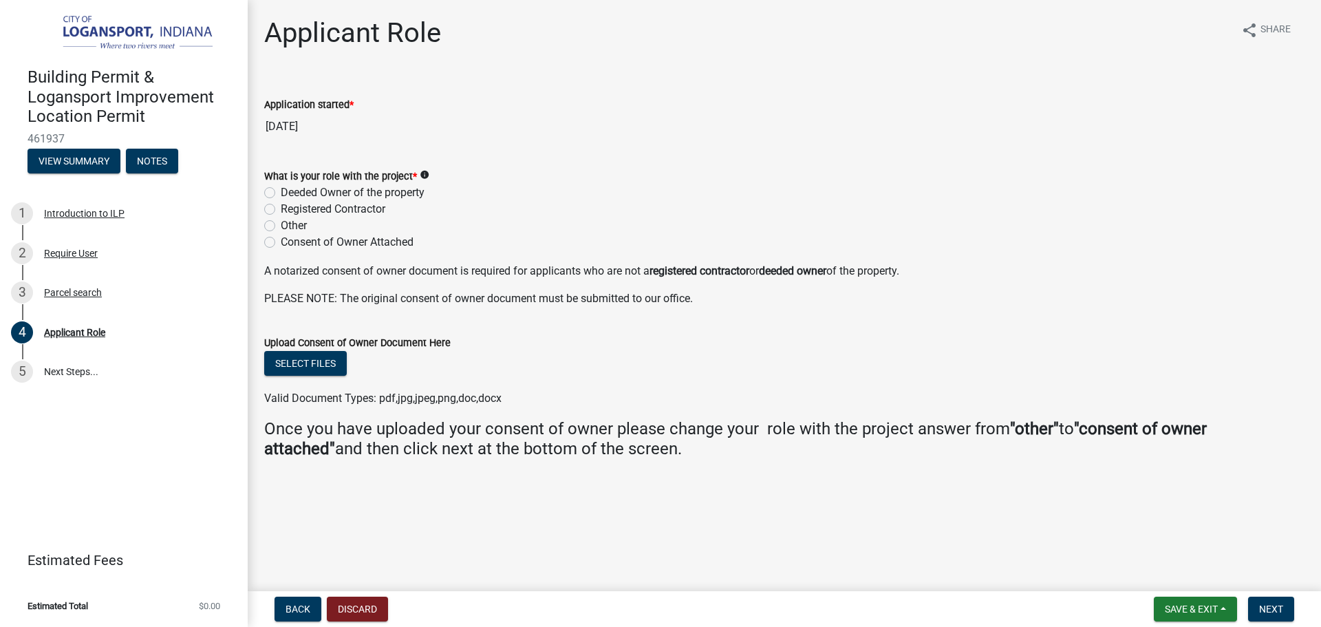
click at [281, 196] on label "Deeded Owner of the property" at bounding box center [353, 192] width 144 height 17
click at [281, 193] on input "Deeded Owner of the property" at bounding box center [285, 188] width 9 height 9
radio input "true"
click at [1275, 605] on span "Next" at bounding box center [1271, 608] width 24 height 11
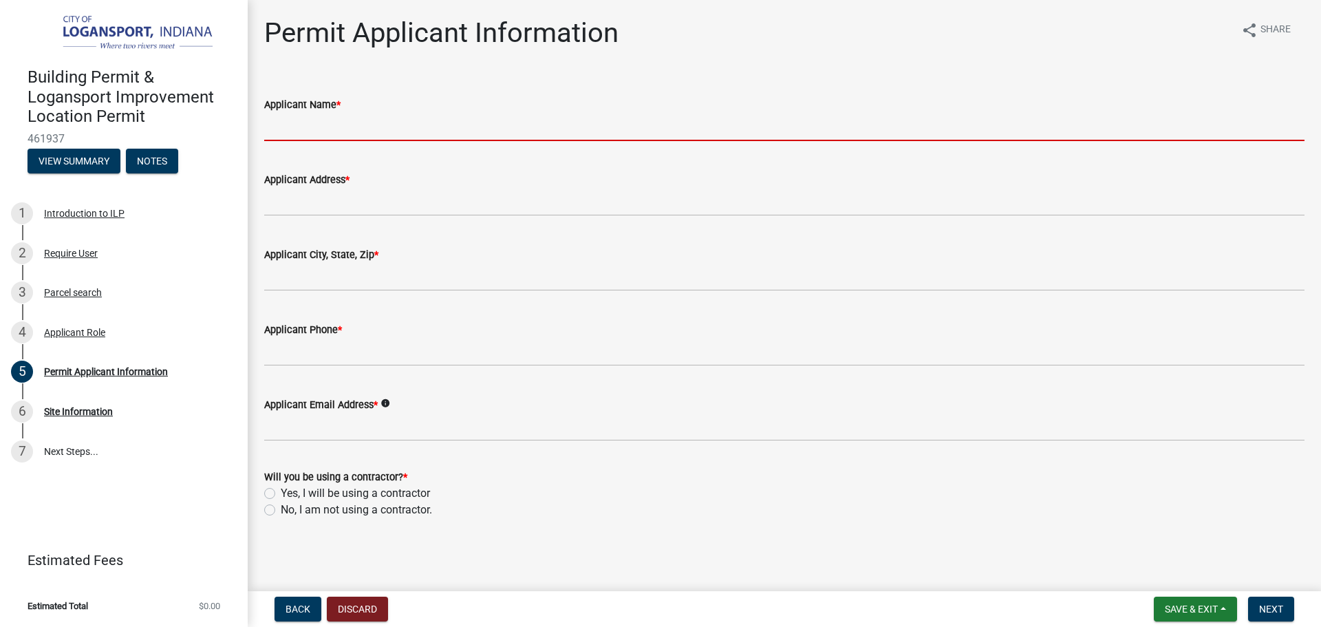
click at [296, 129] on input "Applicant Name *" at bounding box center [784, 127] width 1040 height 28
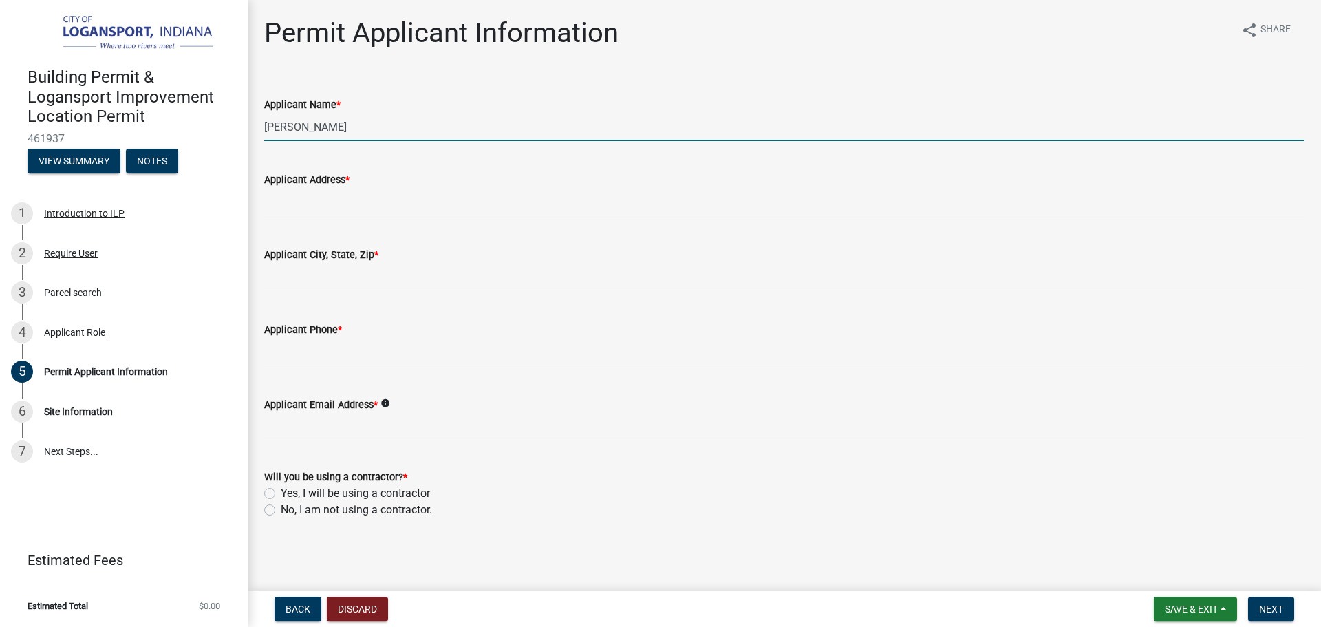
type input "[PERSON_NAME]"
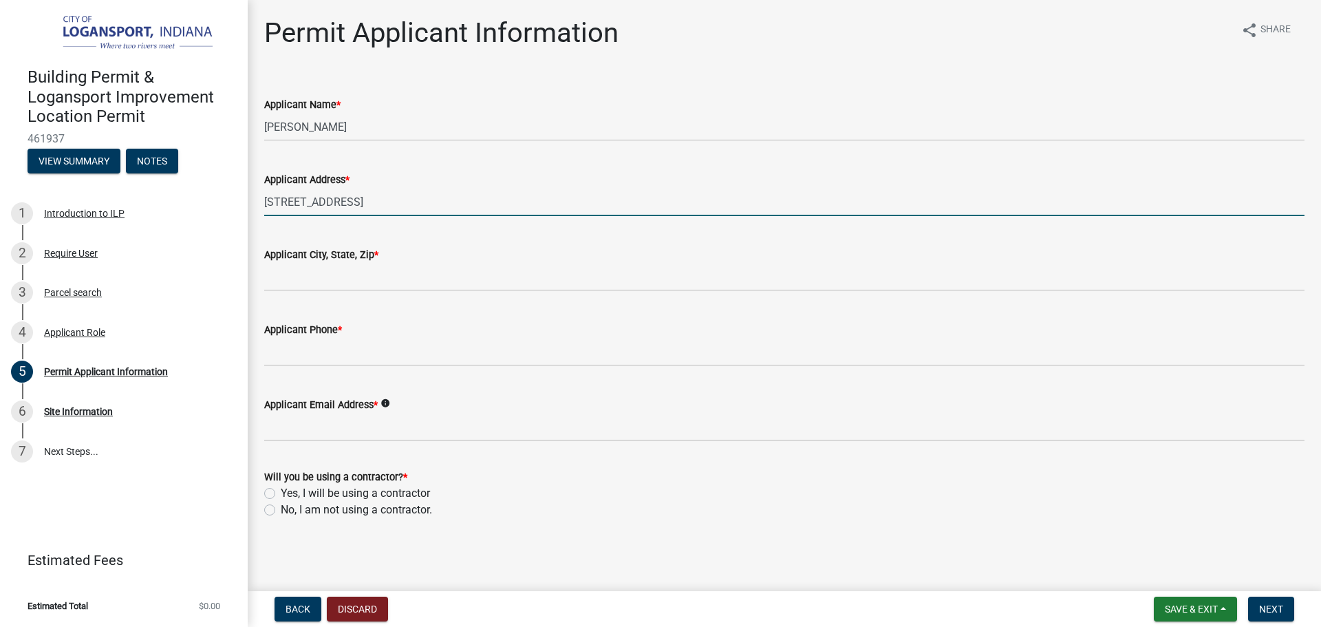
type input "[STREET_ADDRESS]"
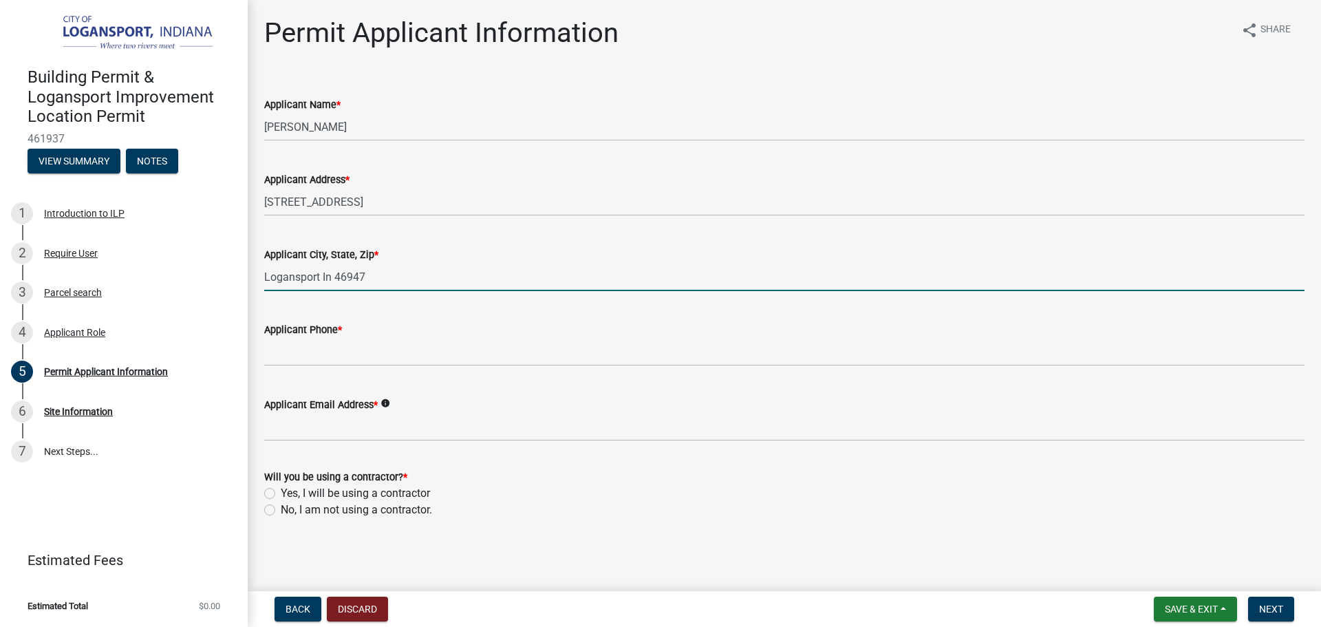
type input "Logansport In 46947"
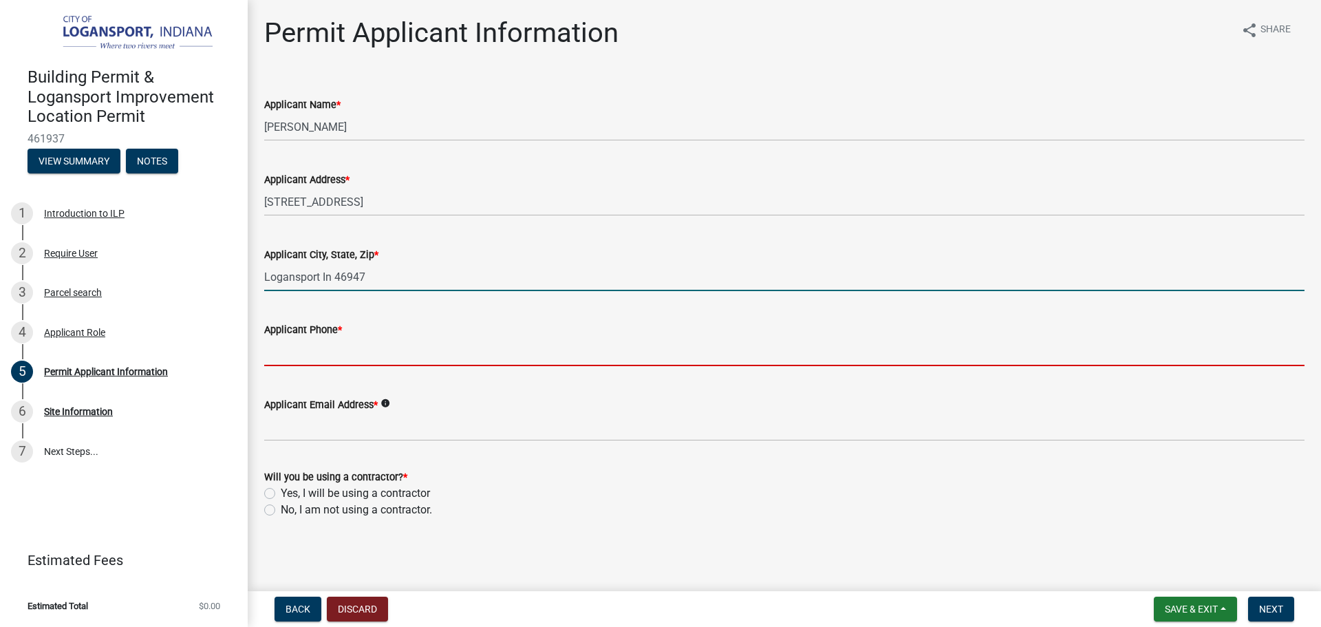
drag, startPoint x: 290, startPoint y: 345, endPoint x: 297, endPoint y: 342, distance: 7.4
click at [290, 345] on input "Applicant Phone *" at bounding box center [784, 352] width 1040 height 28
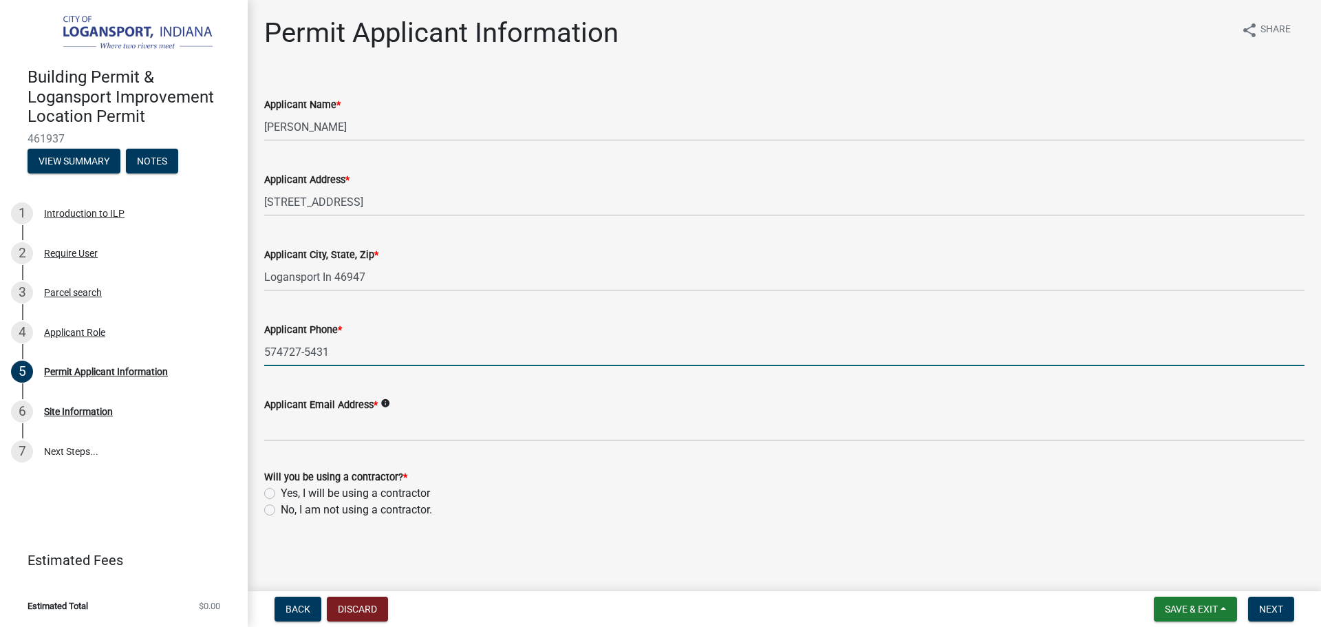
click at [285, 342] on input "574727-5431" at bounding box center [784, 352] width 1040 height 28
type input "[PHONE_NUMBER]"
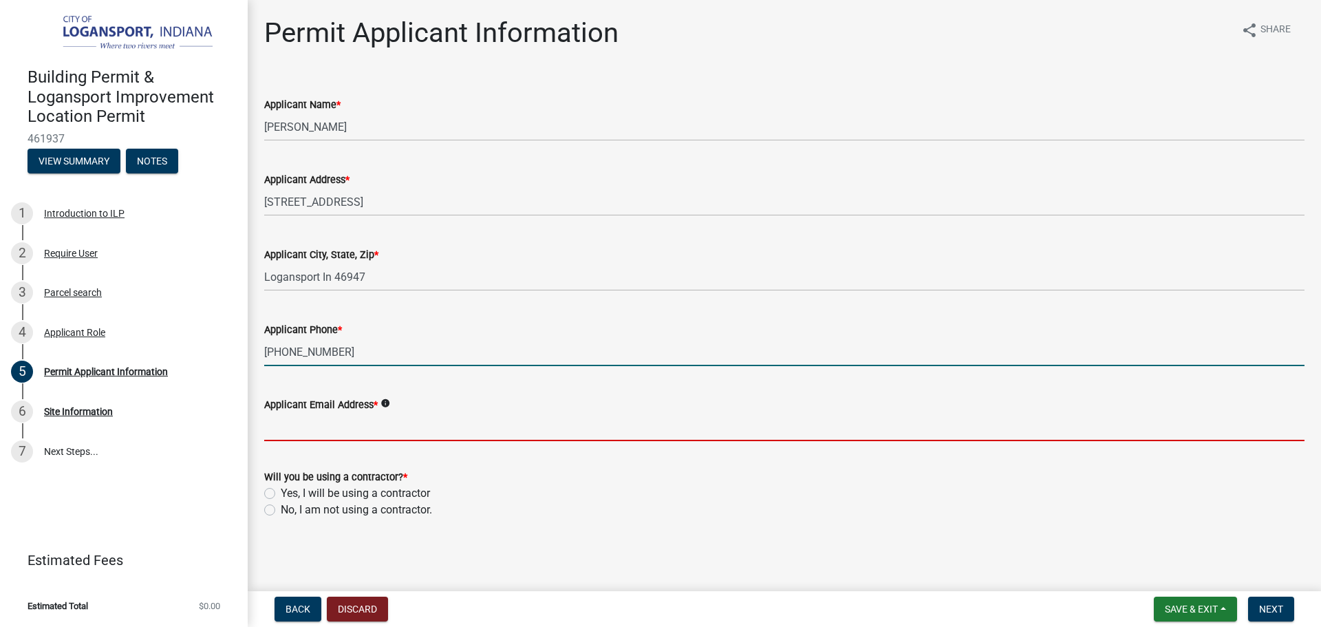
click at [317, 428] on input "Applicant Email Address *" at bounding box center [784, 427] width 1040 height 28
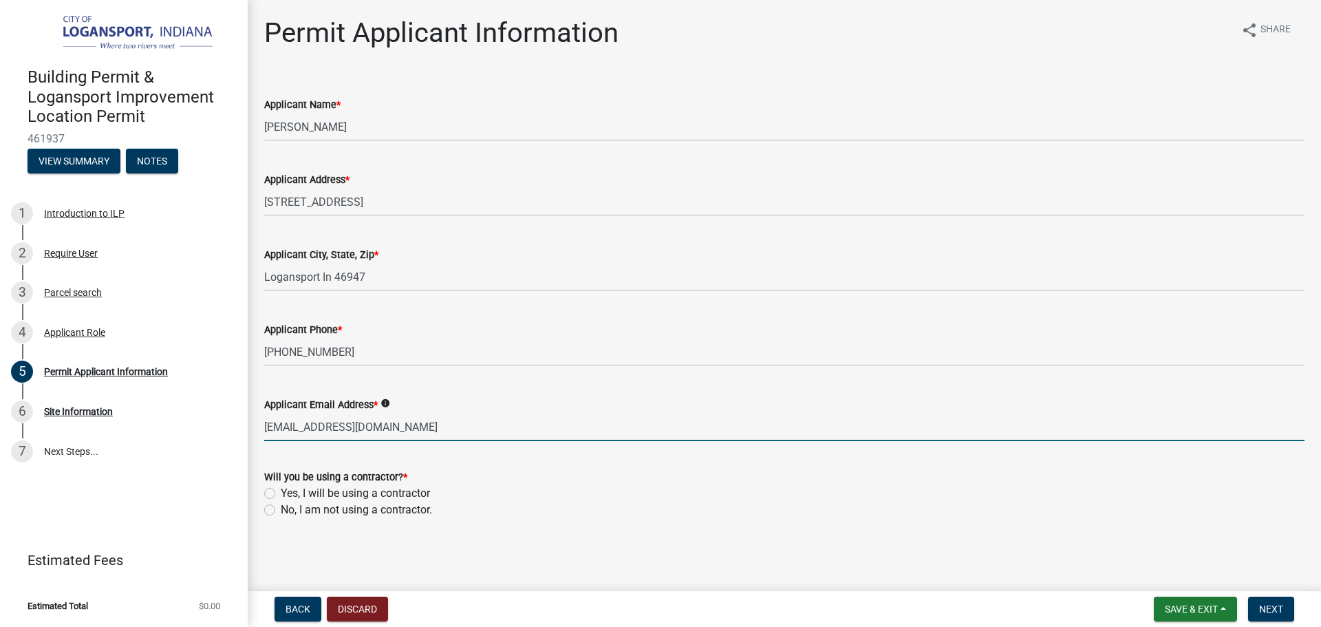
type input "[EMAIL_ADDRESS][DOMAIN_NAME]"
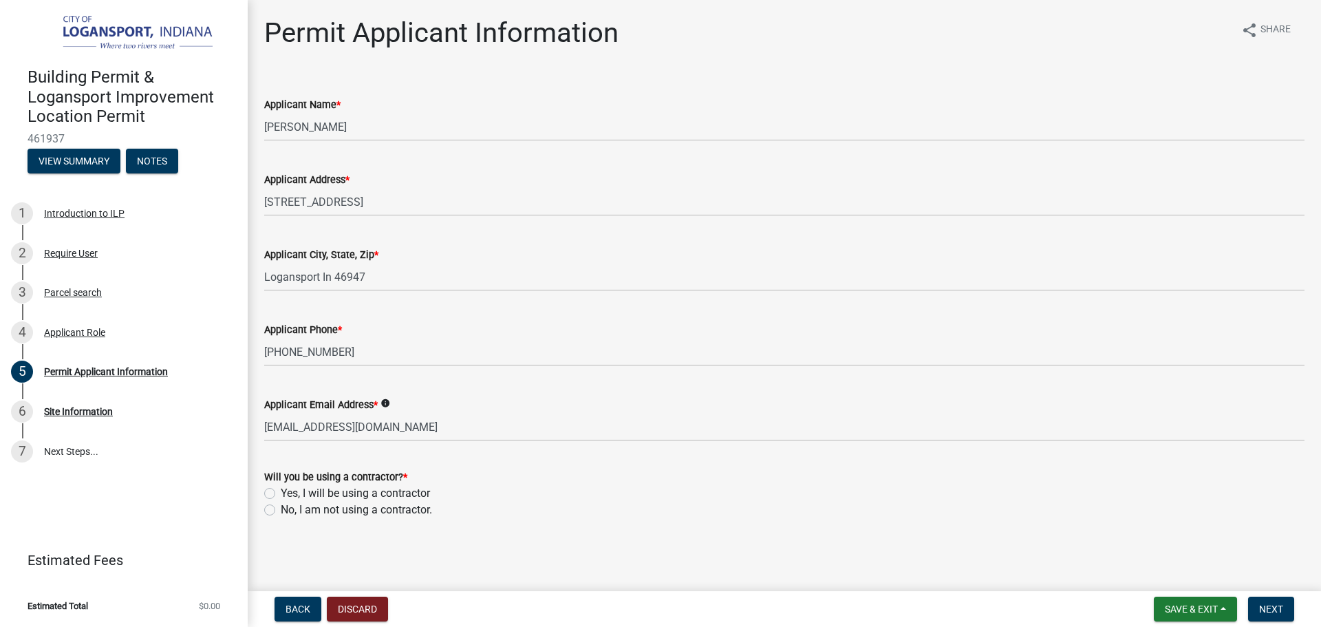
click at [281, 508] on label "No, I am not using a contractor." at bounding box center [356, 509] width 151 height 17
click at [281, 508] on input "No, I am not using a contractor." at bounding box center [285, 505] width 9 height 9
radio input "true"
click at [1282, 603] on span "Next" at bounding box center [1271, 608] width 24 height 11
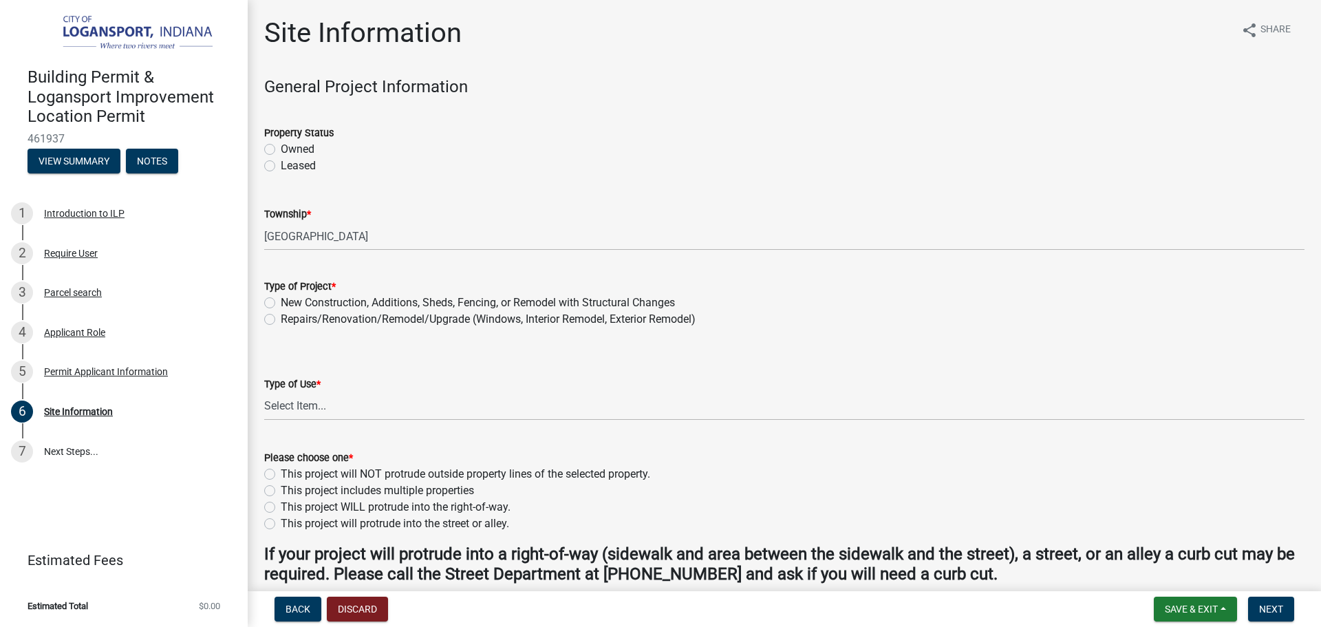
click at [281, 144] on label "Owned" at bounding box center [298, 149] width 34 height 17
click at [281, 144] on input "Owned" at bounding box center [285, 145] width 9 height 9
radio input "true"
click at [281, 315] on label "Repairs/Renovation/Remodel/Upgrade (Windows, Interior Remodel, Exterior Remodel)" at bounding box center [488, 319] width 415 height 17
click at [281, 315] on input "Repairs/Renovation/Remodel/Upgrade (Windows, Interior Remodel, Exterior Remodel)" at bounding box center [285, 315] width 9 height 9
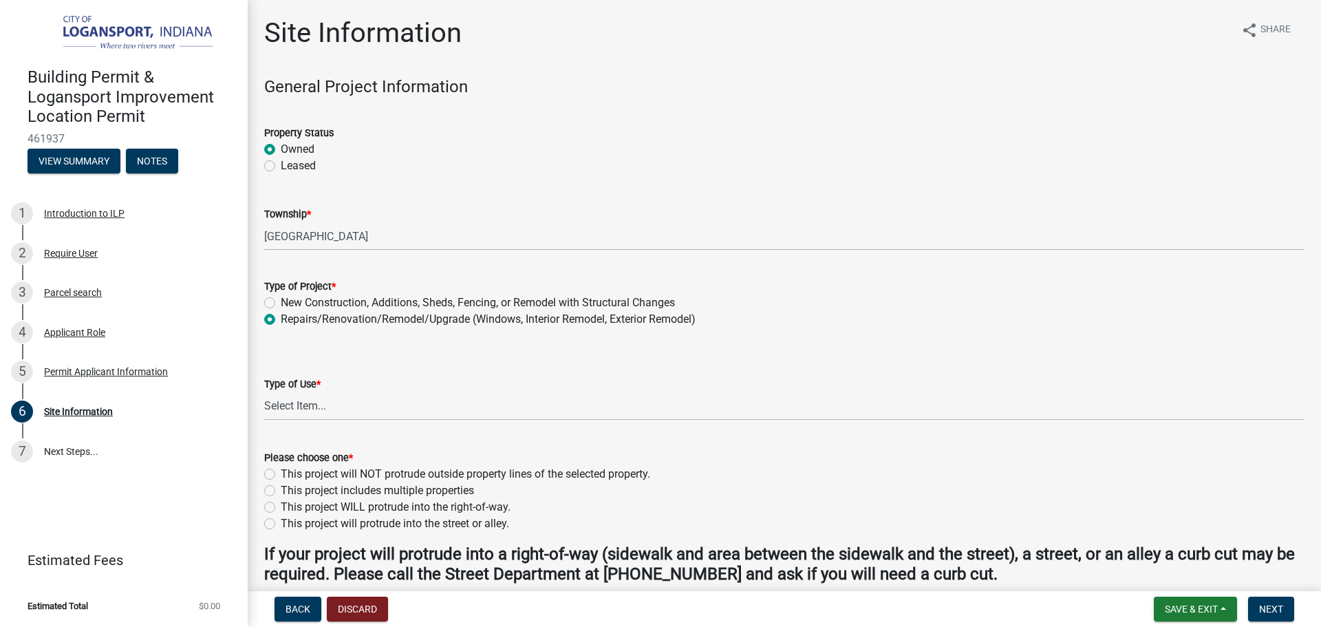
radio input "true"
click at [286, 401] on select "Select Item... Residential Commercial/Industrial Agricultural Public/Semi Public" at bounding box center [784, 406] width 1040 height 28
click at [264, 392] on select "Select Item... Residential Commercial/Industrial Agricultural Public/Semi Public" at bounding box center [784, 406] width 1040 height 28
select select "62802869-e470-474a-8a4c-8dbe1ccdd5ac"
click at [281, 487] on label "This project includes multiple properties" at bounding box center [377, 490] width 193 height 17
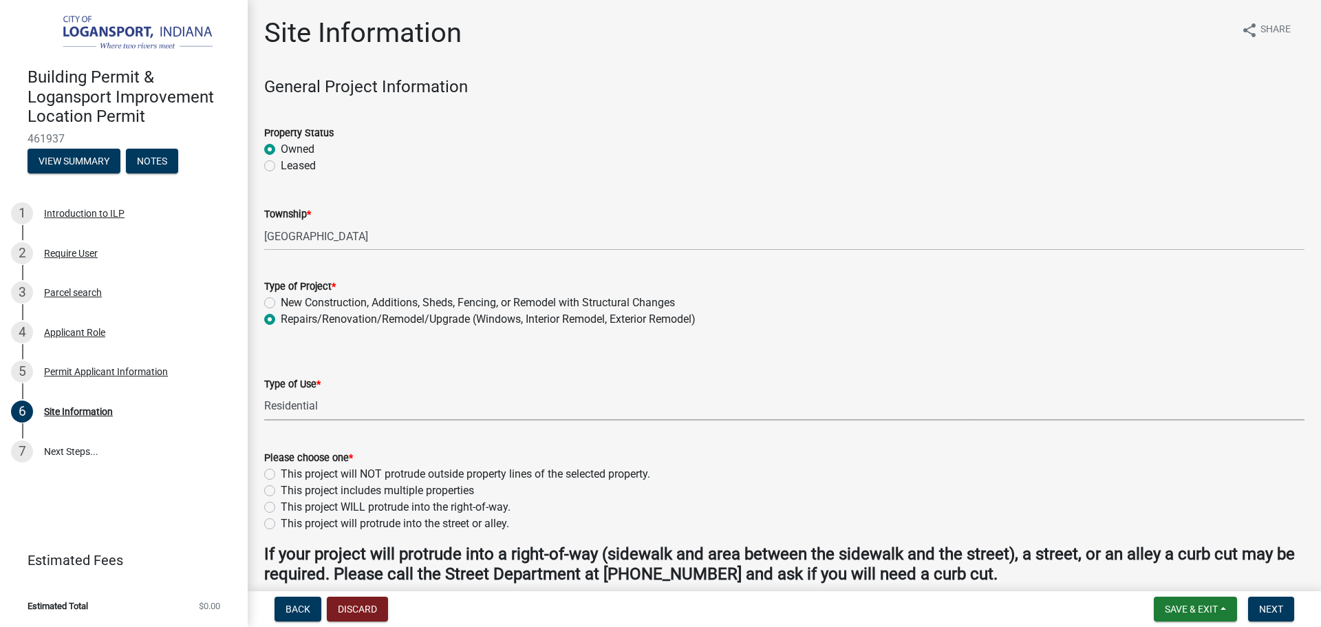
click at [281, 487] on input "This project includes multiple properties" at bounding box center [285, 486] width 9 height 9
radio input "true"
click at [281, 476] on label "This project will NOT protrude outside property lines of the selected property." at bounding box center [465, 474] width 369 height 17
click at [281, 475] on input "This project will NOT protrude outside property lines of the selected property." at bounding box center [285, 470] width 9 height 9
radio input "true"
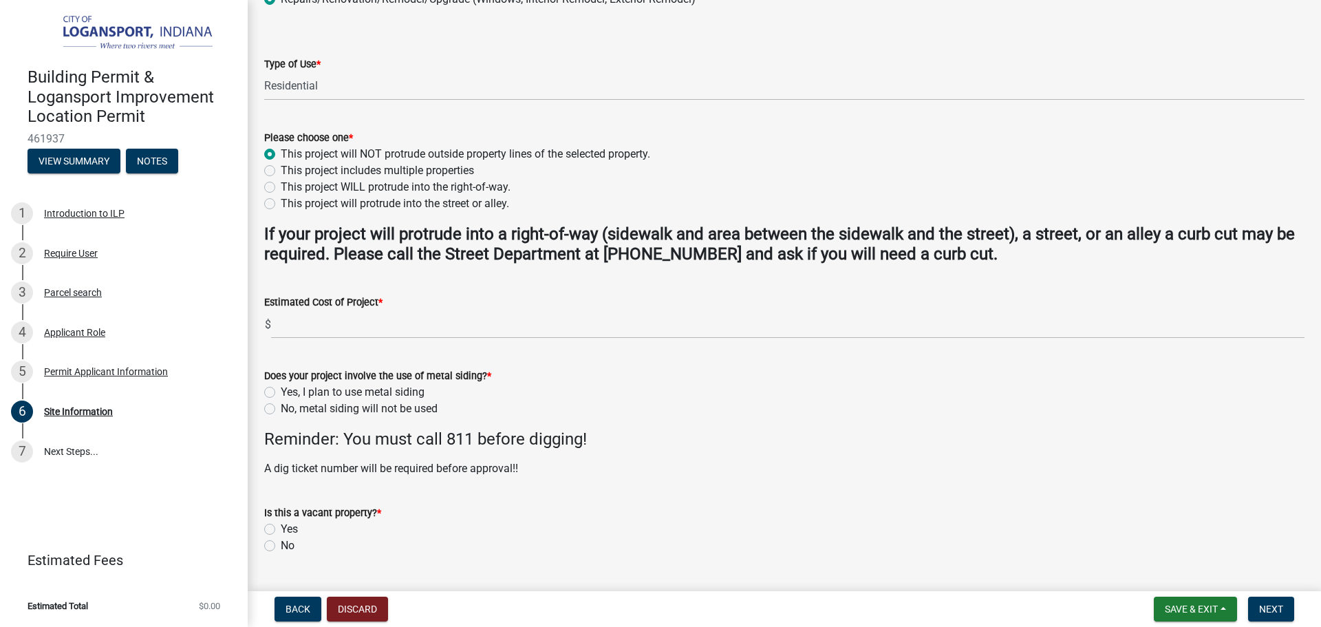
scroll to position [344, 0]
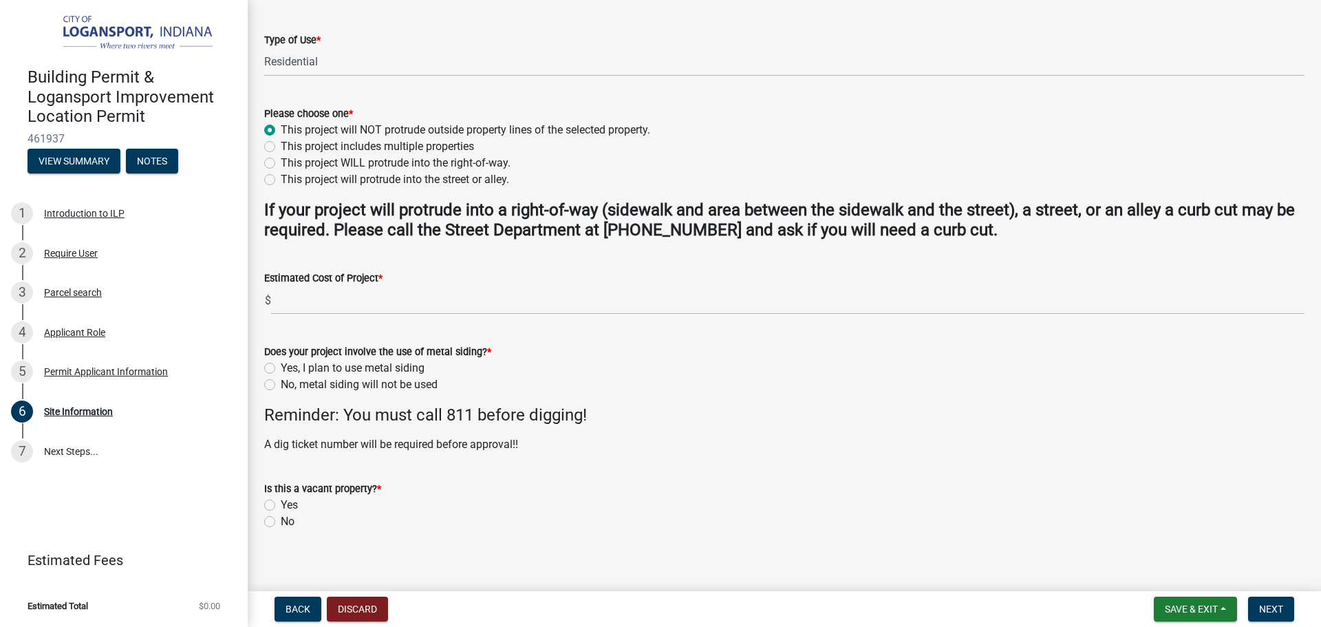
click at [281, 385] on label "No, metal siding will not be used" at bounding box center [359, 384] width 157 height 17
click at [281, 385] on input "No, metal siding will not be used" at bounding box center [285, 380] width 9 height 9
radio input "true"
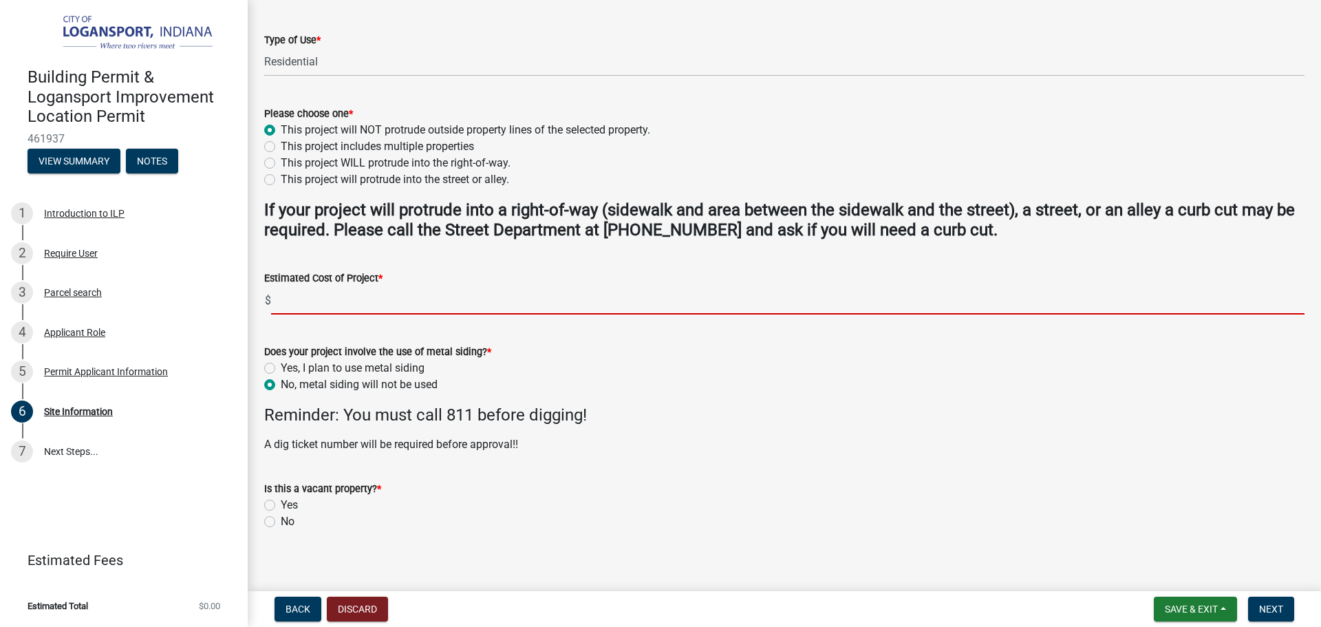
click at [303, 302] on input "text" at bounding box center [787, 300] width 1033 height 28
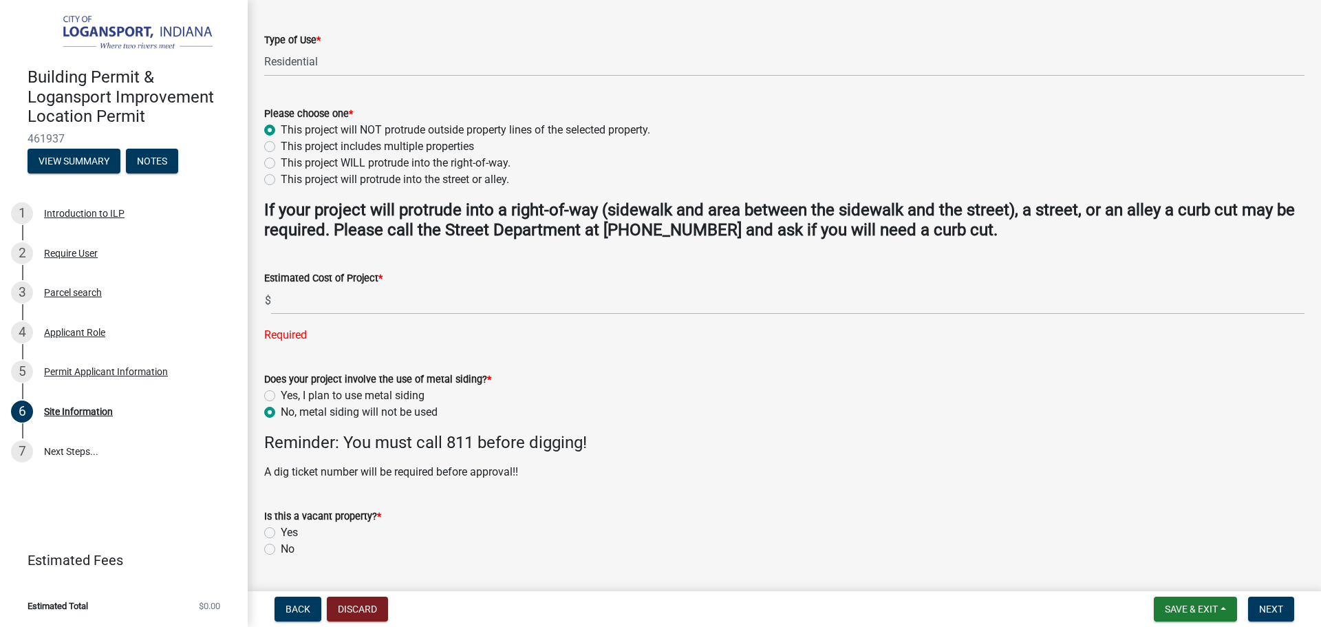
click at [265, 519] on div "Is this a vacant property? * Yes No" at bounding box center [784, 533] width 1040 height 50
click at [281, 548] on label "No" at bounding box center [288, 549] width 14 height 17
click at [281, 548] on input "No" at bounding box center [285, 545] width 9 height 9
radio input "true"
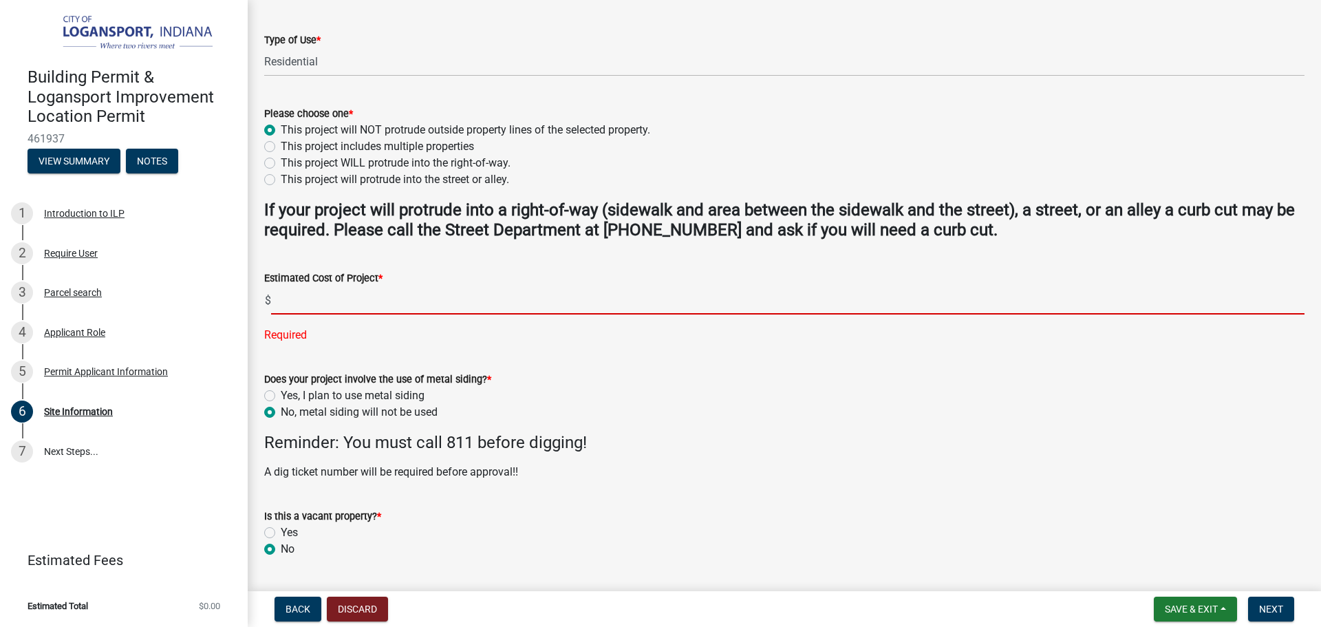
click at [292, 309] on input "text" at bounding box center [787, 300] width 1033 height 28
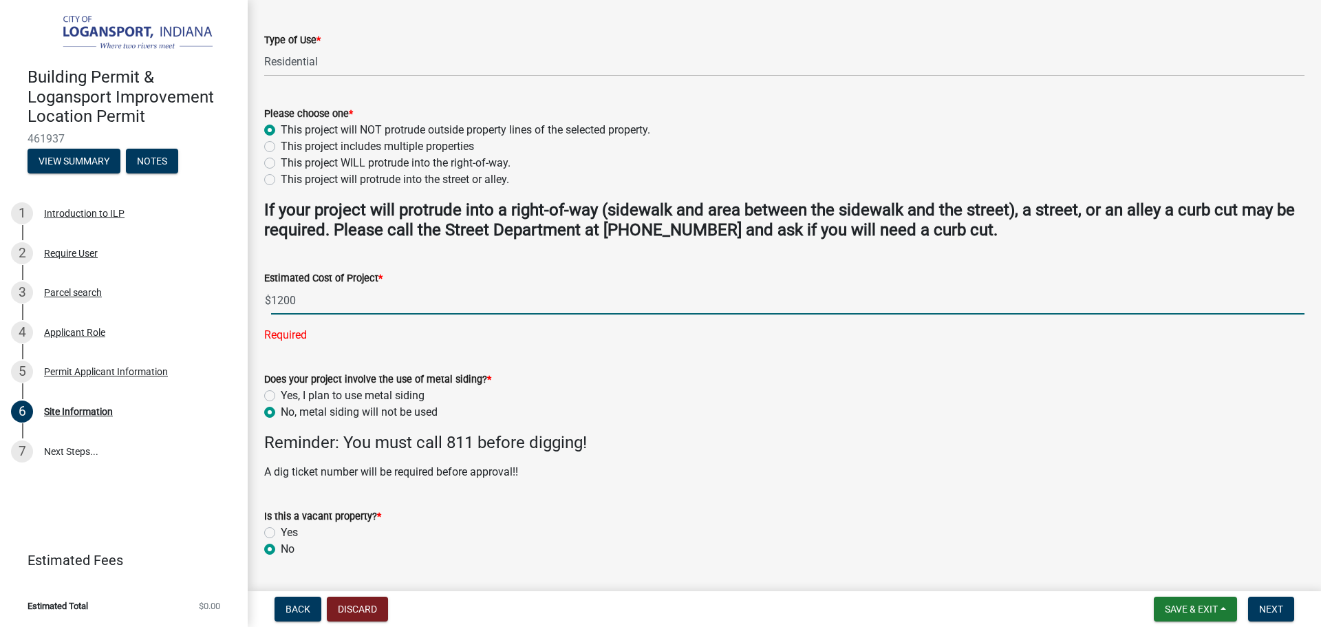
scroll to position [382, 0]
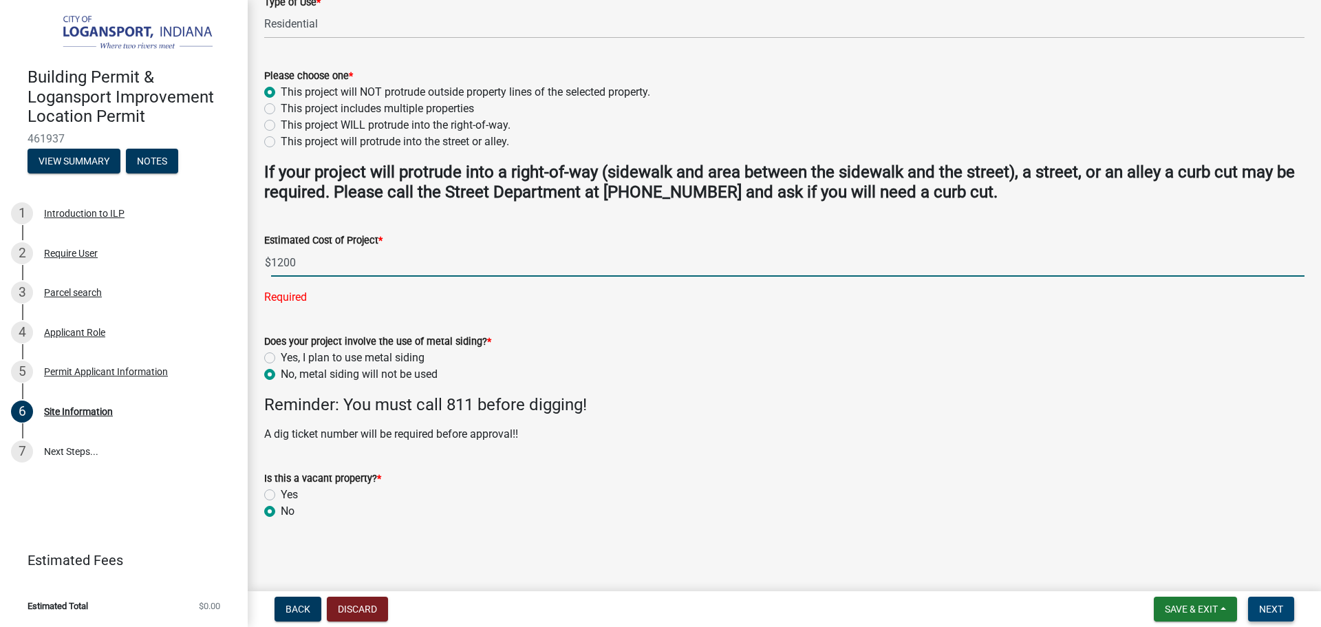
type input "1200"
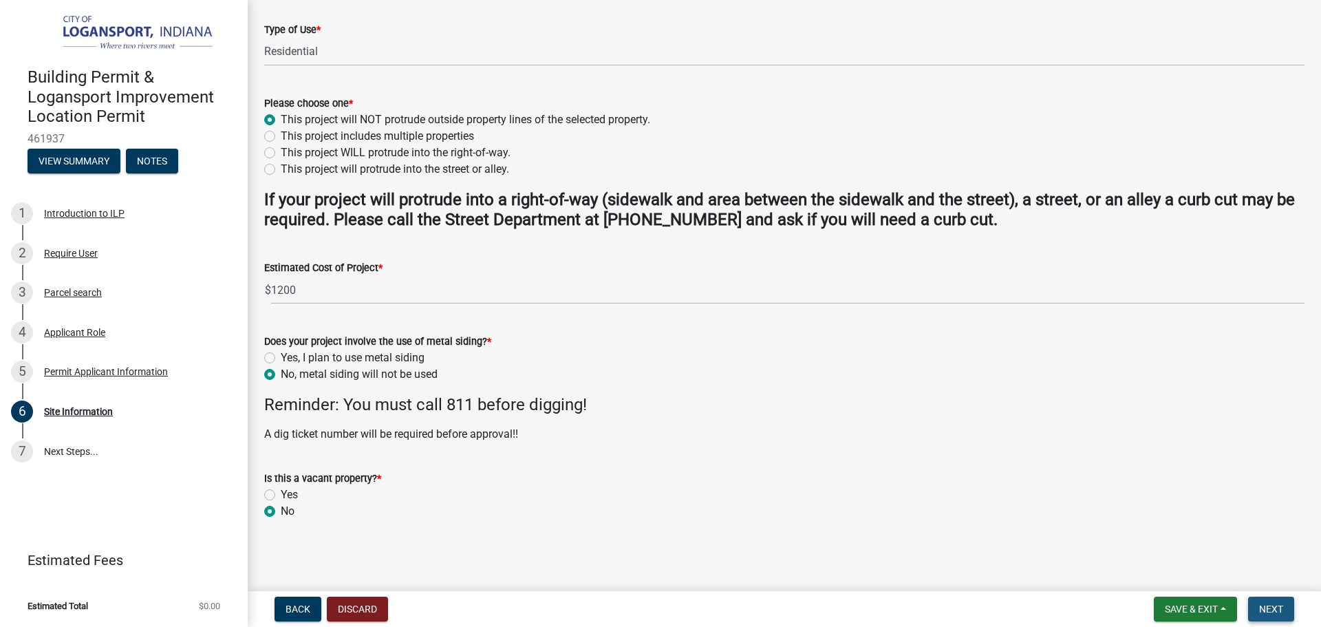
scroll to position [0, 0]
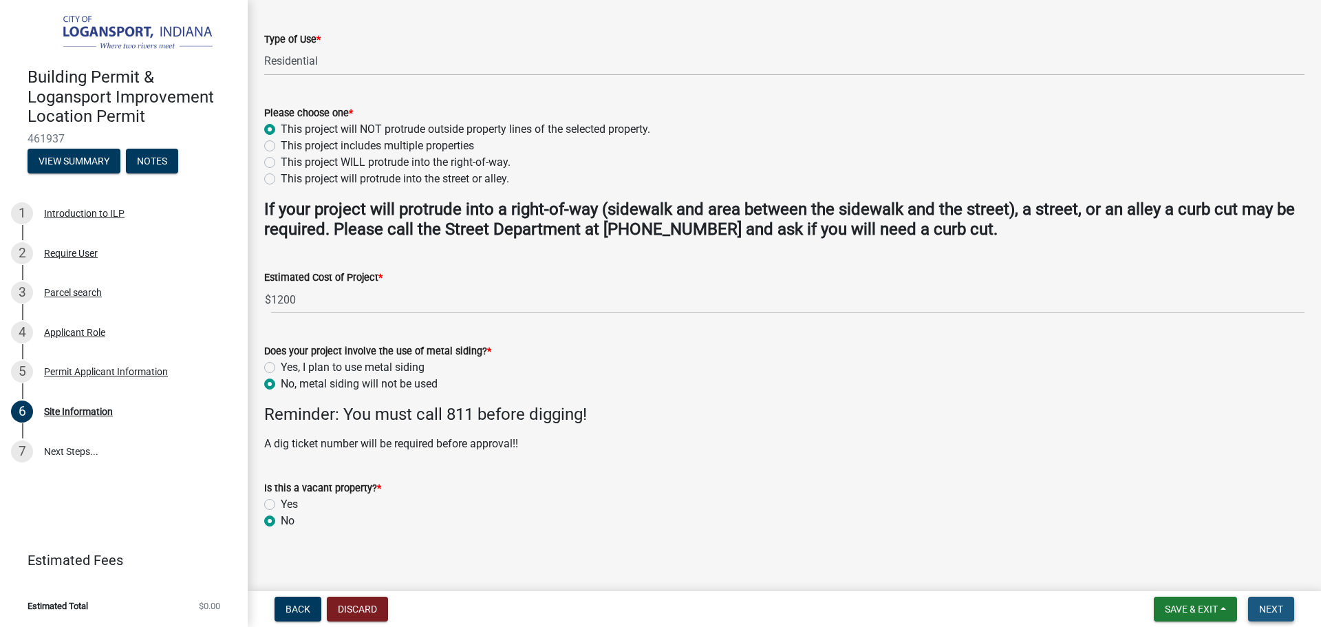
click at [1272, 609] on span "Next" at bounding box center [1271, 608] width 24 height 11
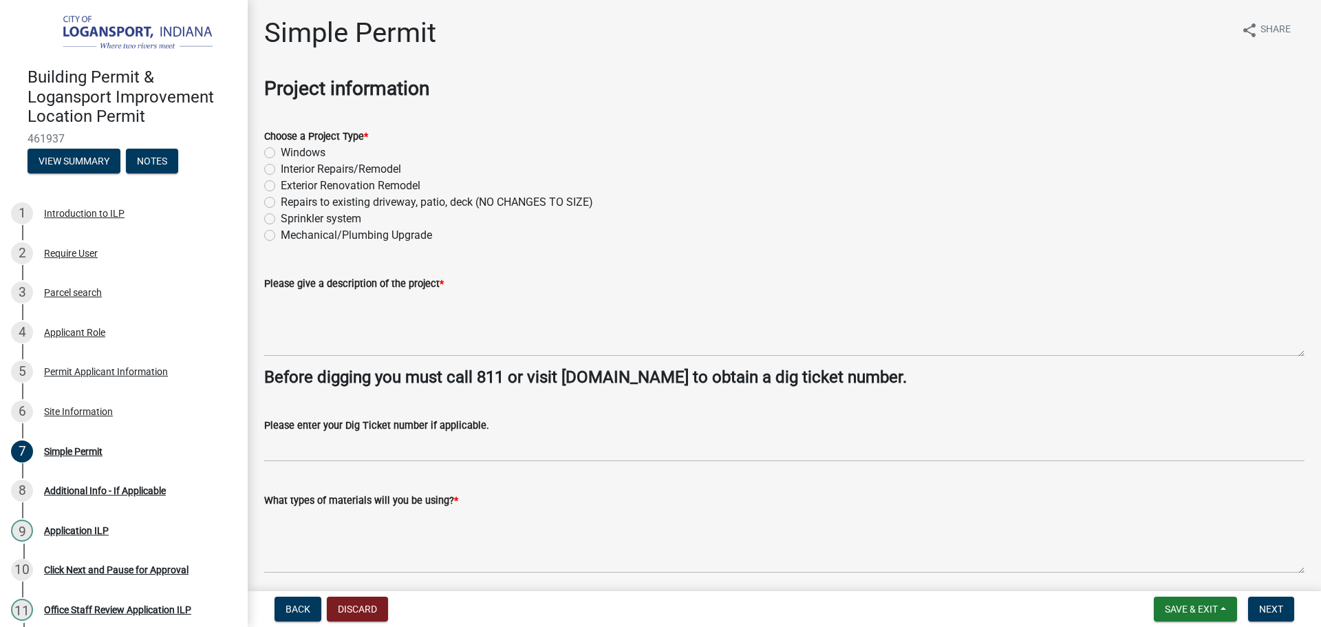
click at [281, 185] on label "Exterior Renovation Remodel" at bounding box center [351, 185] width 140 height 17
click at [281, 185] on input "Exterior Renovation Remodel" at bounding box center [285, 181] width 9 height 9
radio input "true"
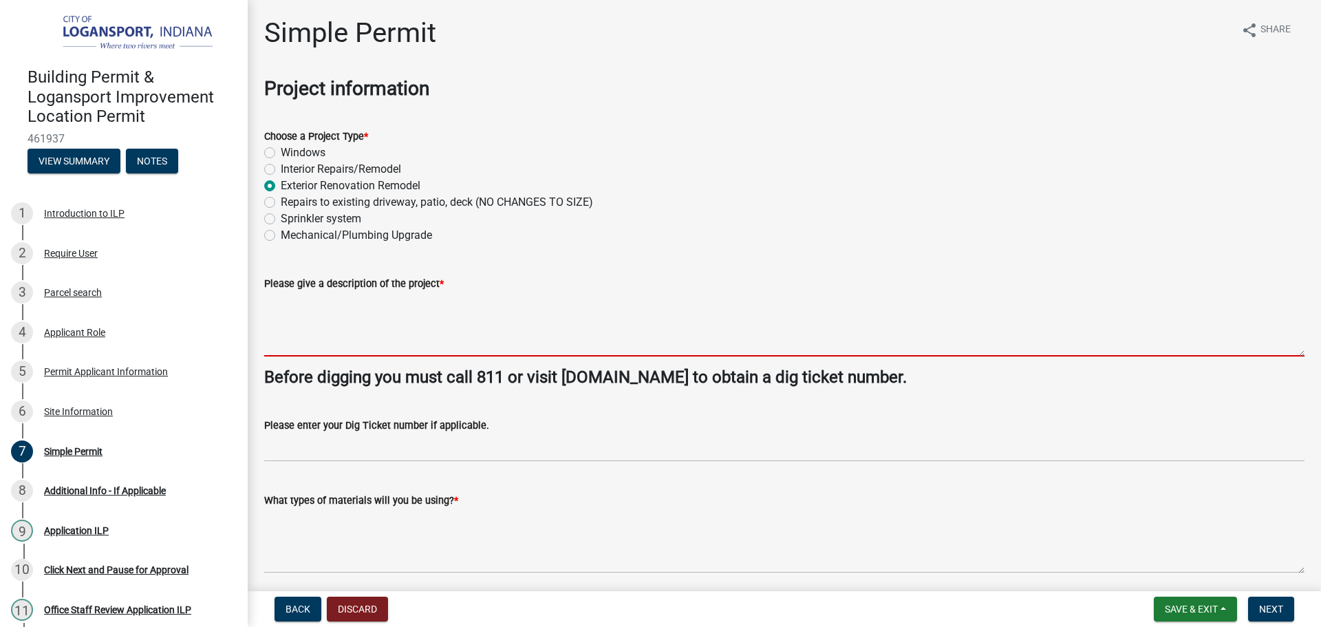
click at [291, 318] on textarea "Please give a description of the project *" at bounding box center [784, 324] width 1040 height 65
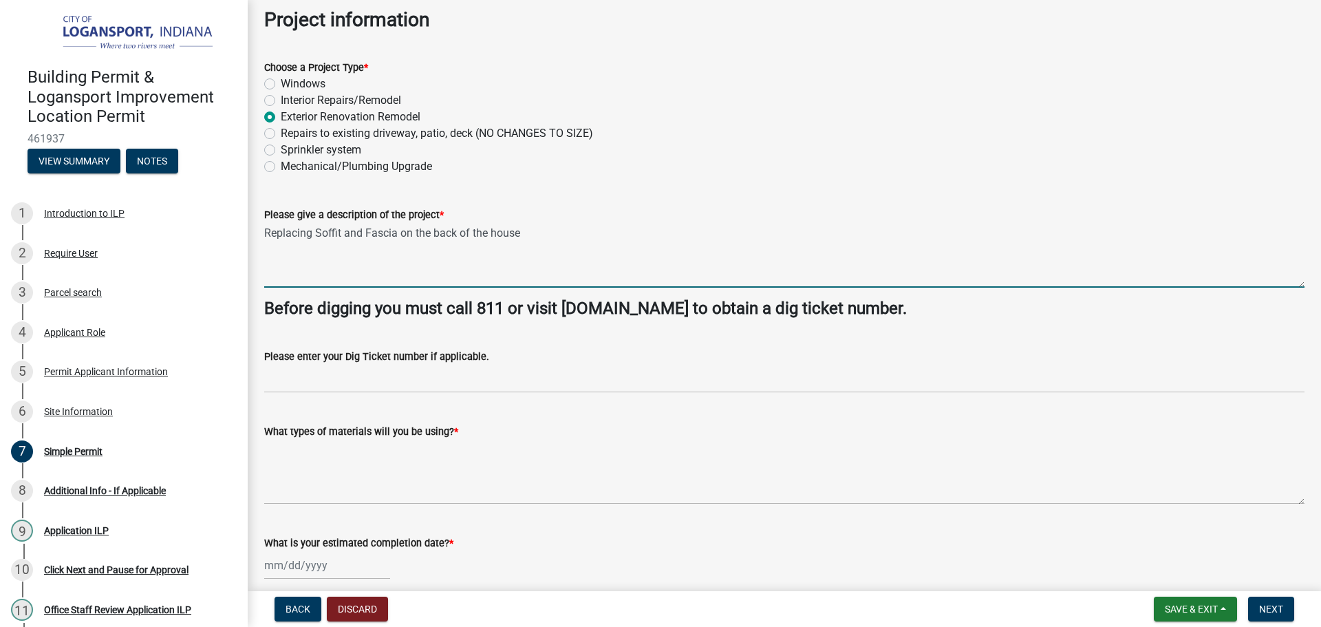
scroll to position [138, 0]
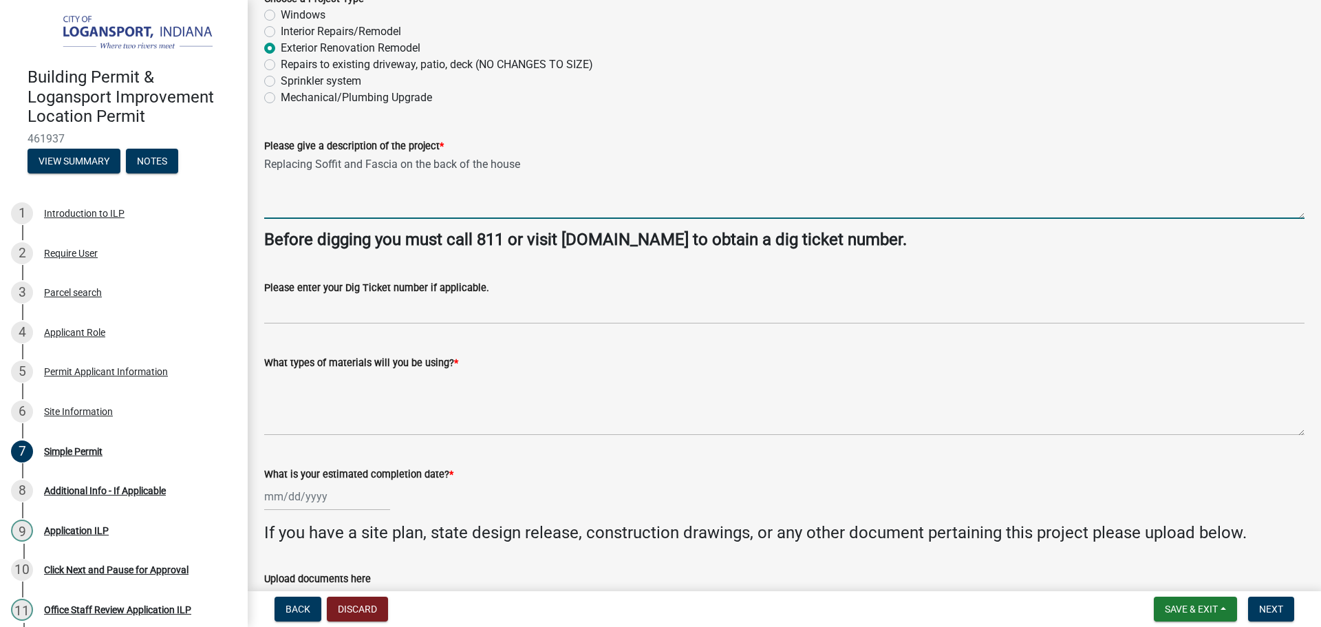
type textarea "Replacing Soffit and Fascia on the back of the house"
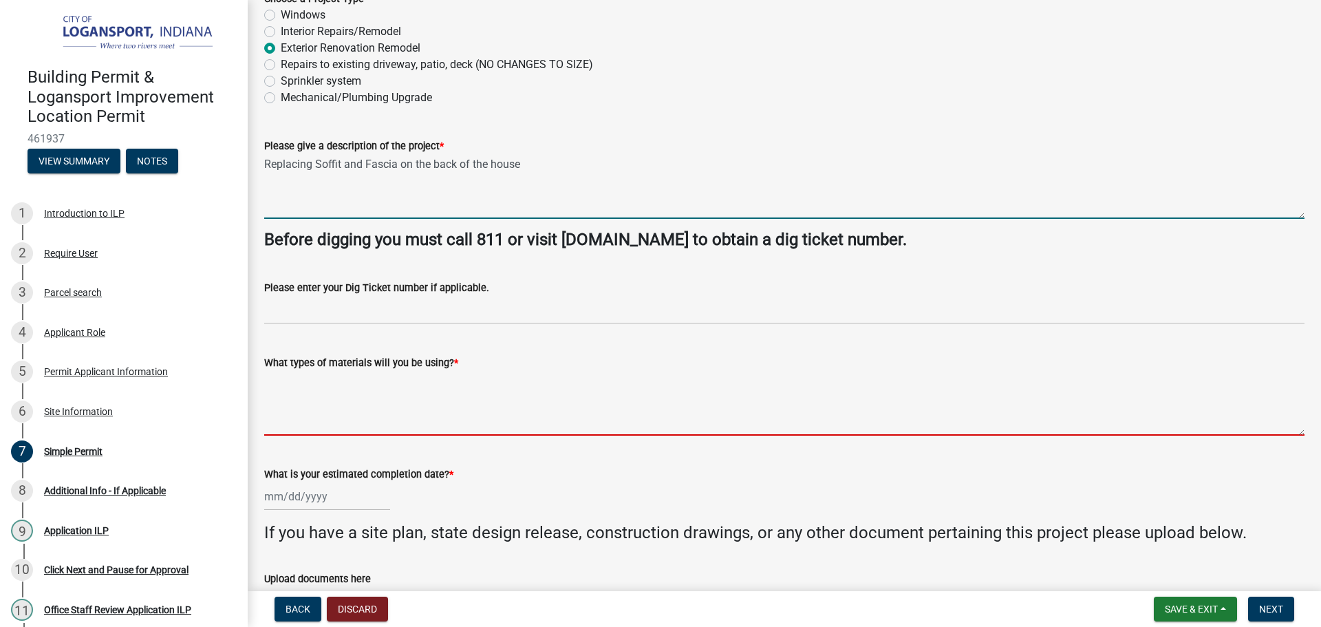
click at [329, 428] on textarea "What types of materials will you be using? *" at bounding box center [784, 403] width 1040 height 65
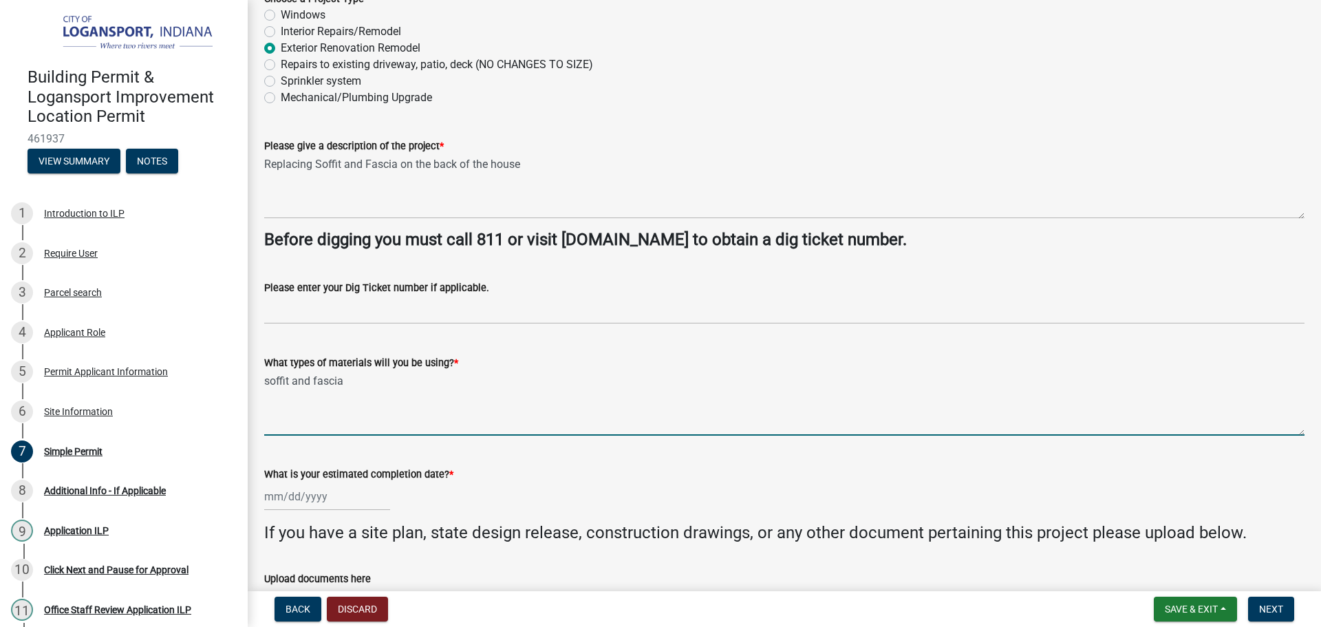
type textarea "soffit and fascia"
select select "8"
select select "2025"
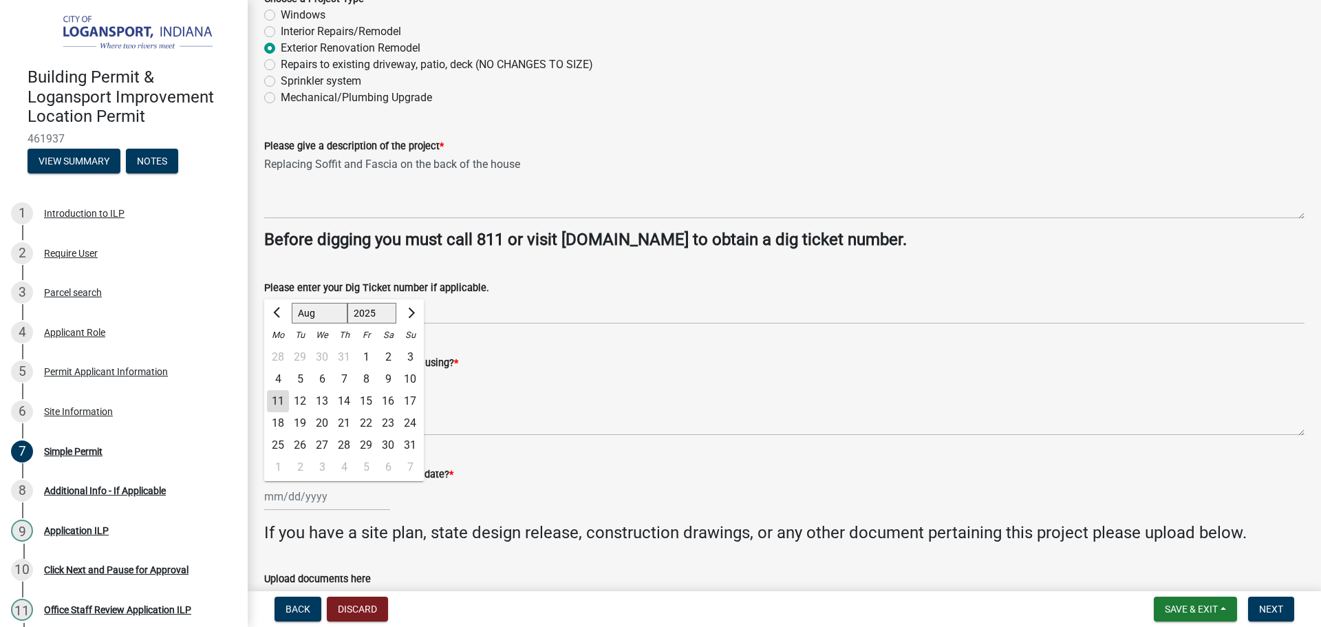
click at [326, 493] on div "Jan Feb Mar Apr May Jun Jul Aug Sep Oct Nov Dec 1525 1526 1527 1528 1529 1530 1…" at bounding box center [327, 496] width 126 height 28
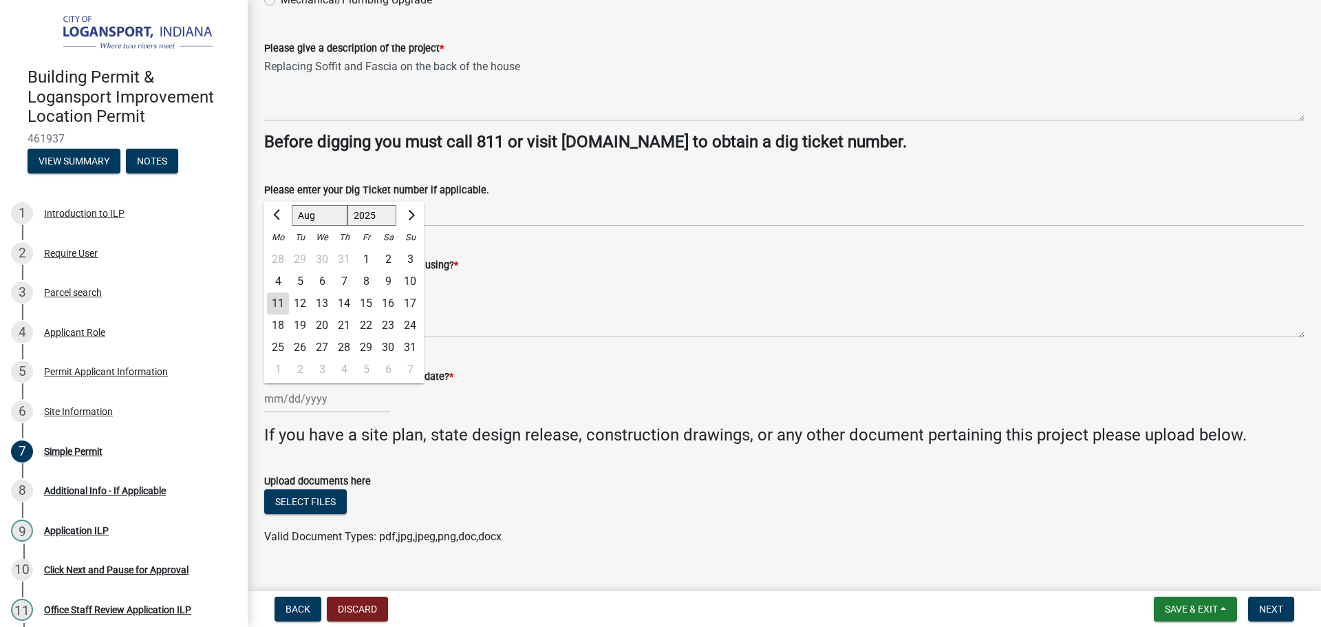
scroll to position [261, 0]
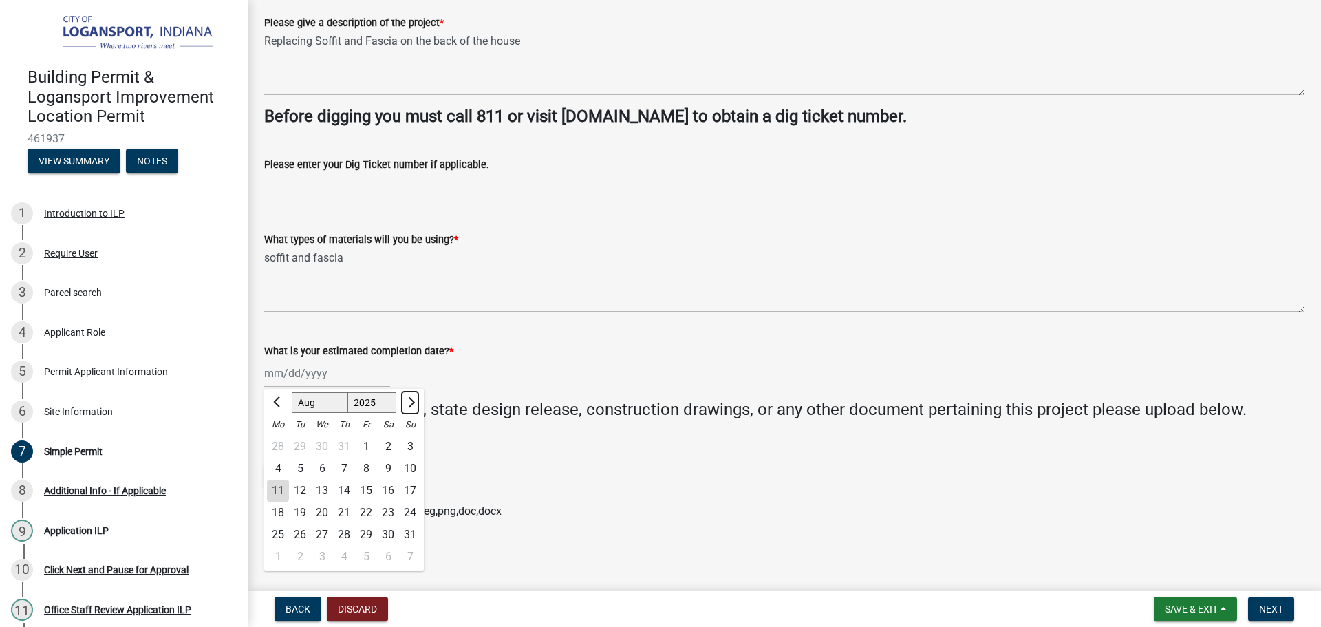
click at [418, 401] on button "Next month" at bounding box center [410, 402] width 17 height 22
select select "9"
click at [304, 537] on div "30" at bounding box center [300, 534] width 22 height 22
type input "09/30/2025"
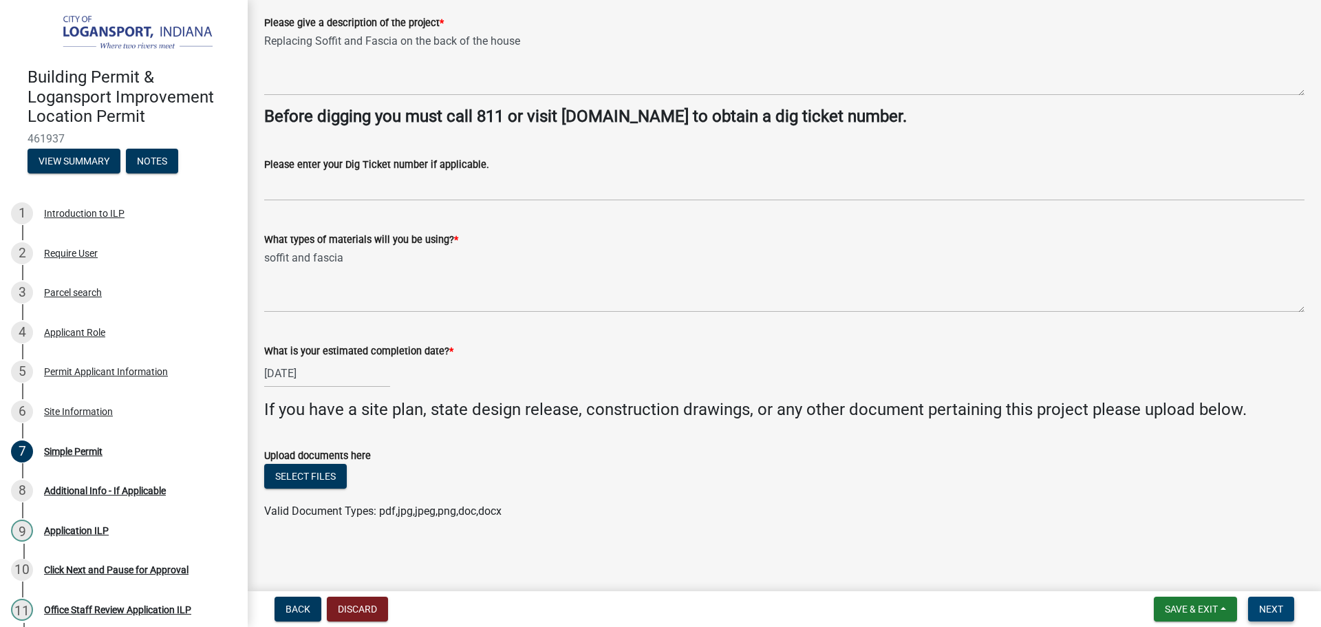
click at [1265, 618] on button "Next" at bounding box center [1271, 608] width 46 height 25
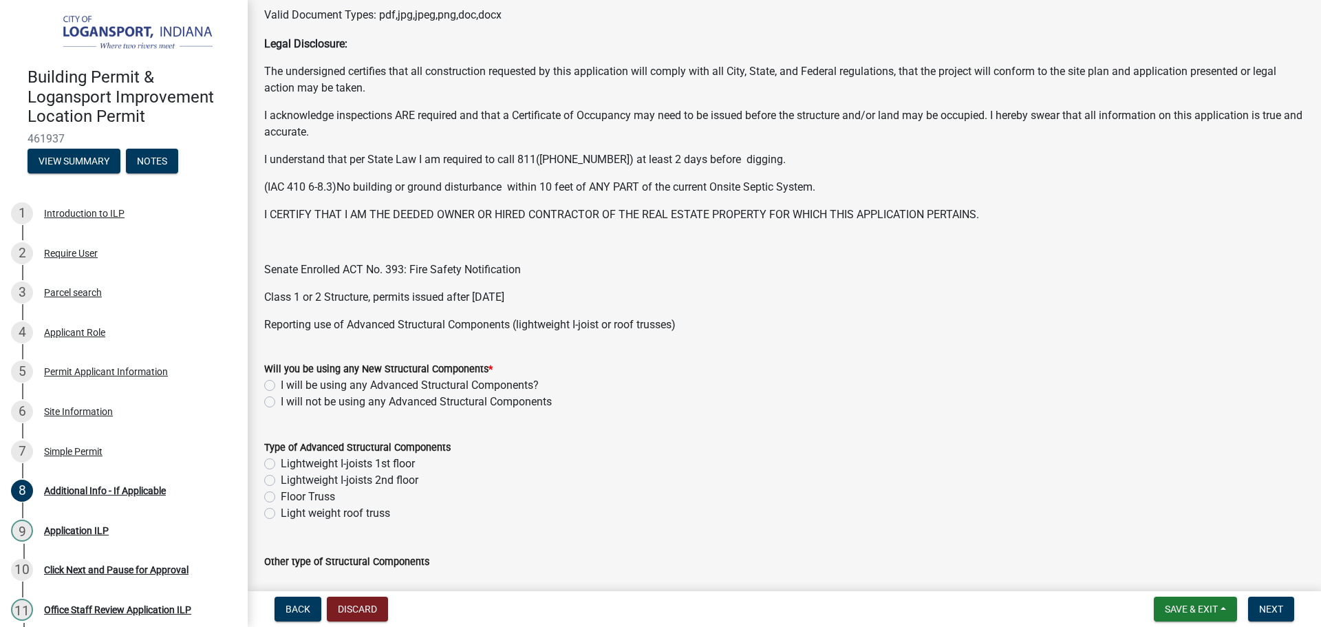
scroll to position [344, 0]
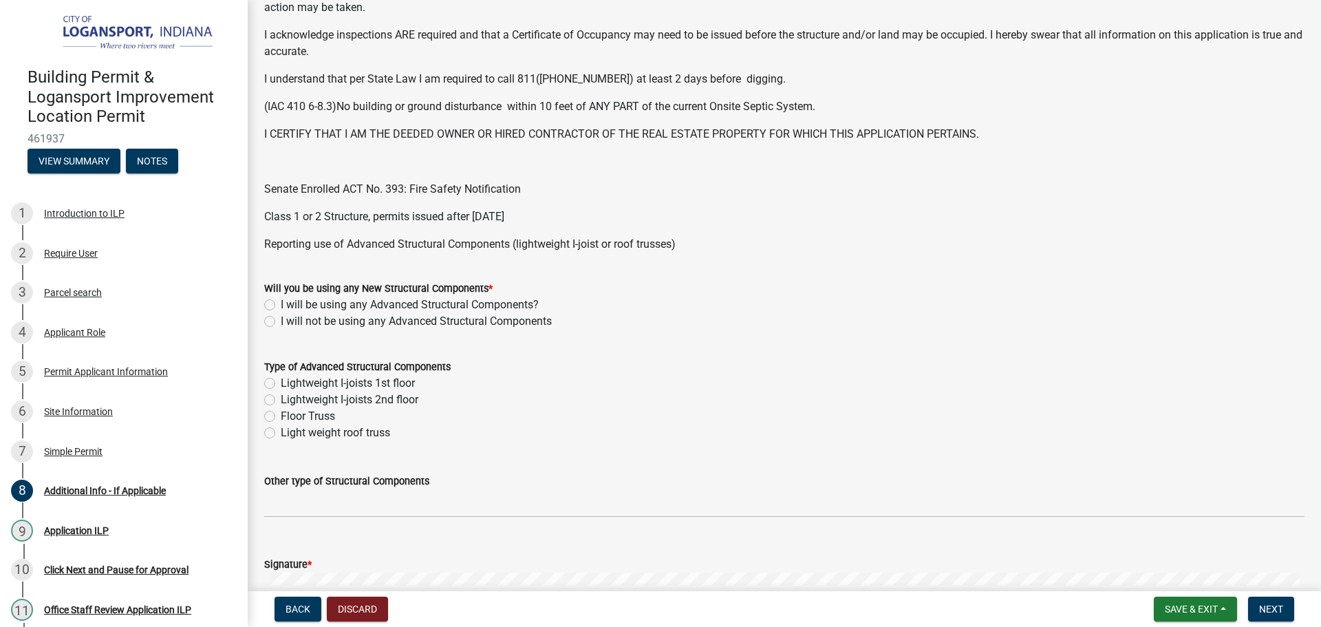
click at [263, 329] on div "Will you be using any New Structural Components * I will be using any Advanced …" at bounding box center [784, 296] width 1061 height 66
click at [281, 323] on label "I will not be using any Advanced Structural Components" at bounding box center [416, 321] width 271 height 17
click at [281, 322] on input "I will not be using any Advanced Structural Components" at bounding box center [285, 317] width 9 height 9
radio input "true"
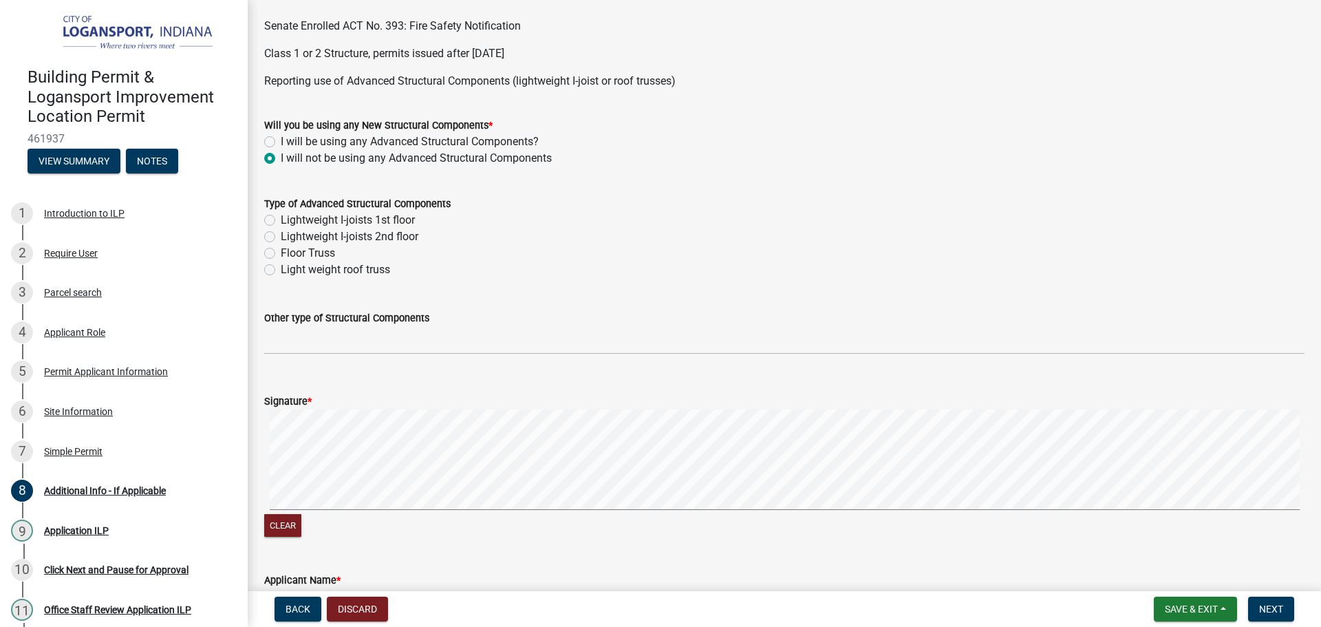
scroll to position [688, 0]
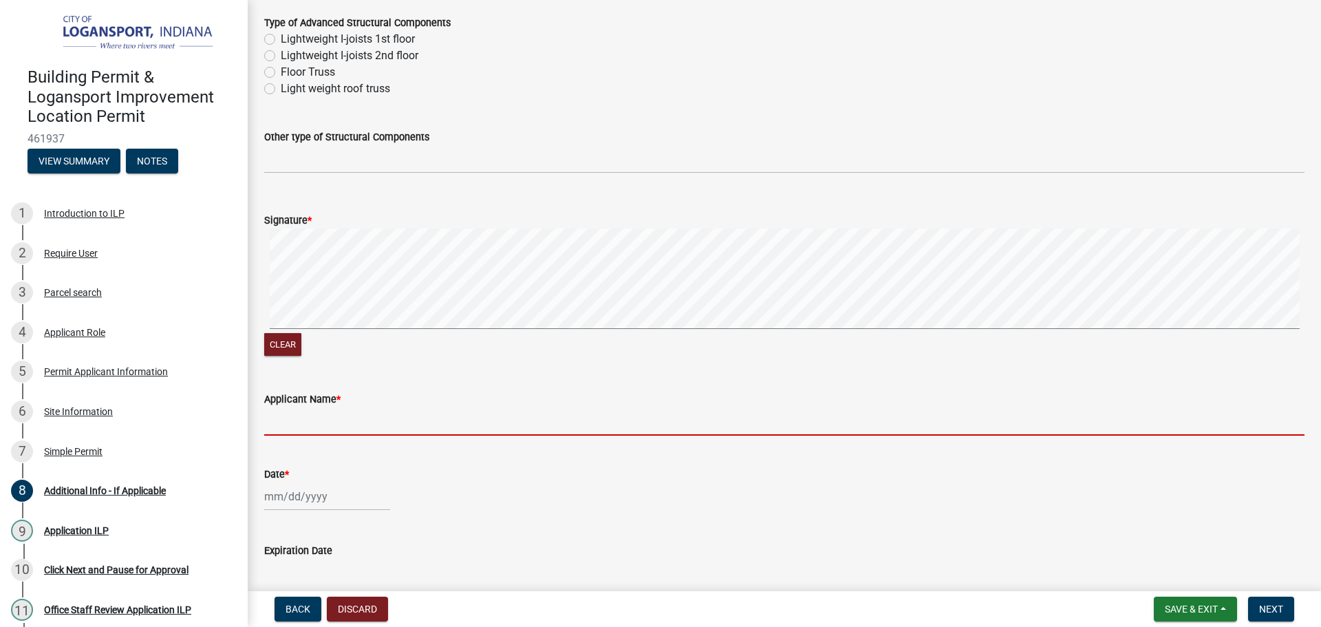
click at [307, 429] on input "Applicant Name *" at bounding box center [784, 421] width 1040 height 28
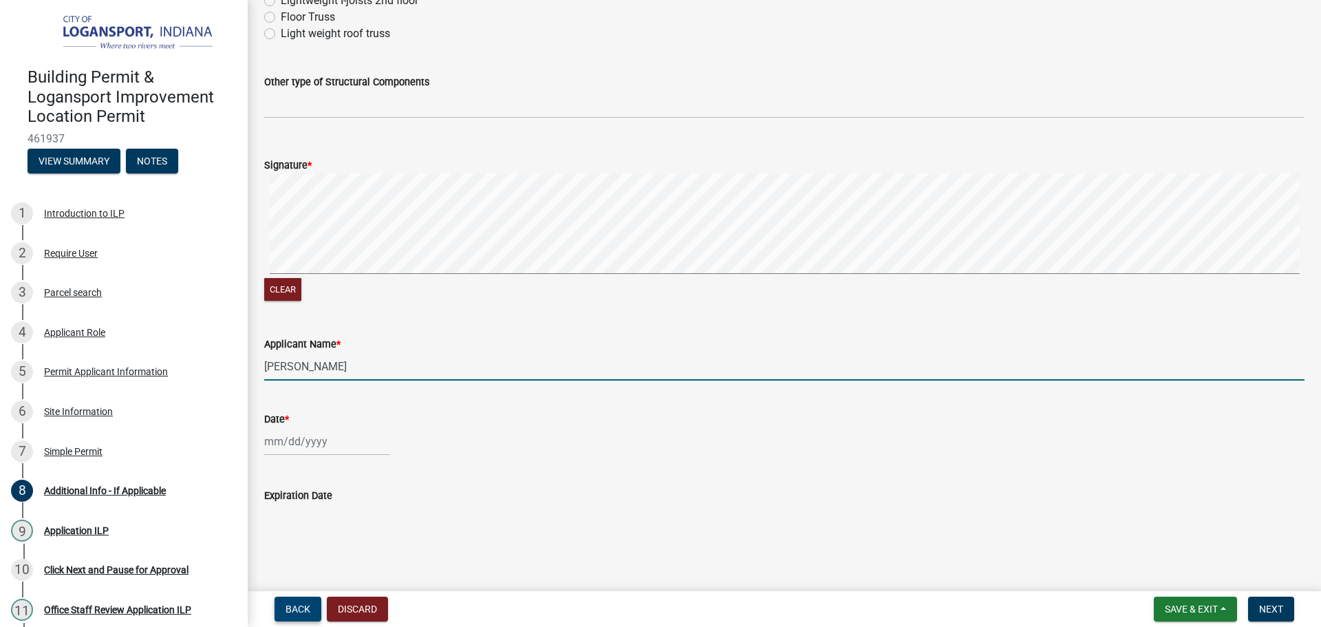
scroll to position [755, 0]
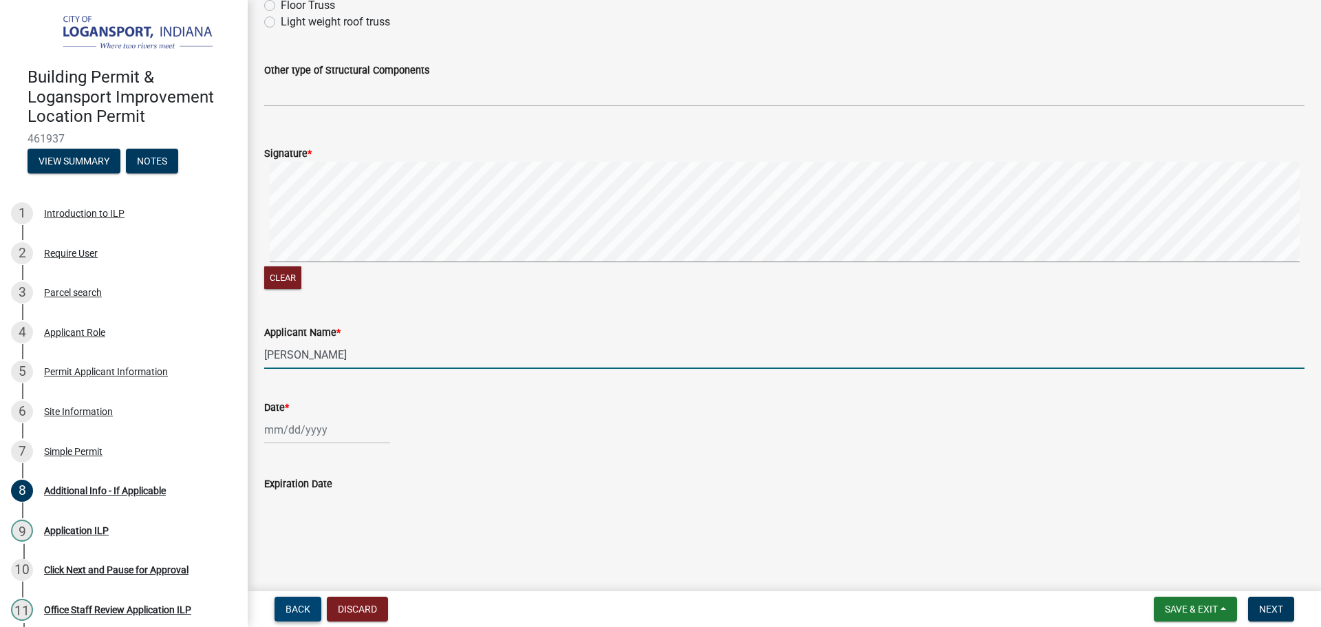
type input "[PERSON_NAME]"
click at [649, 147] on div "Signature *" at bounding box center [784, 153] width 1040 height 17
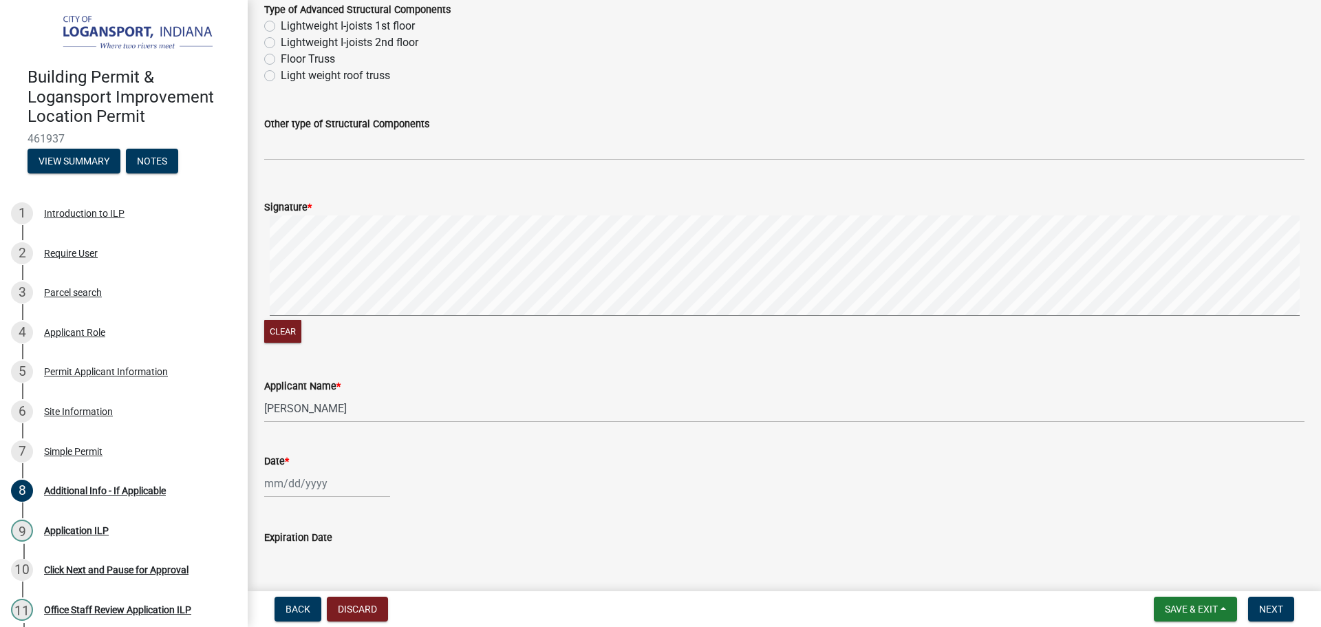
scroll to position [700, 0]
click at [269, 482] on div at bounding box center [327, 484] width 126 height 28
select select "8"
select select "2025"
click at [280, 385] on div "11" at bounding box center [278, 389] width 22 height 22
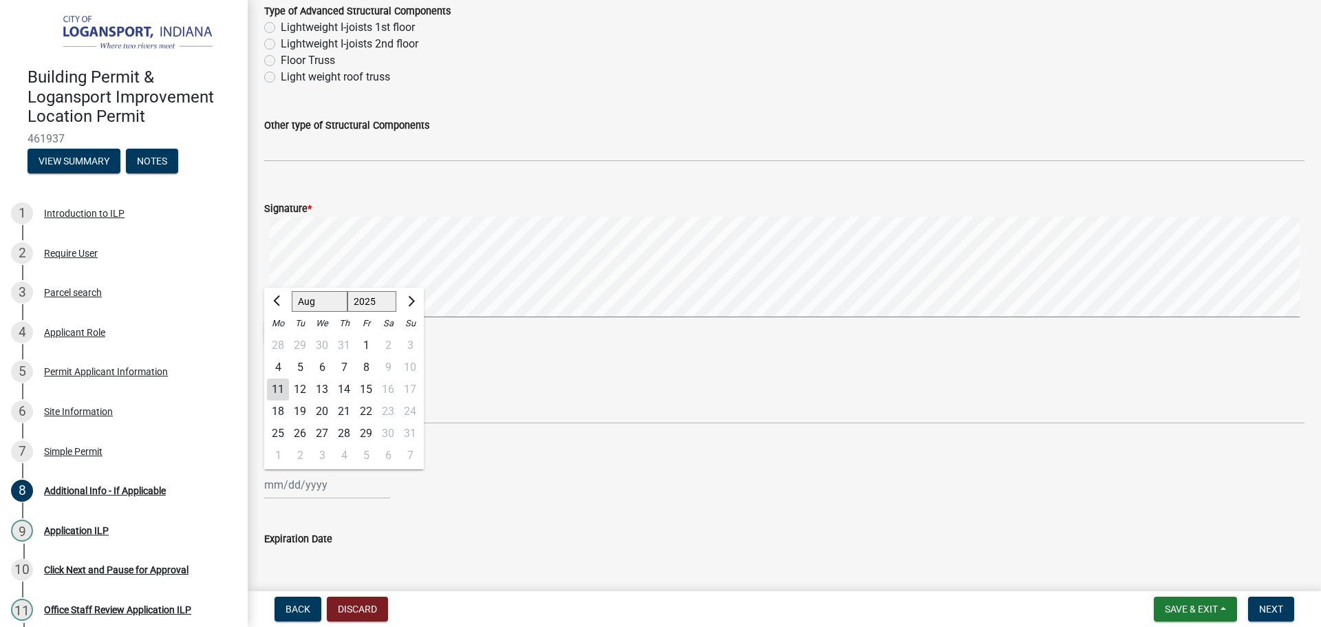
type input "[DATE]"
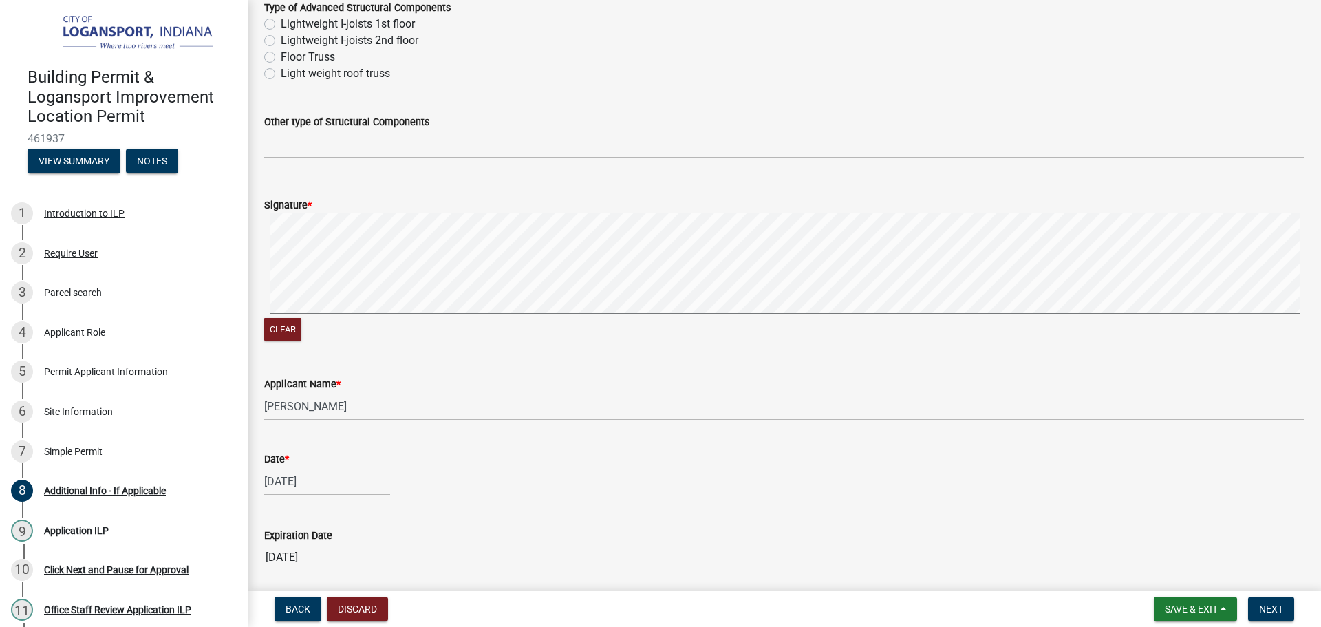
scroll to position [755, 0]
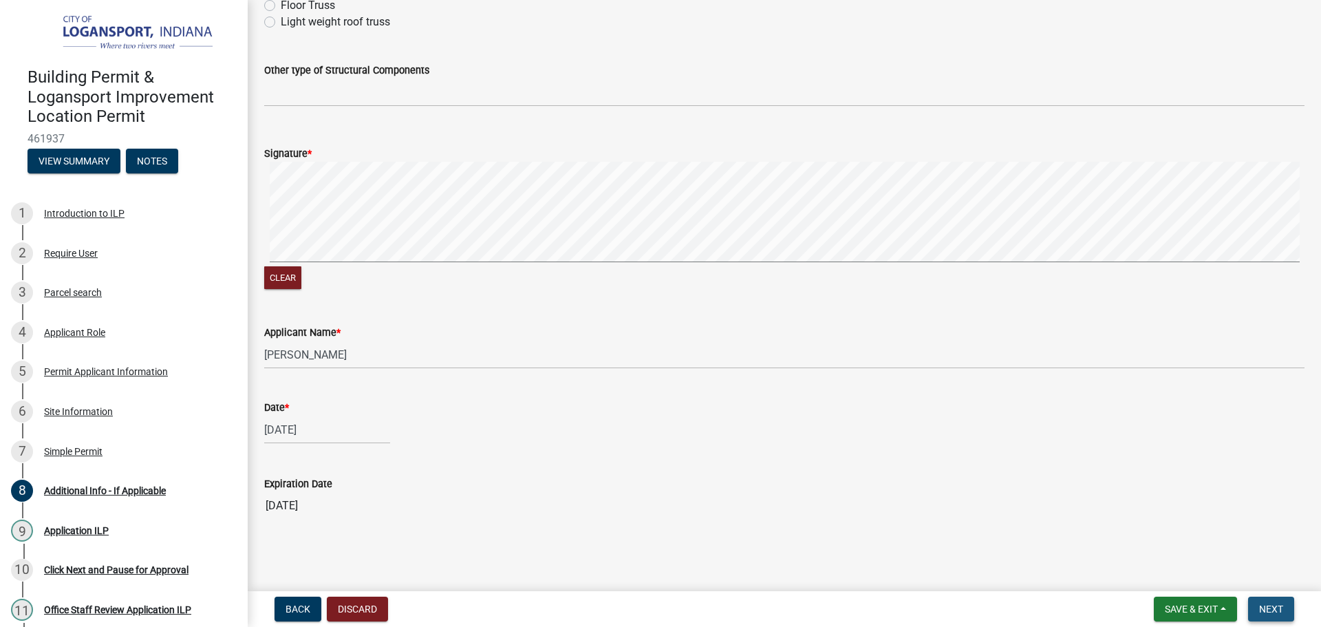
click at [1284, 611] on button "Next" at bounding box center [1271, 608] width 46 height 25
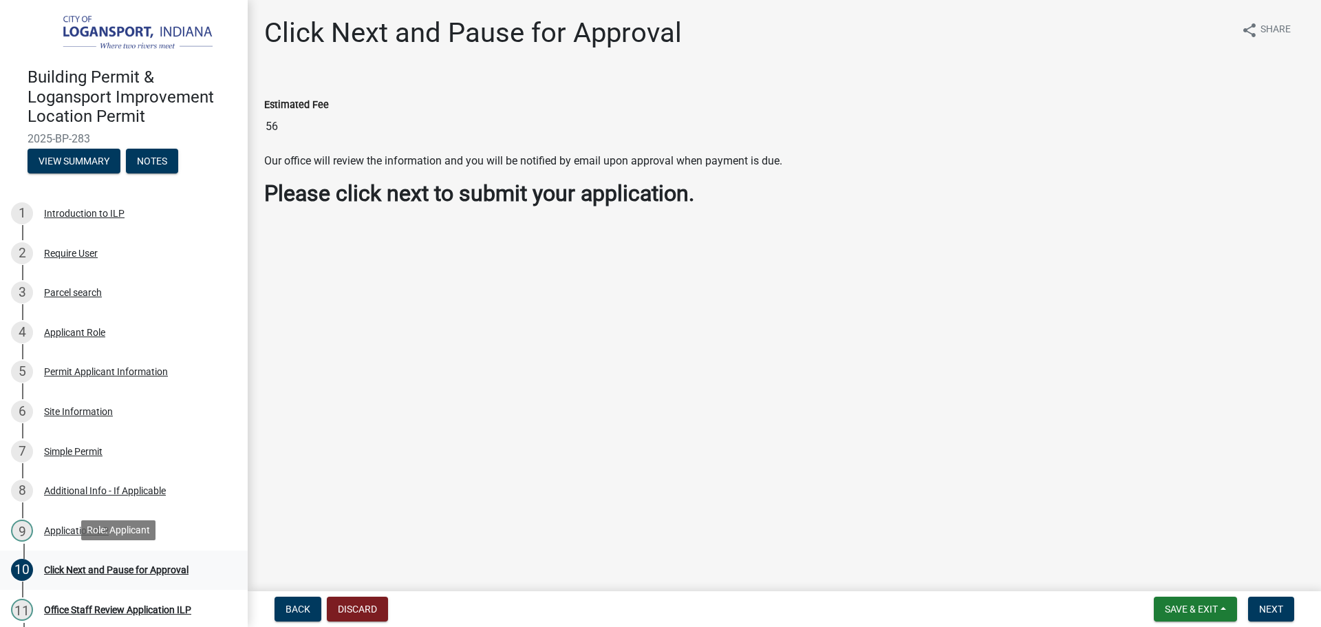
click at [127, 572] on div "Click Next and Pause for Approval" at bounding box center [116, 570] width 144 height 10
click at [1257, 607] on button "Next" at bounding box center [1271, 608] width 46 height 25
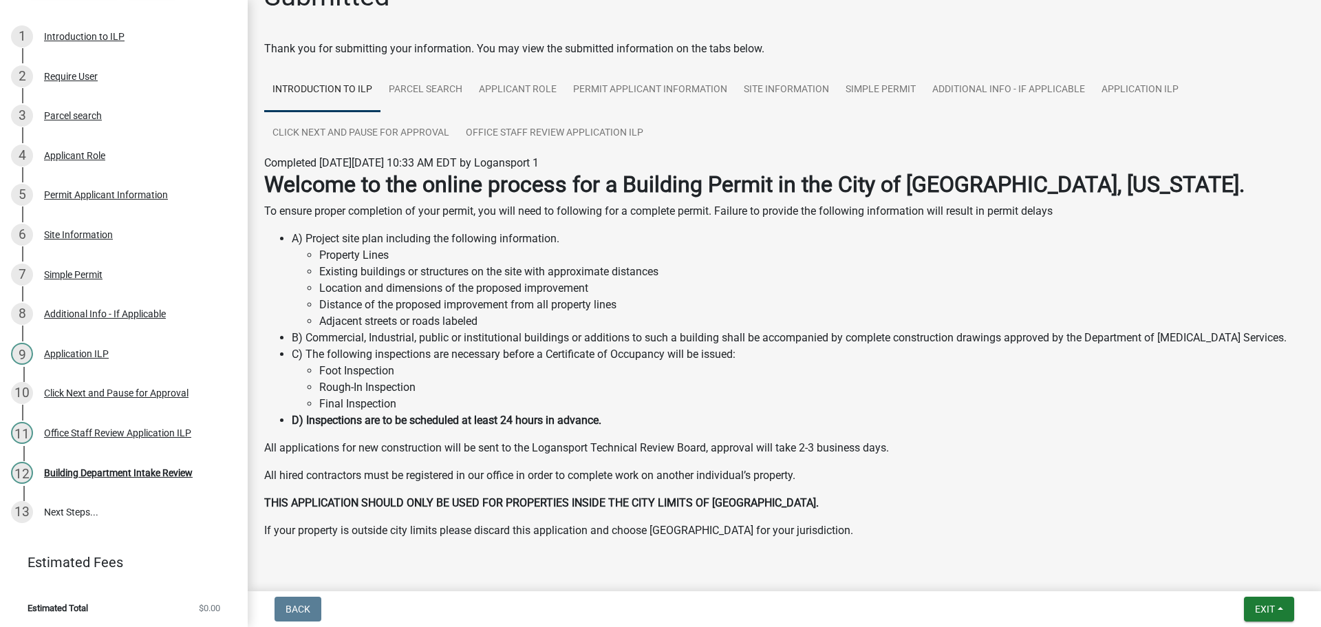
scroll to position [71, 0]
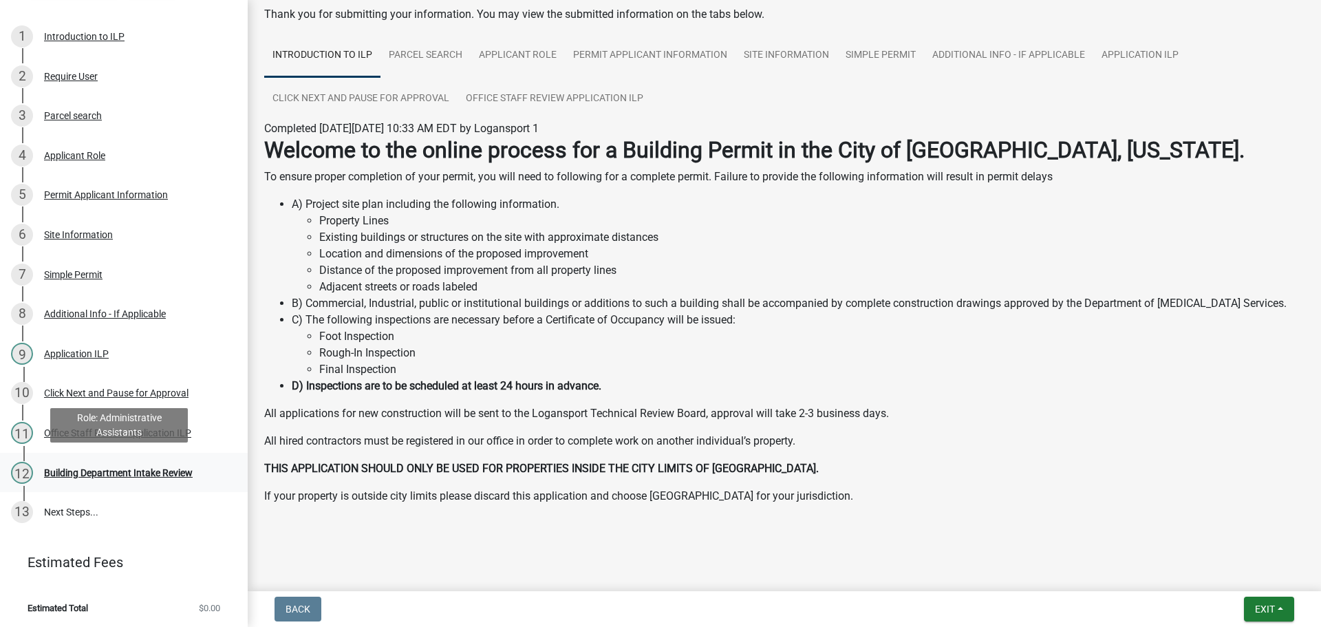
click at [147, 468] on div "Building Department Intake Review" at bounding box center [118, 473] width 149 height 10
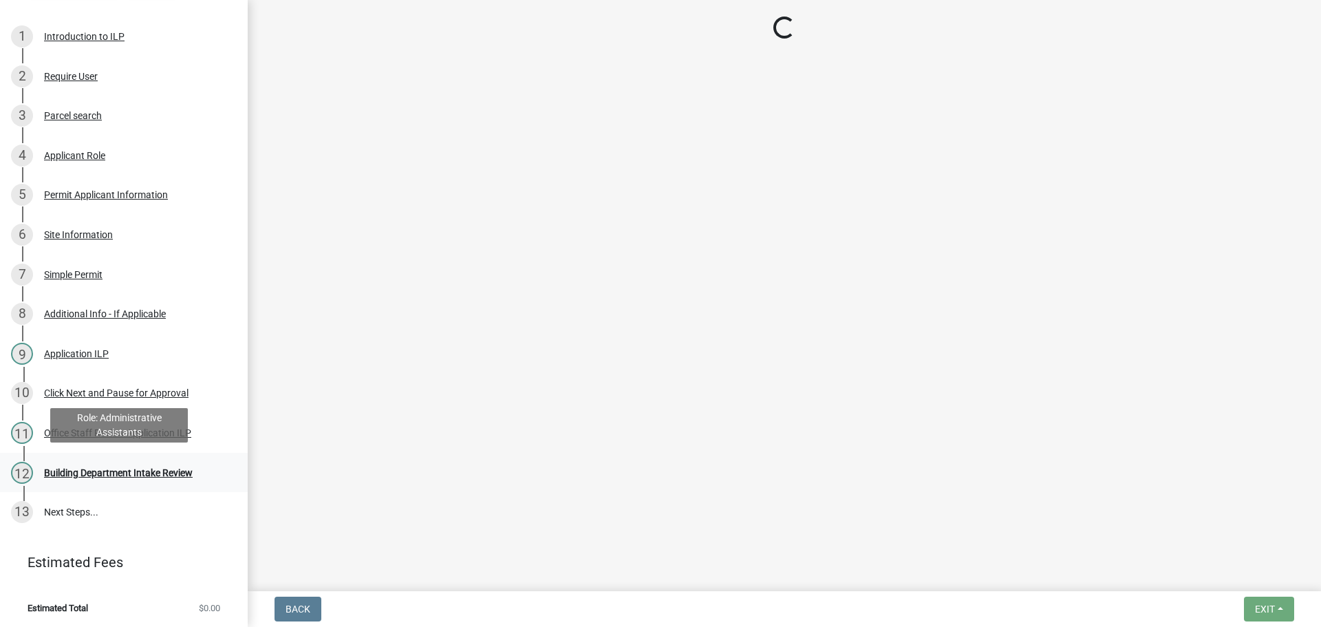
scroll to position [0, 0]
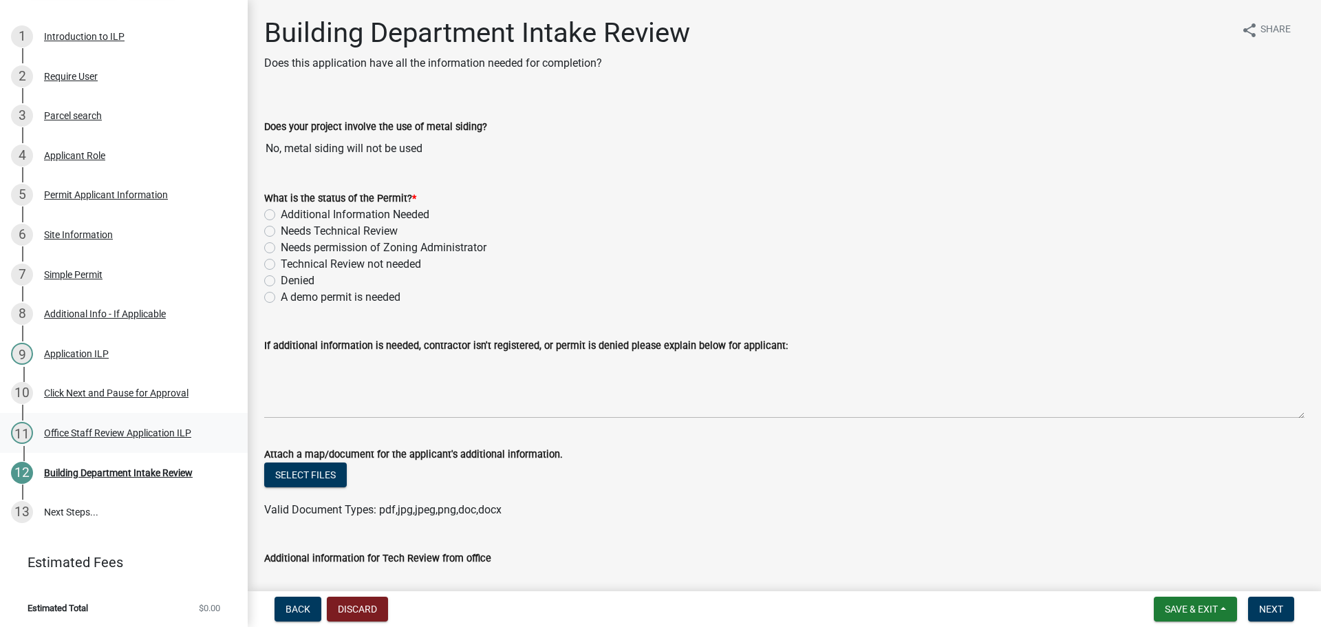
click at [122, 431] on div "Office Staff Review Application ILP" at bounding box center [117, 433] width 147 height 10
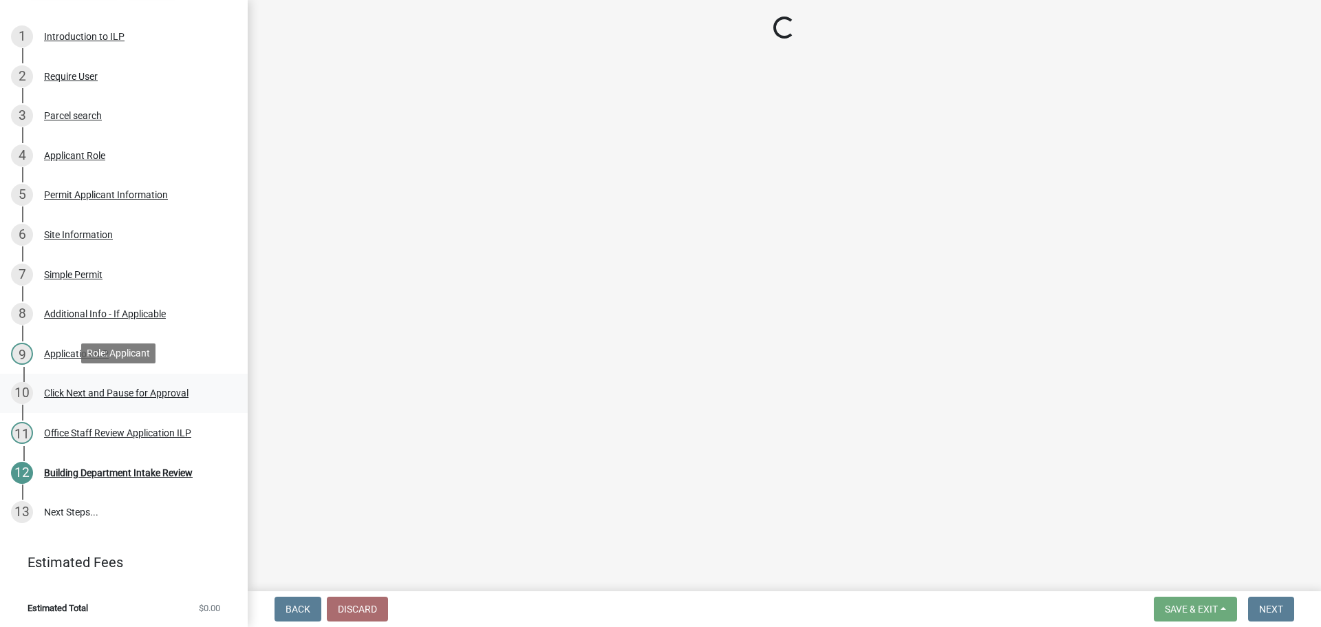
click at [92, 390] on div "Click Next and Pause for Approval" at bounding box center [116, 393] width 144 height 10
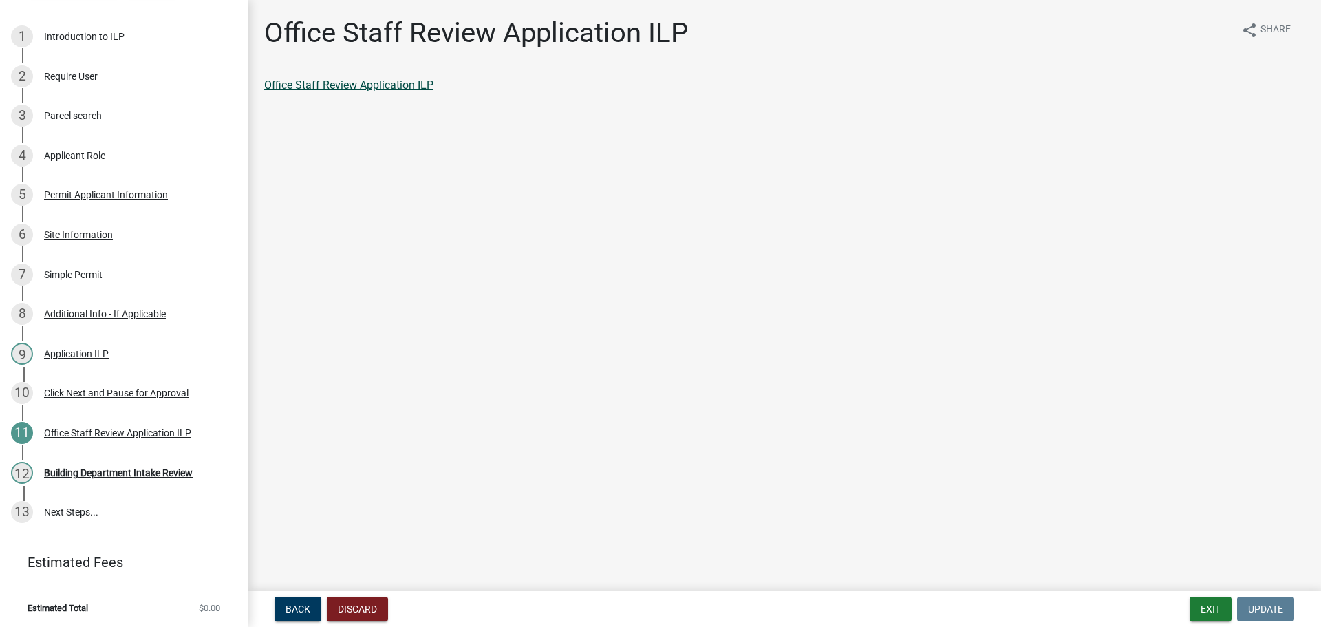
click at [372, 84] on link "Office Staff Review Application ILP" at bounding box center [348, 84] width 169 height 13
click at [138, 468] on div "Building Department Intake Review" at bounding box center [118, 473] width 149 height 10
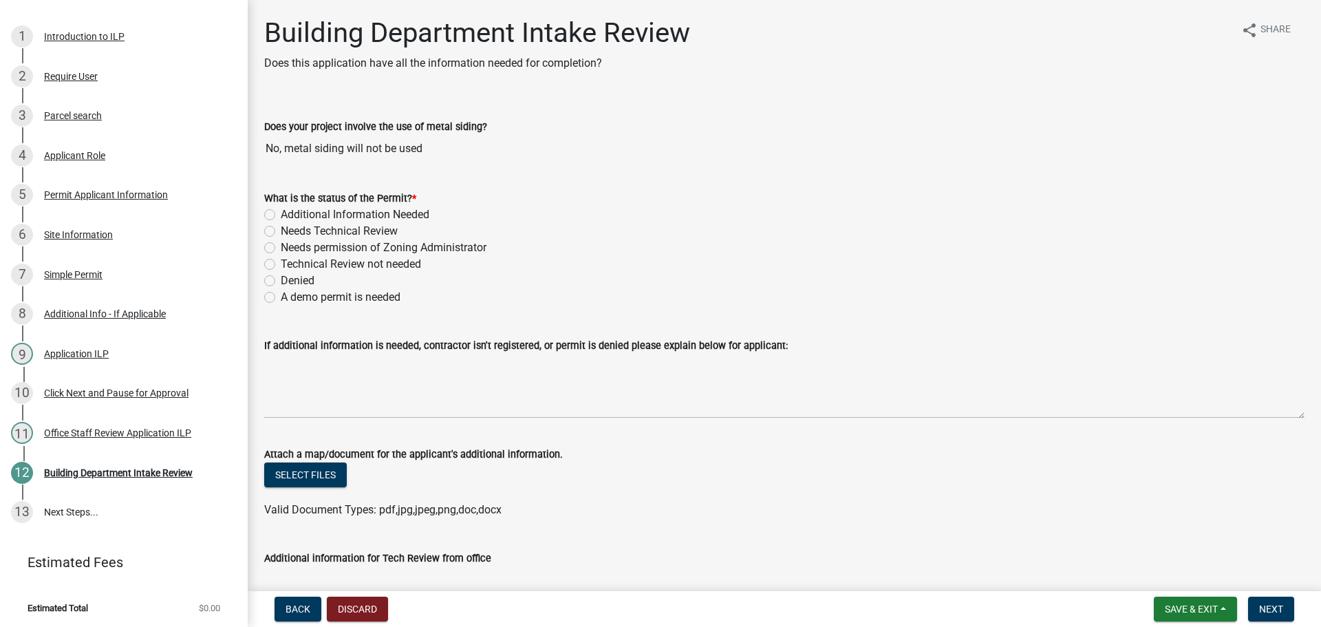
click at [281, 263] on label "Technical Review not needed" at bounding box center [351, 264] width 140 height 17
click at [281, 263] on input "Technical Review not needed" at bounding box center [285, 260] width 9 height 9
radio input "true"
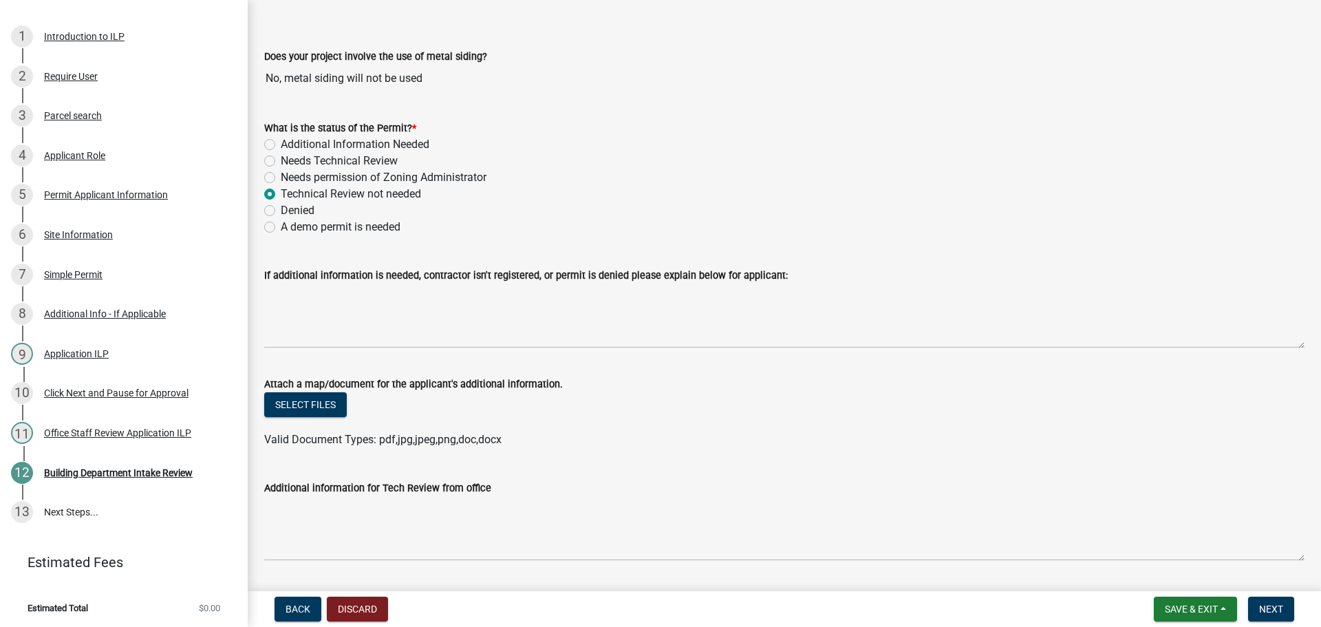
scroll to position [275, 0]
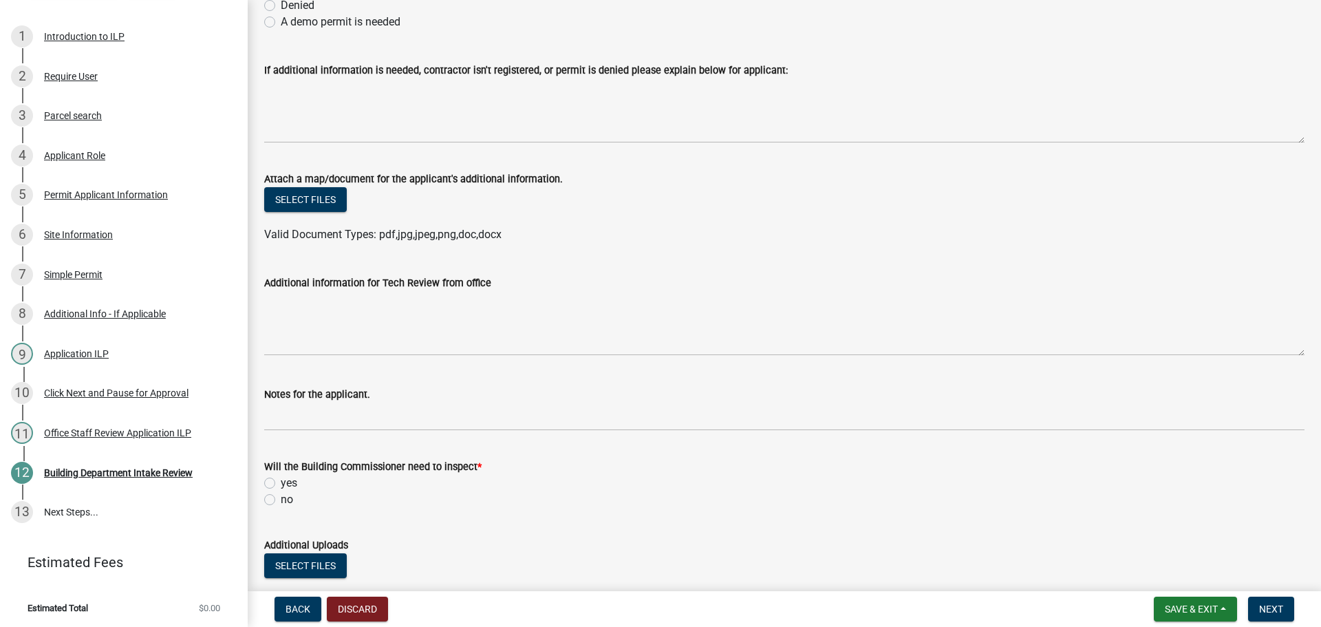
click at [272, 508] on wm-data-entity-input "Will the Building Commissioner need to inspect * yes no" at bounding box center [784, 481] width 1040 height 78
click at [281, 498] on label "no" at bounding box center [287, 499] width 12 height 17
click at [281, 498] on input "no" at bounding box center [285, 495] width 9 height 9
radio input "true"
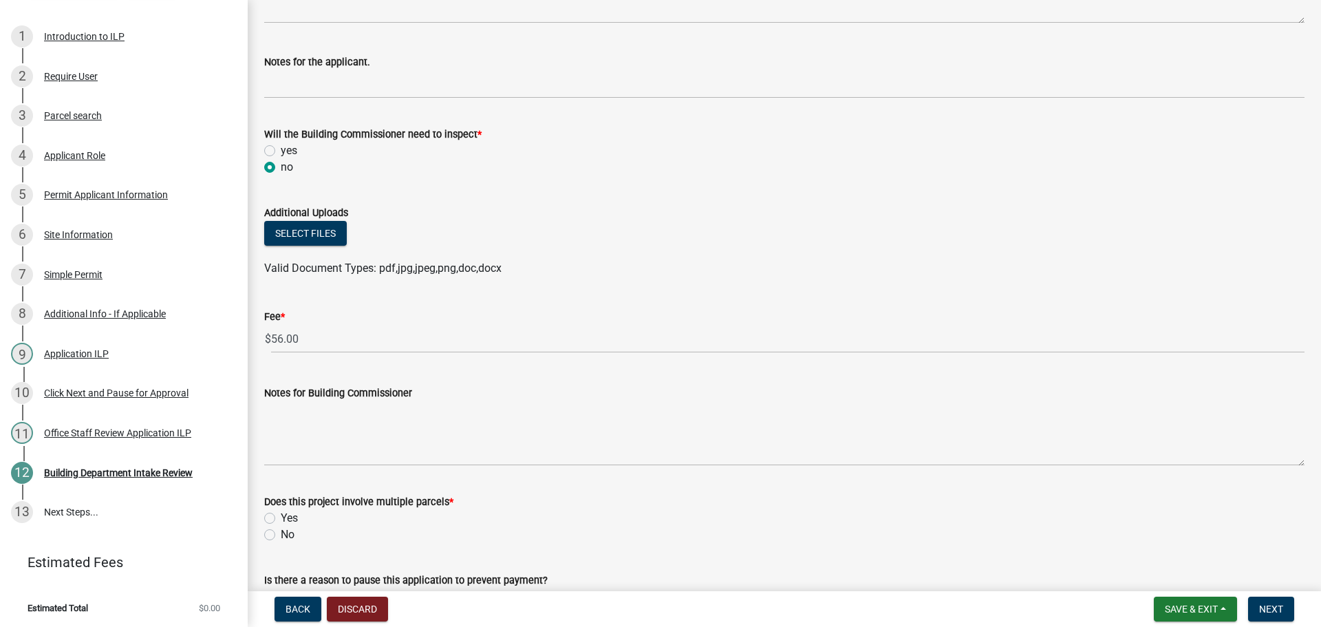
scroll to position [688, 0]
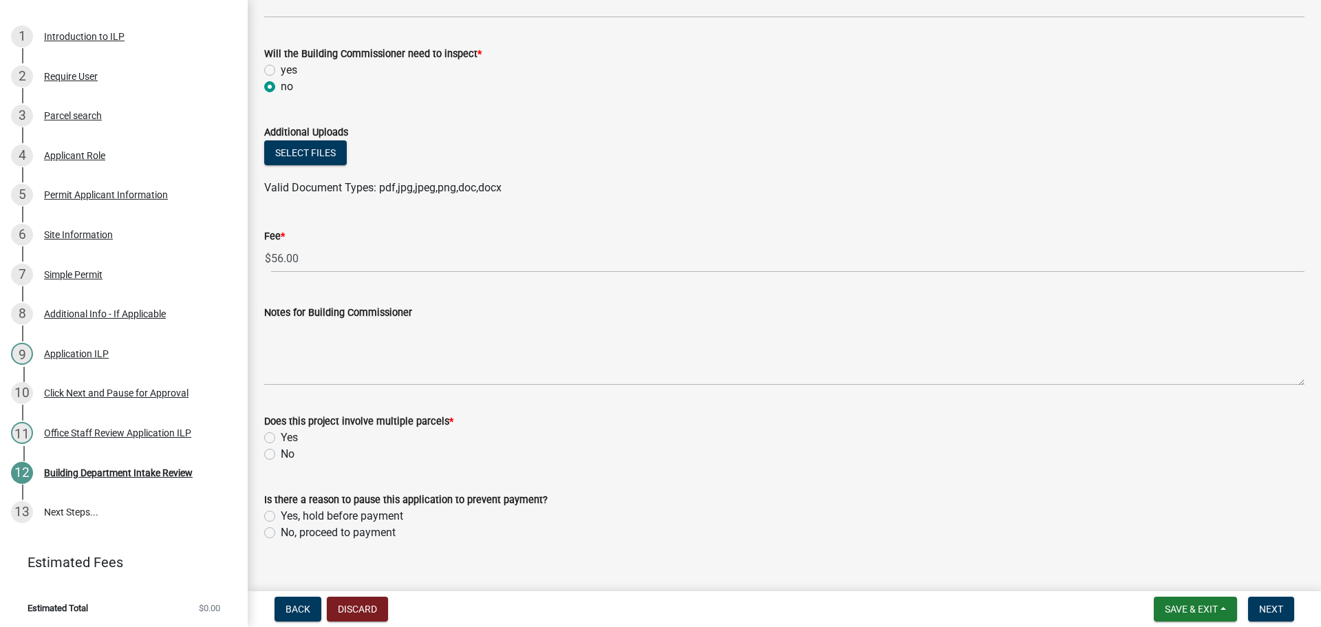
click at [281, 451] on label "No" at bounding box center [288, 454] width 14 height 17
click at [281, 451] on input "No" at bounding box center [285, 450] width 9 height 9
radio input "true"
click at [281, 528] on label "No, proceed to payment" at bounding box center [338, 532] width 115 height 17
click at [281, 528] on input "No, proceed to payment" at bounding box center [285, 528] width 9 height 9
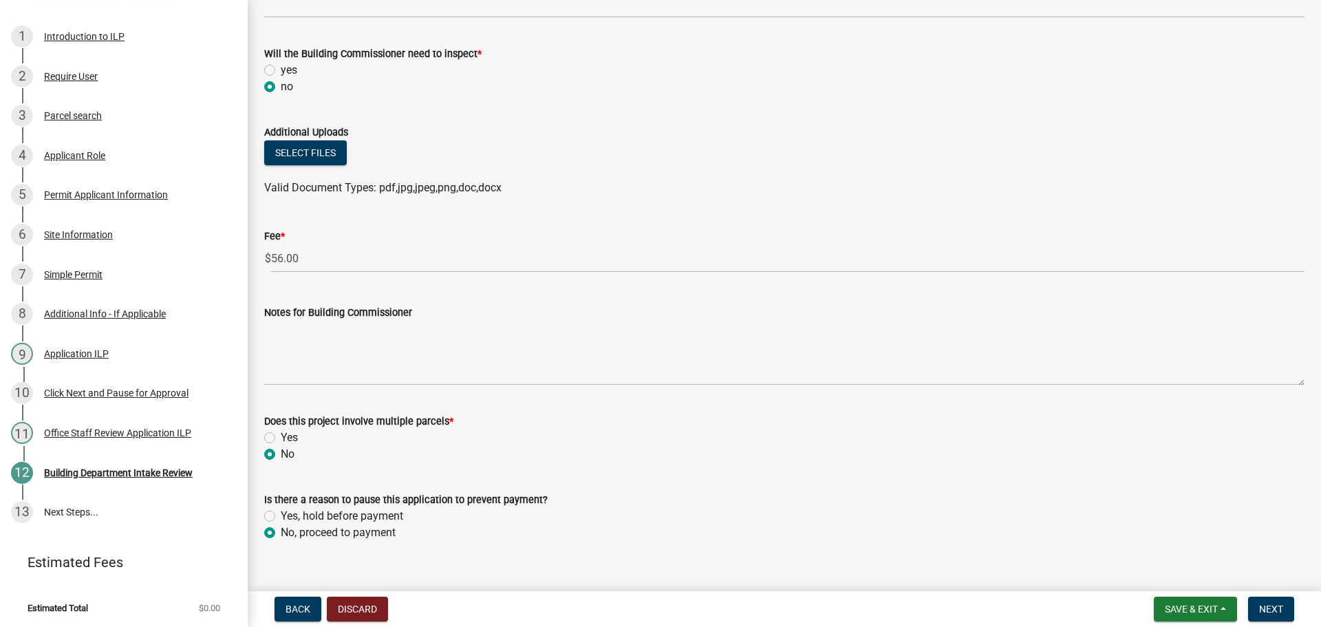
radio input "true"
click at [1284, 613] on button "Next" at bounding box center [1271, 608] width 46 height 25
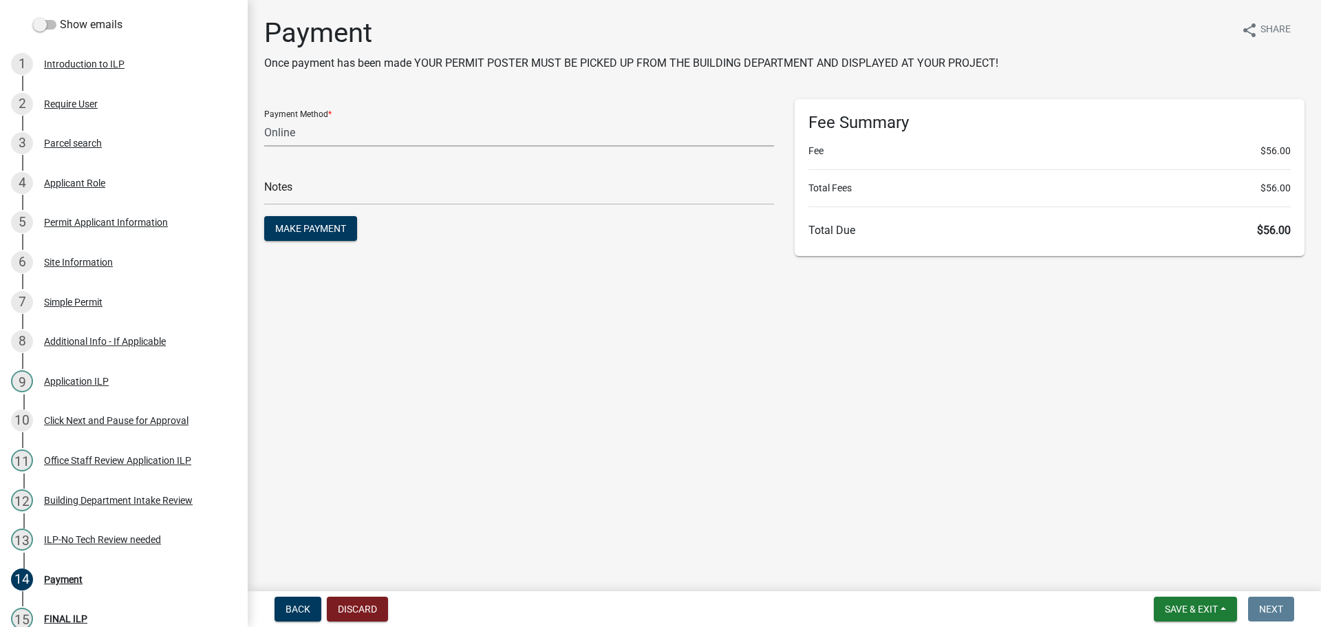
click at [398, 131] on select "Credit Card POS Check Cash Online" at bounding box center [519, 132] width 510 height 28
select select "2: 1"
click at [264, 118] on select "Credit Card POS Check Cash Online" at bounding box center [519, 132] width 510 height 28
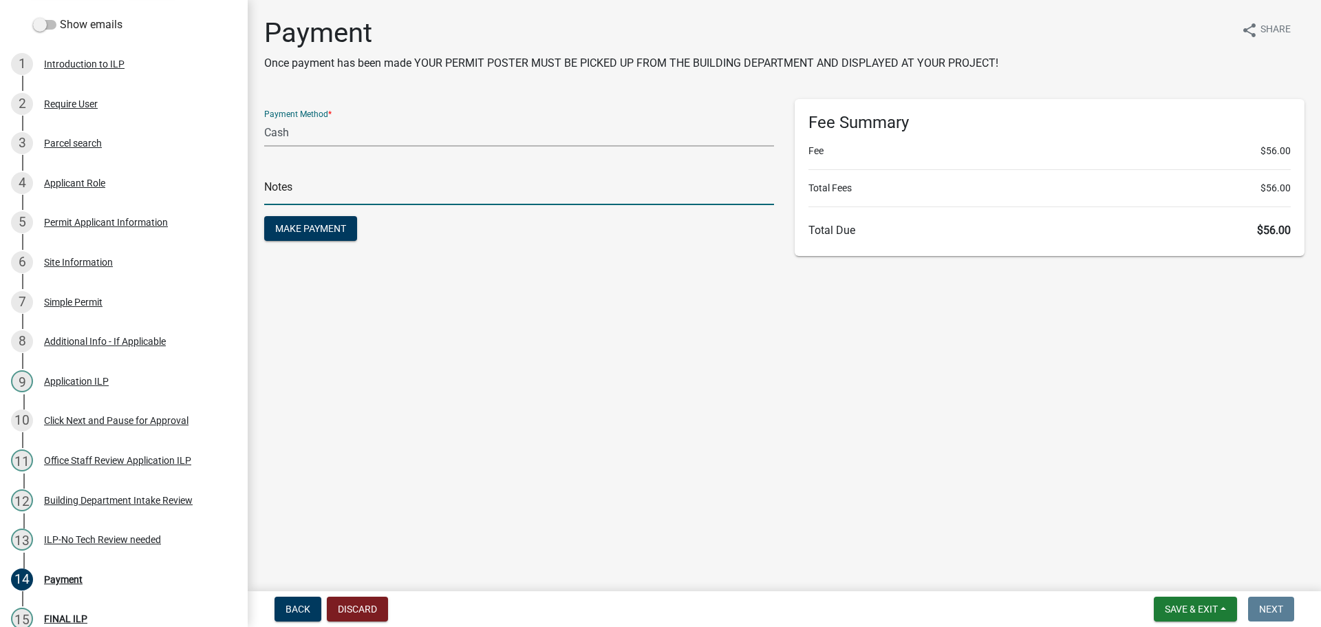
click at [404, 189] on input "text" at bounding box center [519, 191] width 510 height 28
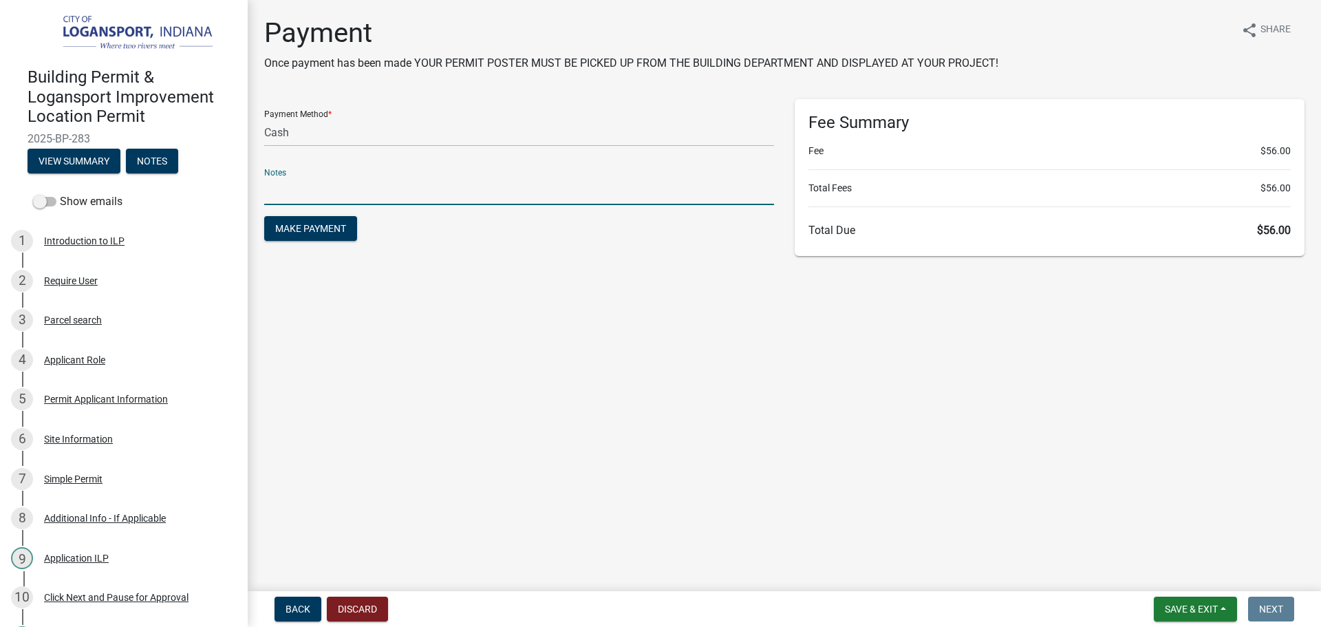
click at [381, 195] on input "text" at bounding box center [519, 191] width 510 height 28
type input "117800"
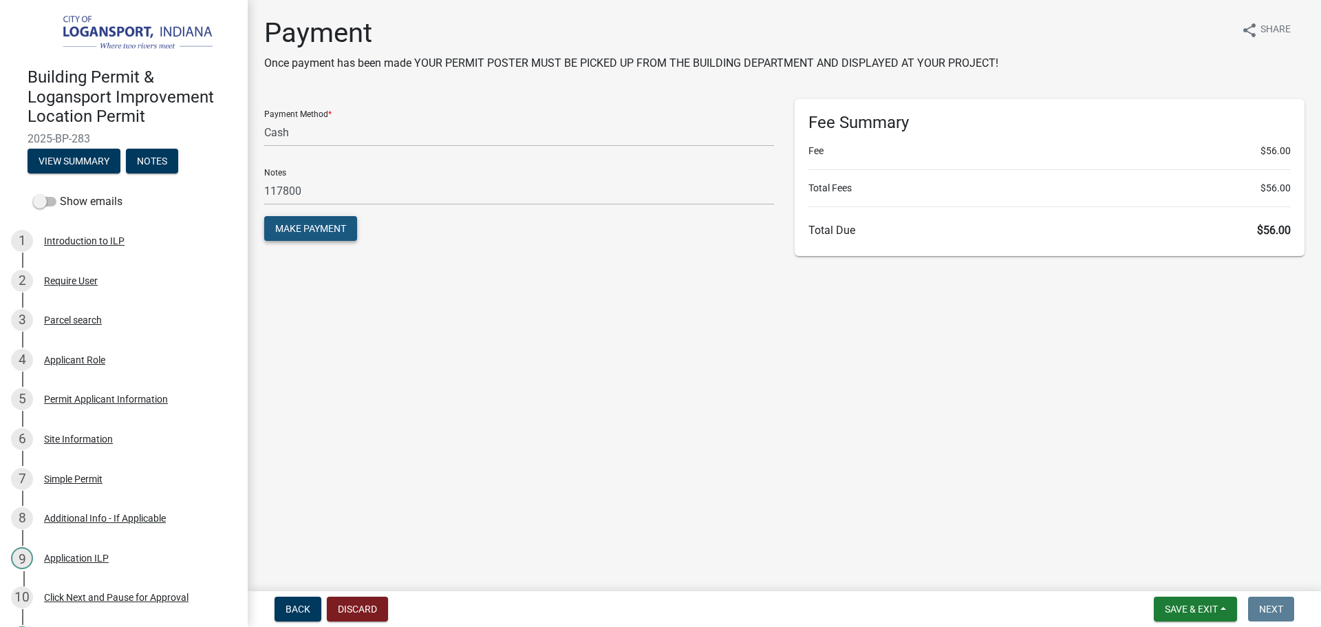
click at [329, 233] on span "Make Payment" at bounding box center [310, 228] width 71 height 11
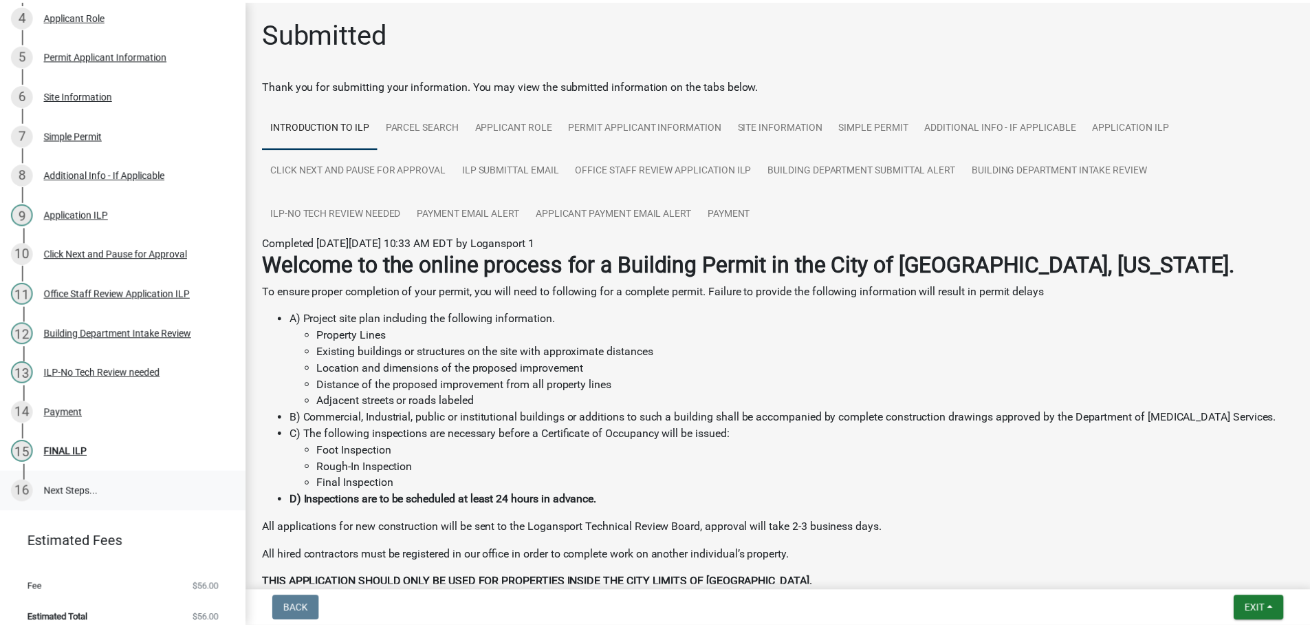
scroll to position [354, 0]
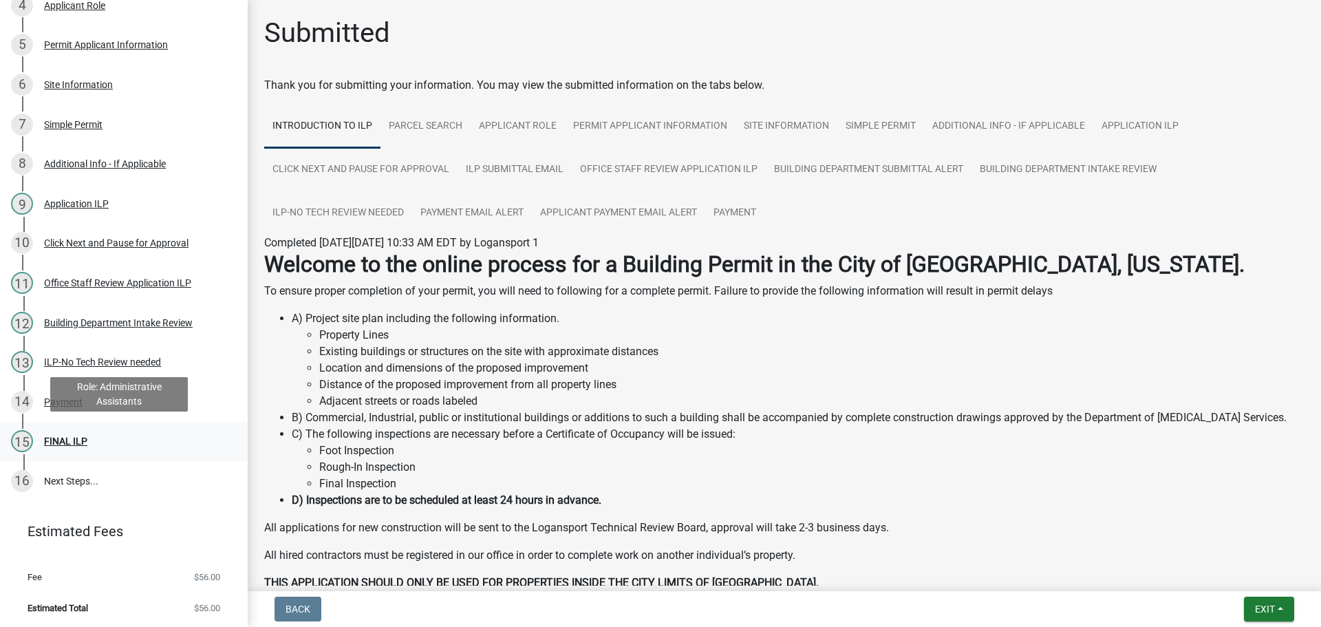
click at [64, 442] on div "FINAL ILP" at bounding box center [65, 441] width 43 height 10
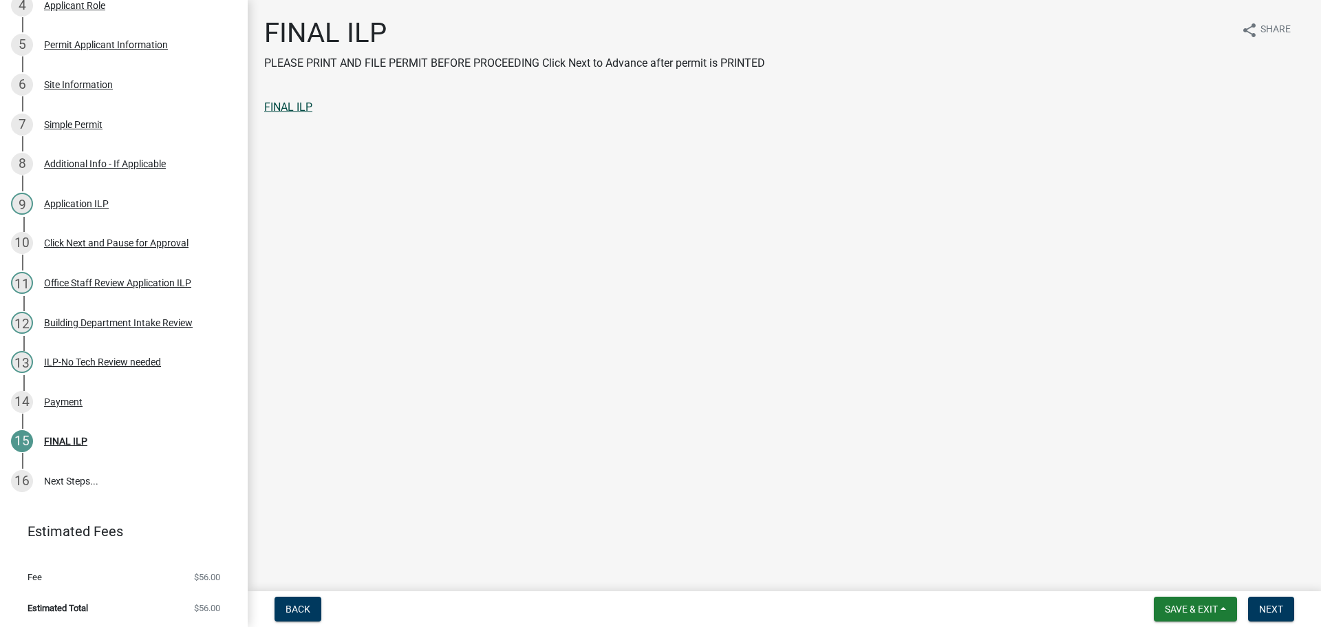
click at [289, 107] on link "FINAL ILP" at bounding box center [288, 106] width 48 height 13
click at [1282, 607] on span "Next" at bounding box center [1271, 608] width 24 height 11
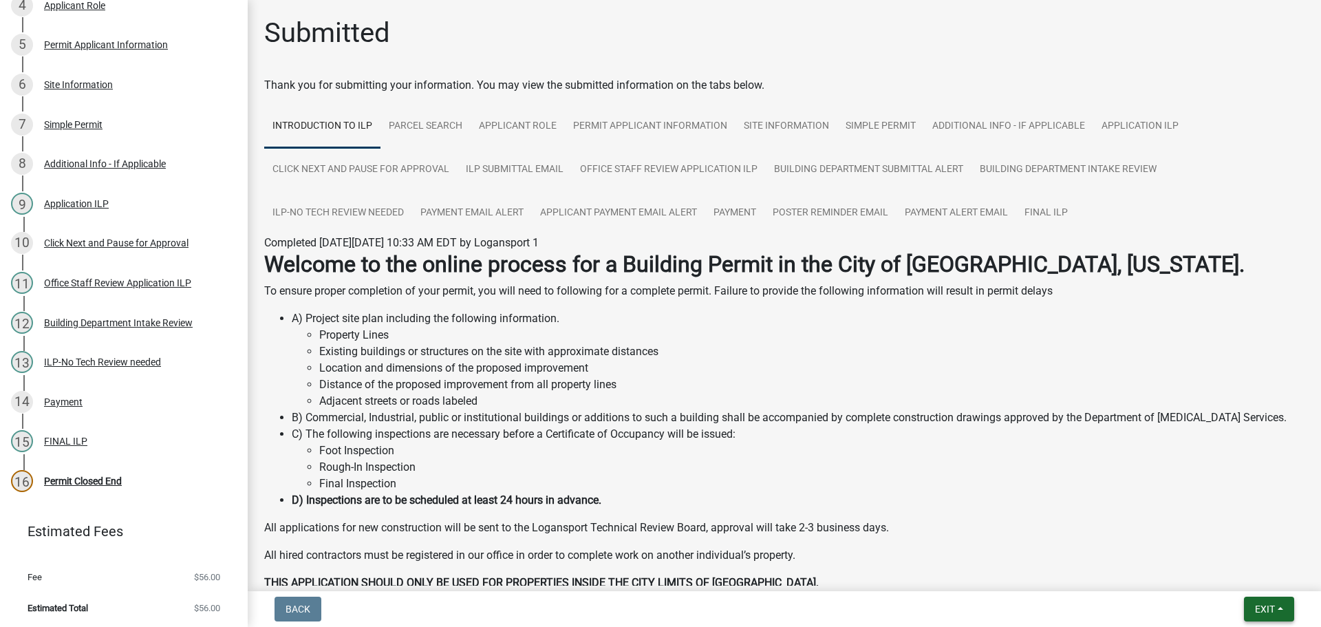
click at [1257, 601] on button "Exit" at bounding box center [1269, 608] width 50 height 25
click at [1244, 563] on button "Save & Exit" at bounding box center [1239, 572] width 110 height 33
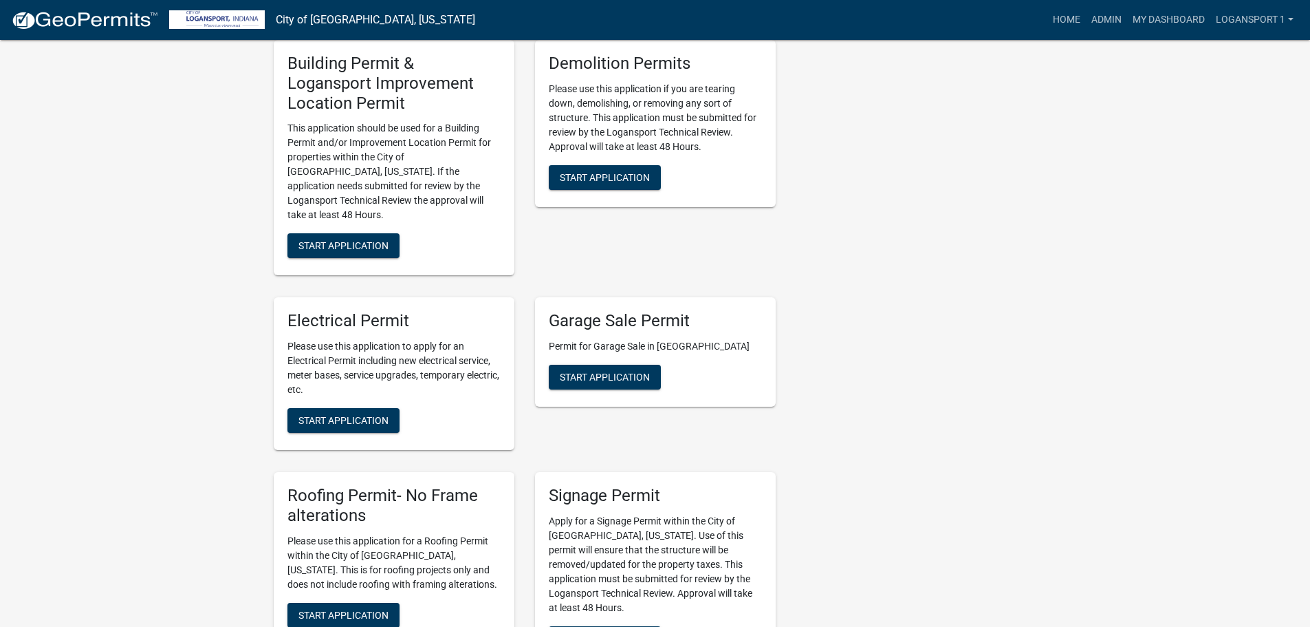
scroll to position [619, 0]
